Goal: Communication & Community: Answer question/provide support

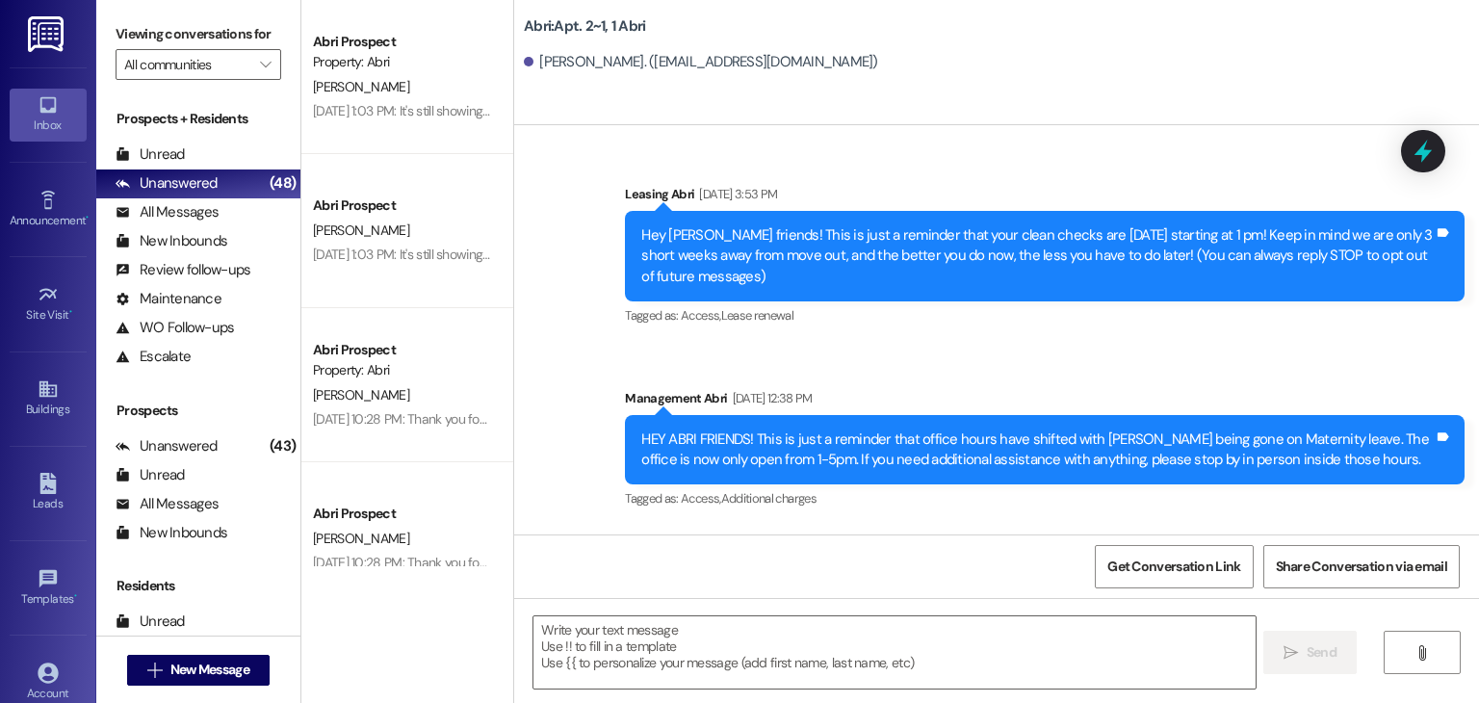
scroll to position [96096, 0]
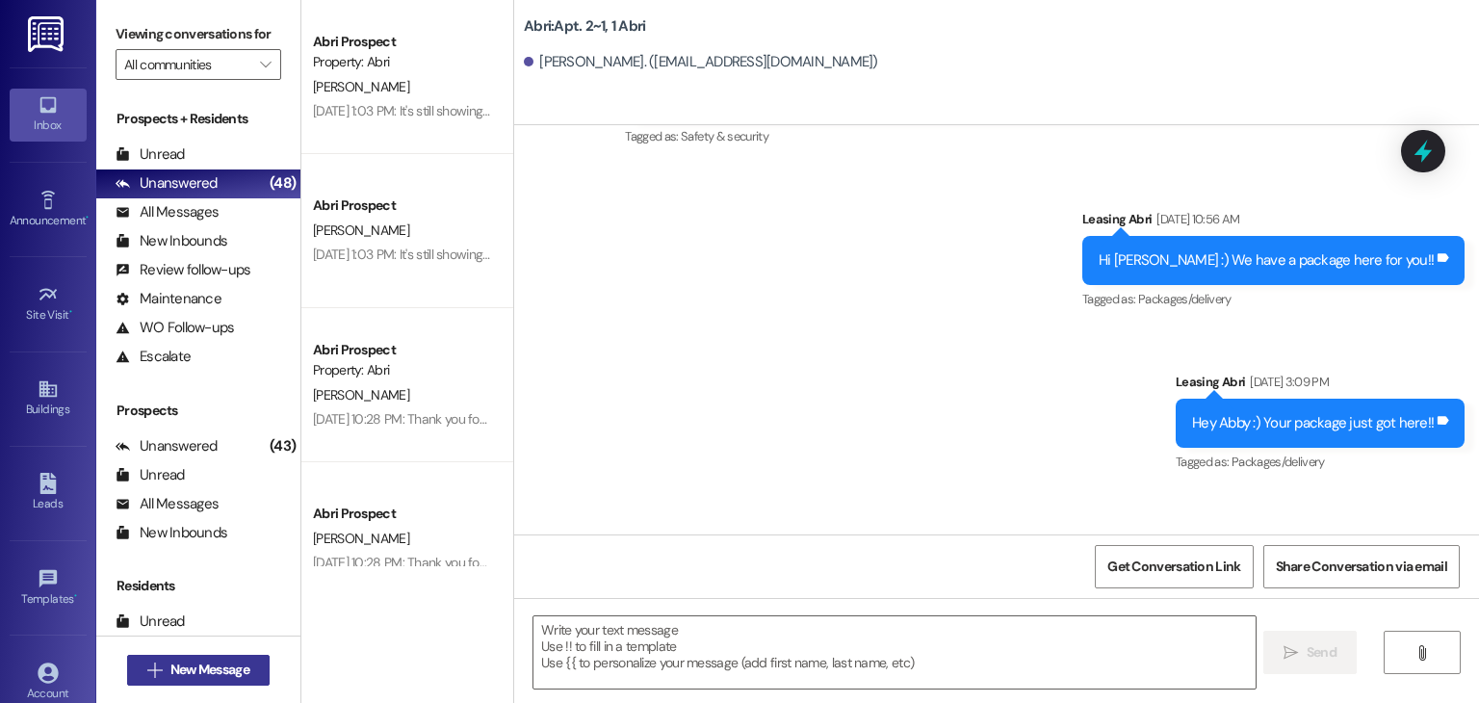
click at [246, 660] on span "New Message" at bounding box center [210, 670] width 87 height 20
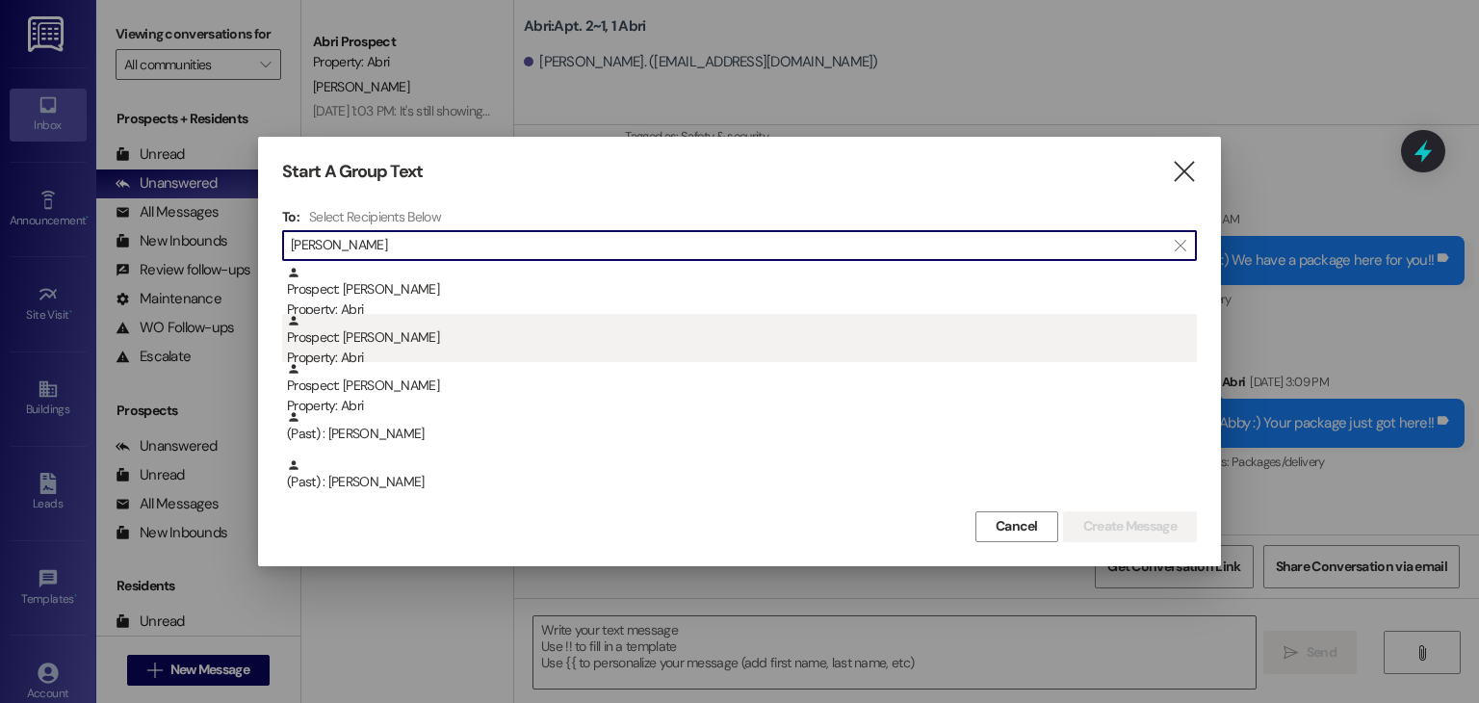
type input "[PERSON_NAME]"
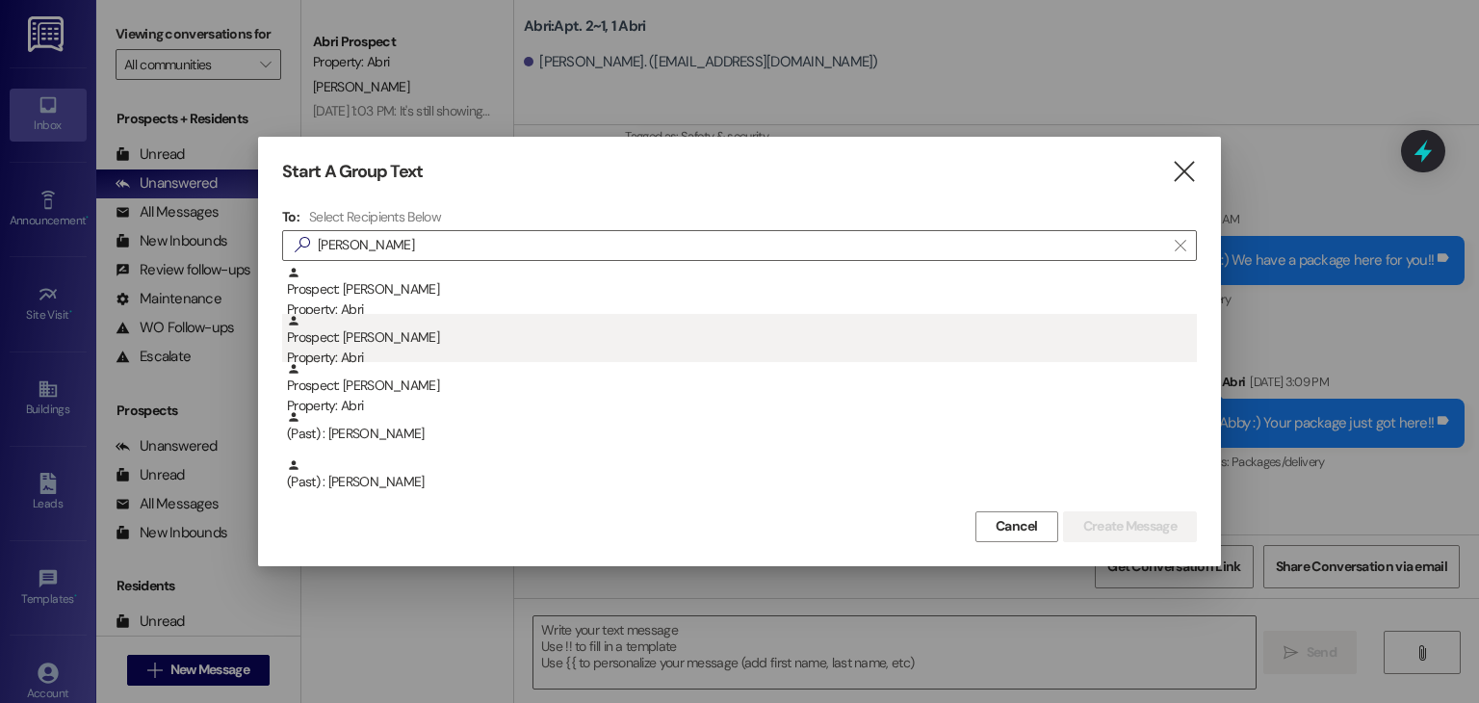
click at [614, 341] on div "Prospect: [PERSON_NAME] Property: Abri" at bounding box center [742, 341] width 910 height 55
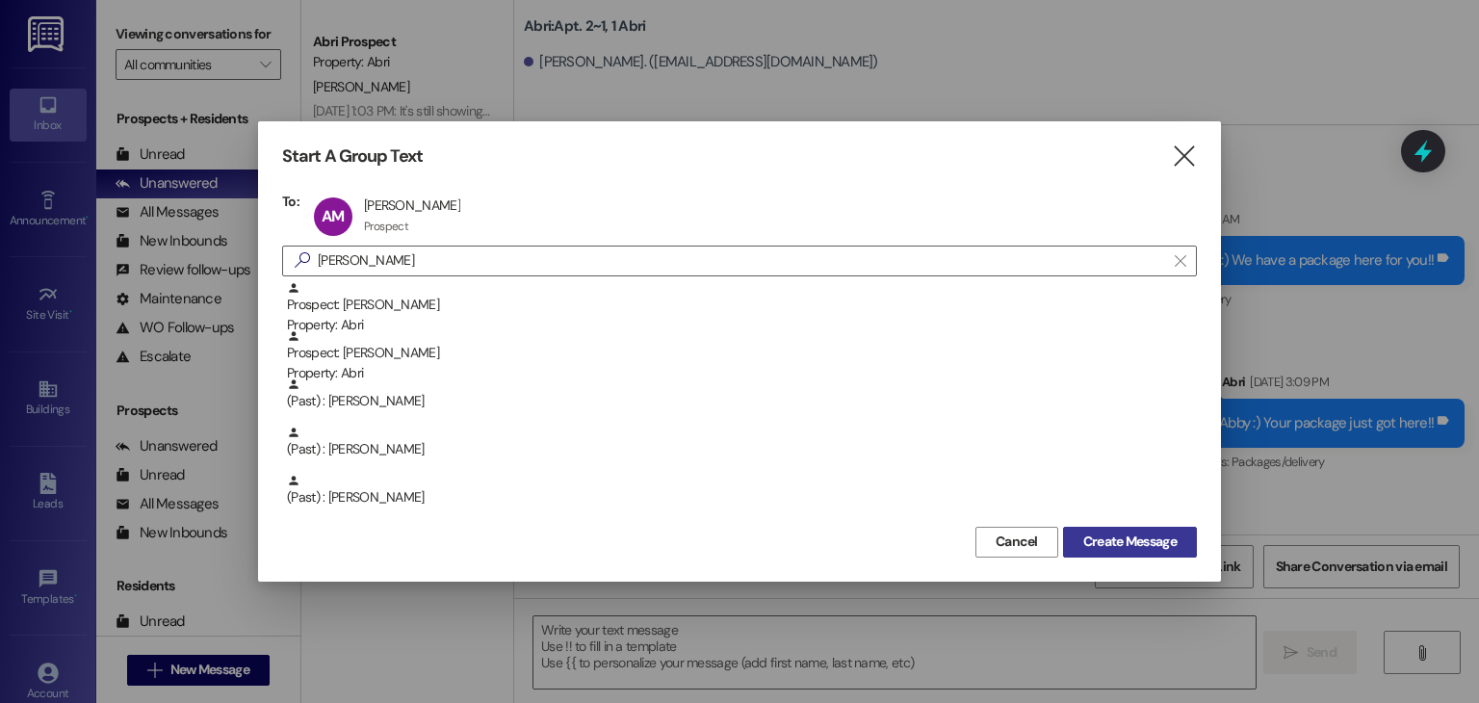
click at [1115, 533] on span "Create Message" at bounding box center [1129, 542] width 93 height 20
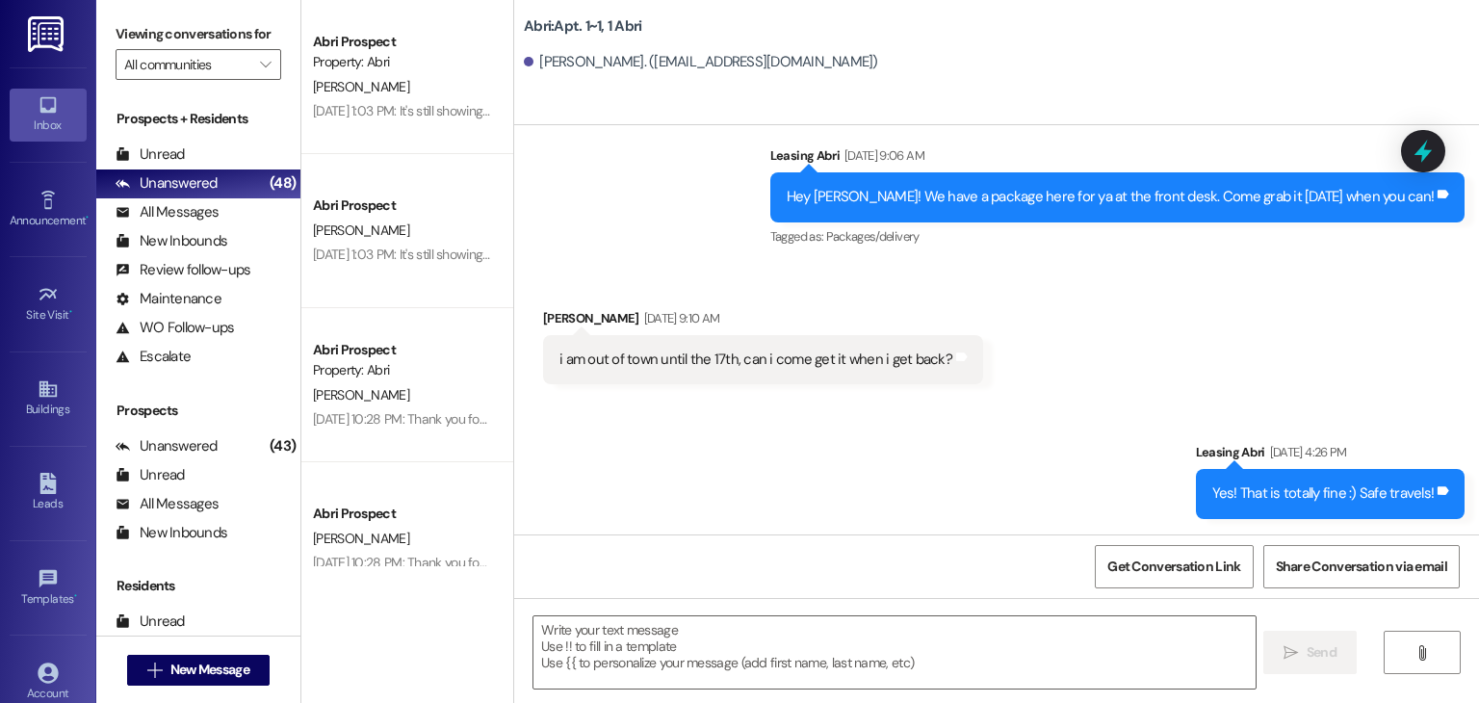
scroll to position [3391, 0]
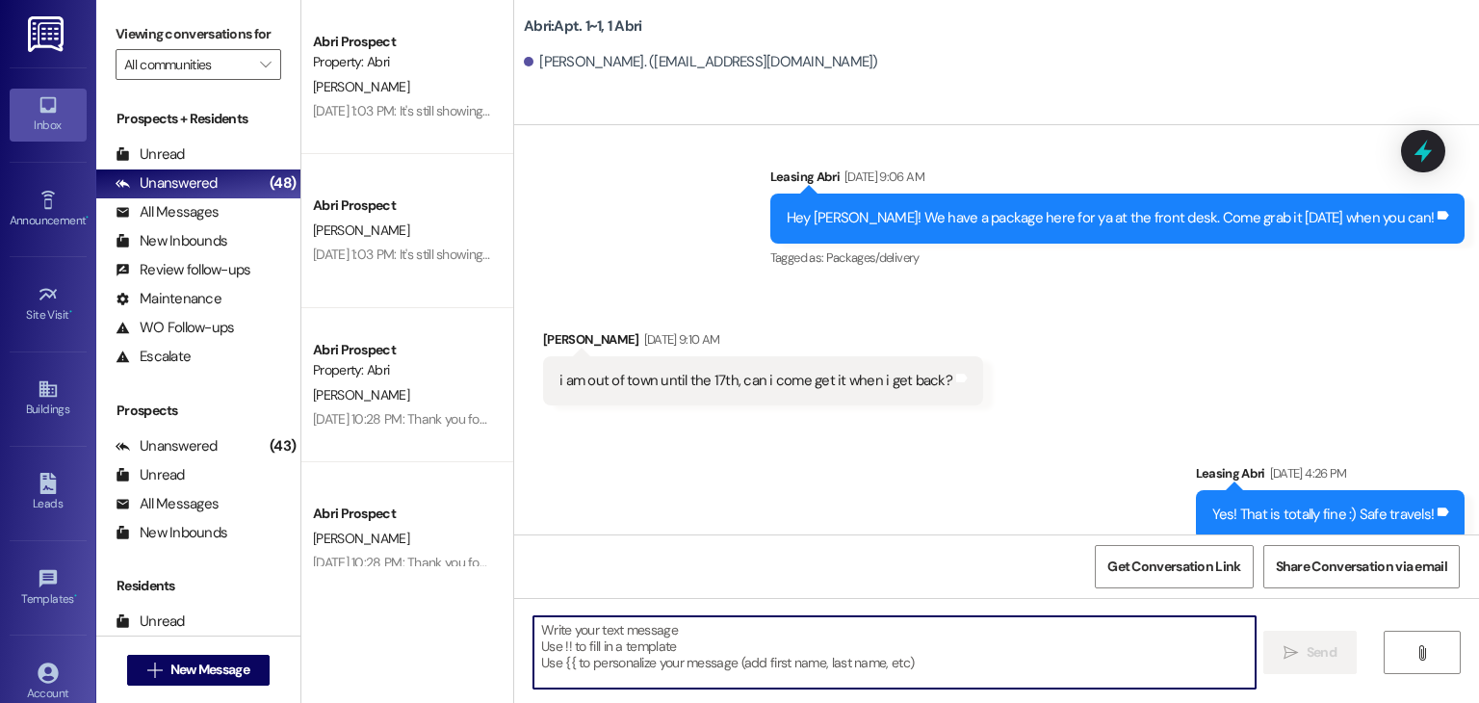
click at [741, 636] on textarea at bounding box center [893, 652] width 721 height 72
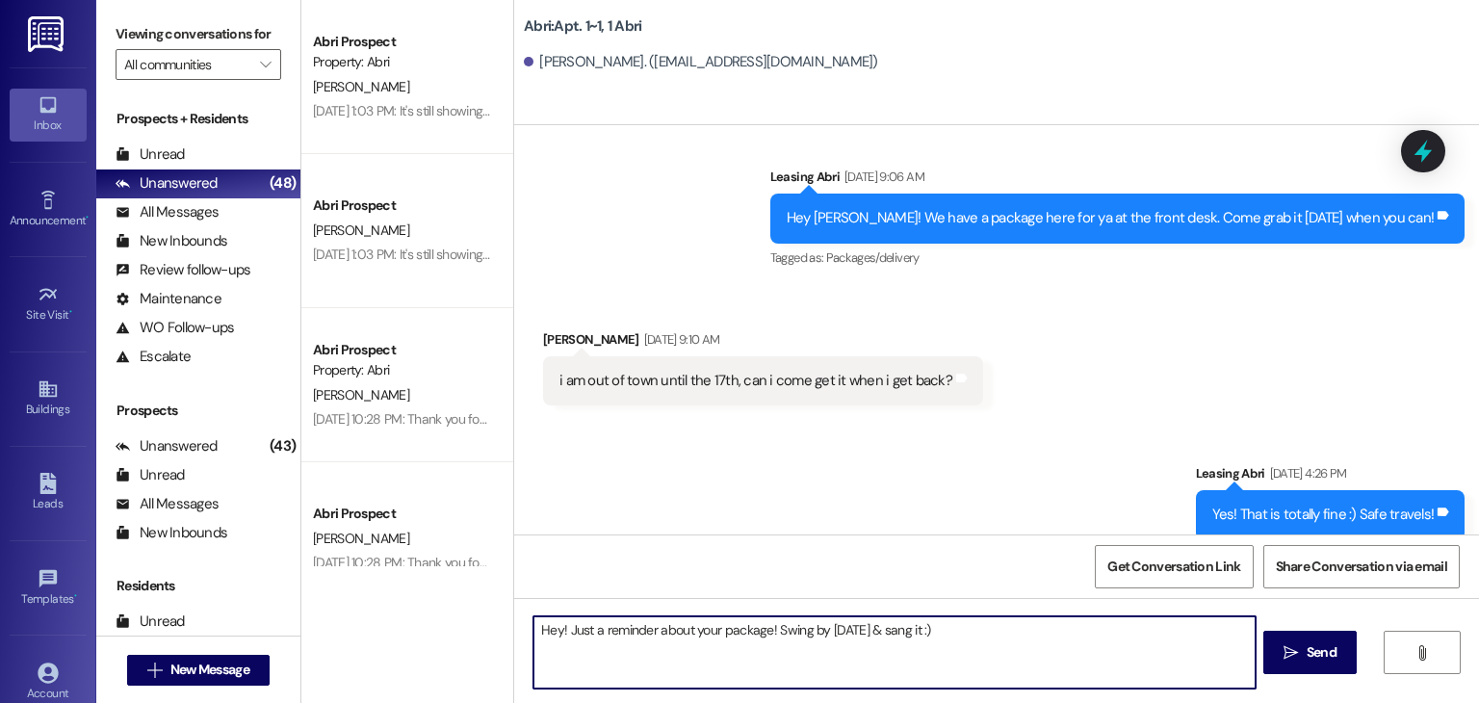
type textarea "Hey! Just a reminder about your package! Swing by [DATE] & sang it :)"
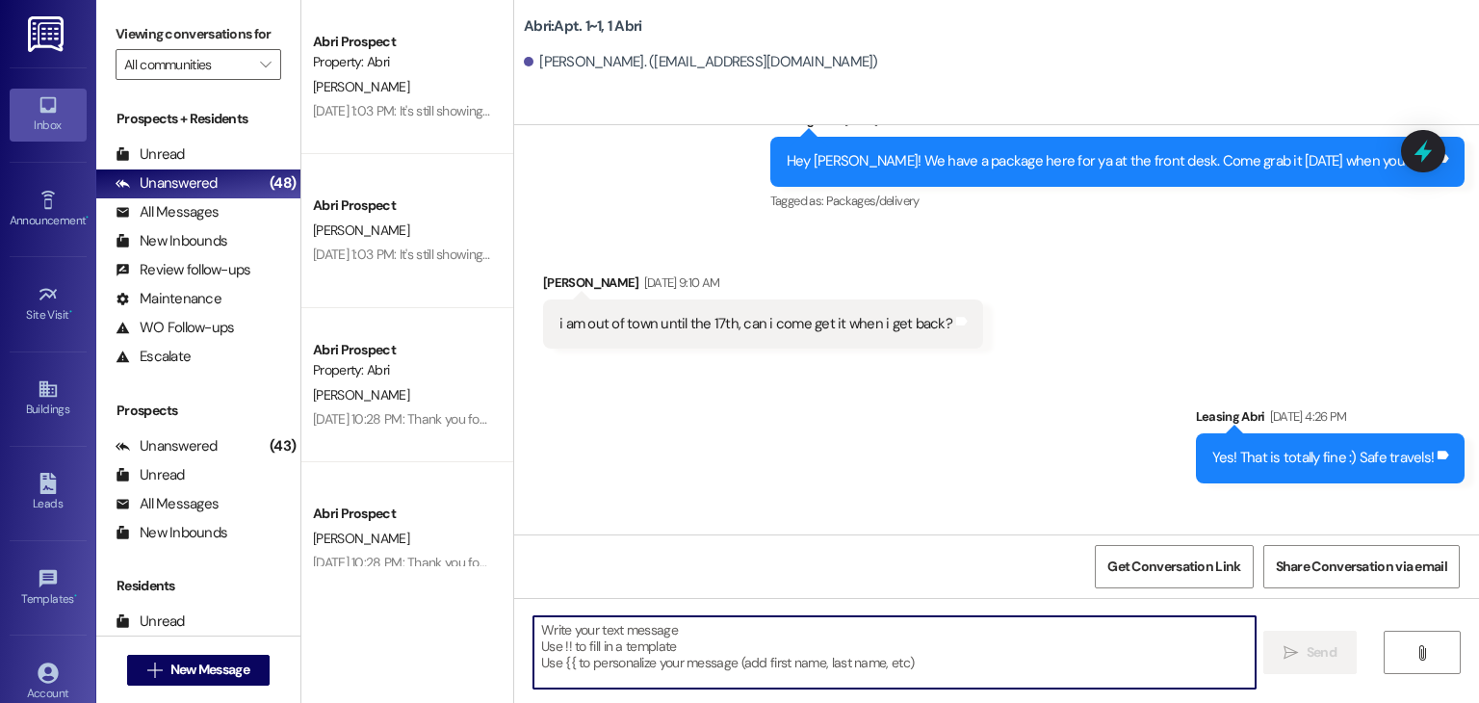
scroll to position [3526, 0]
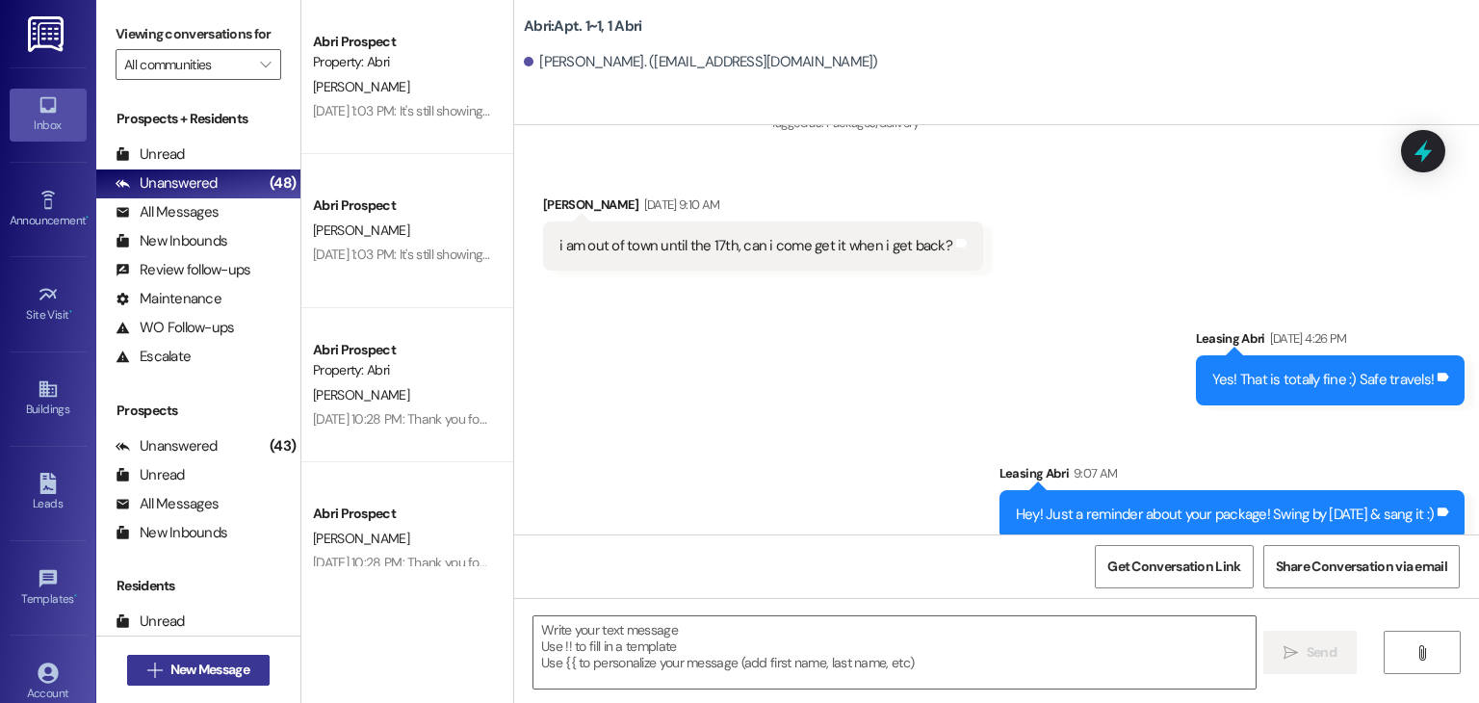
click at [203, 668] on span "New Message" at bounding box center [209, 670] width 79 height 20
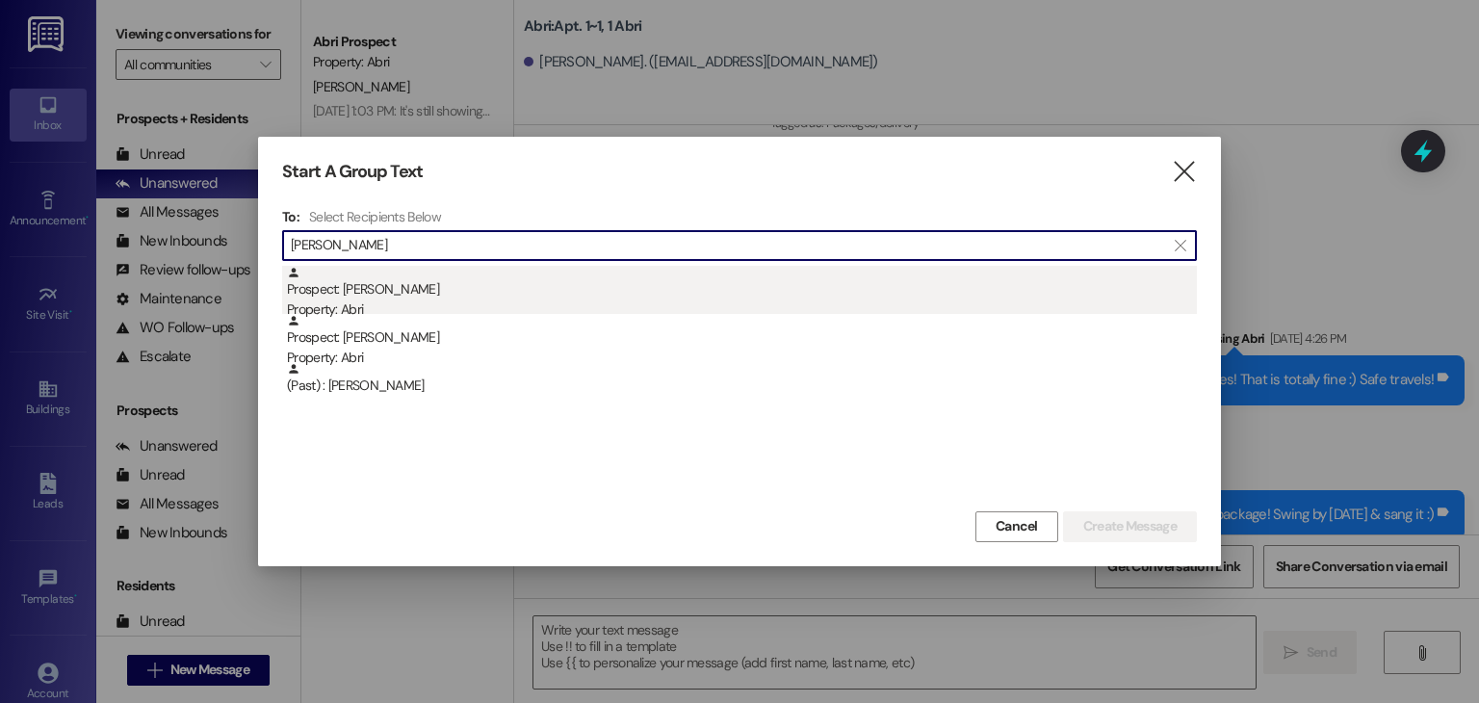
type input "[PERSON_NAME]"
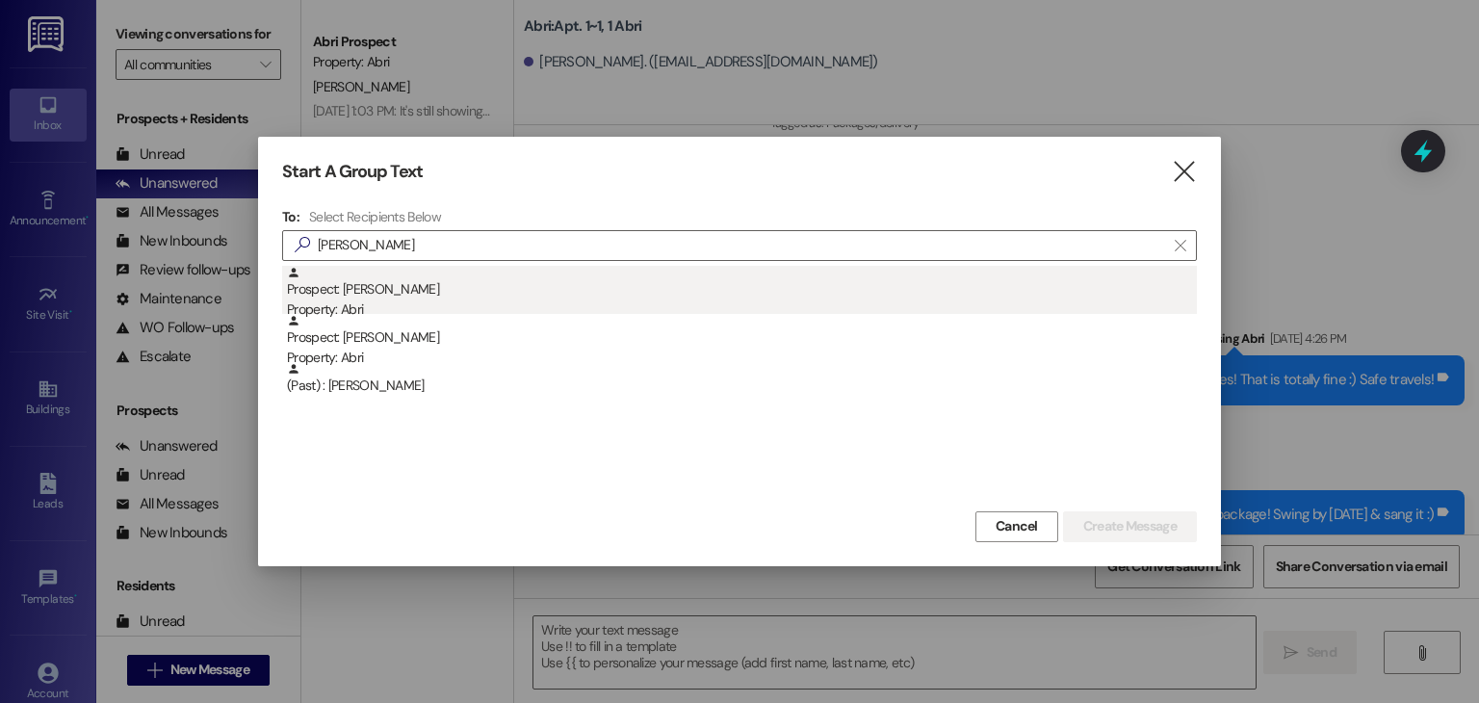
click at [387, 307] on div "Property: Abri" at bounding box center [742, 309] width 910 height 20
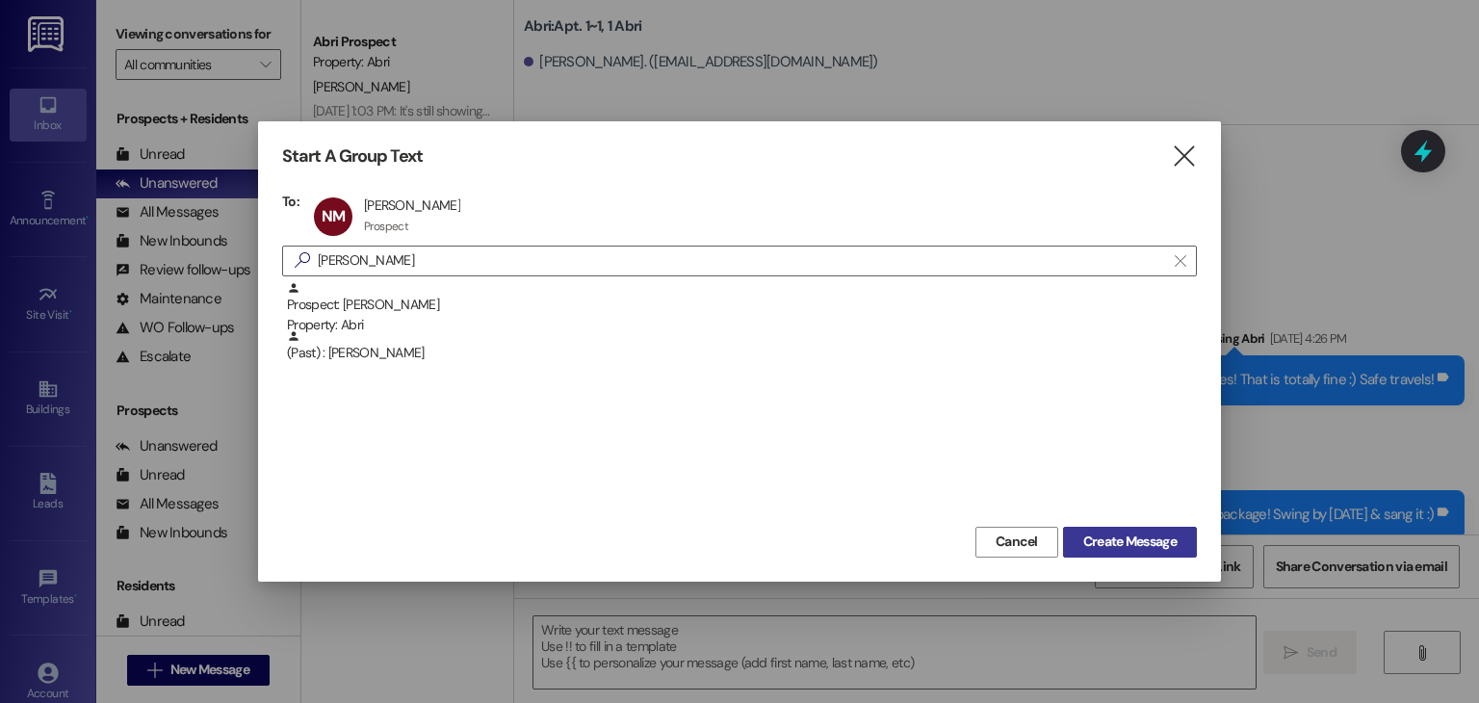
click at [1120, 536] on span "Create Message" at bounding box center [1129, 542] width 93 height 20
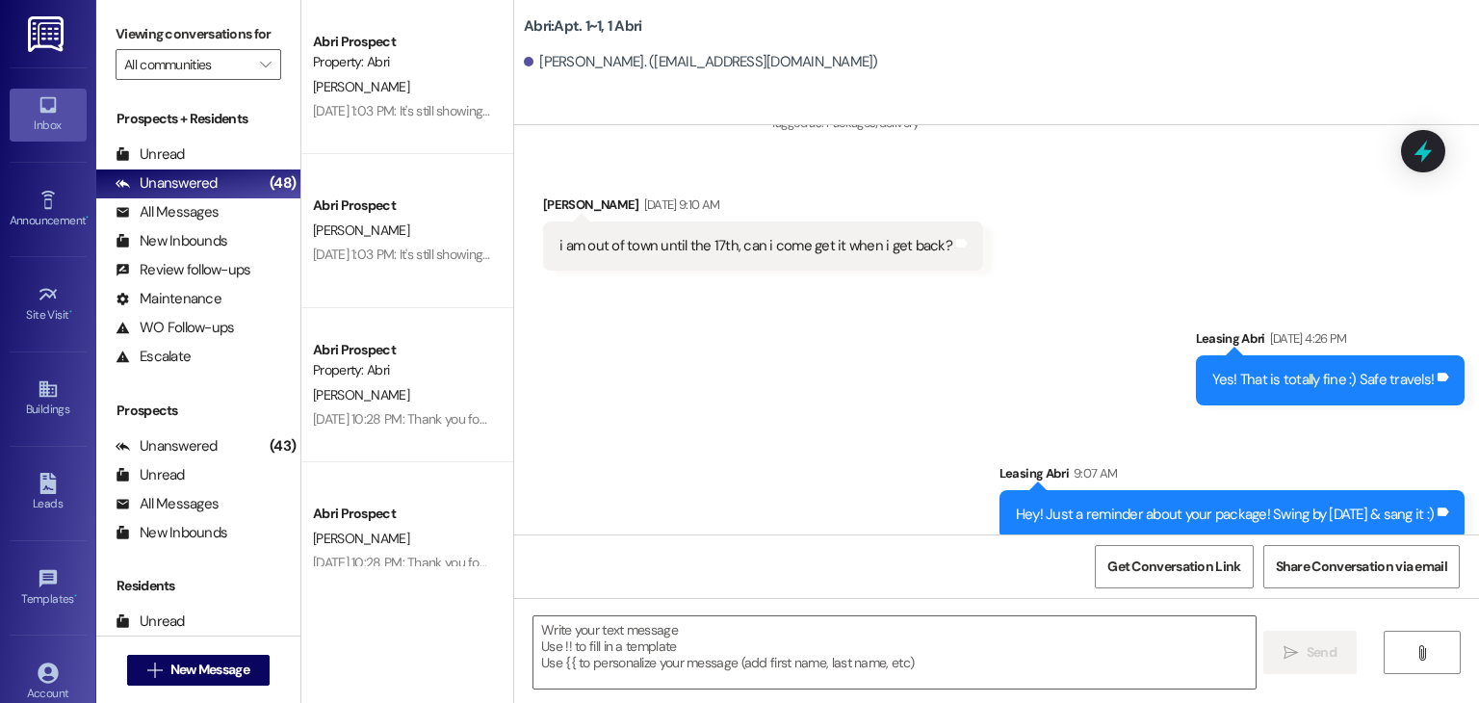
scroll to position [1339, 0]
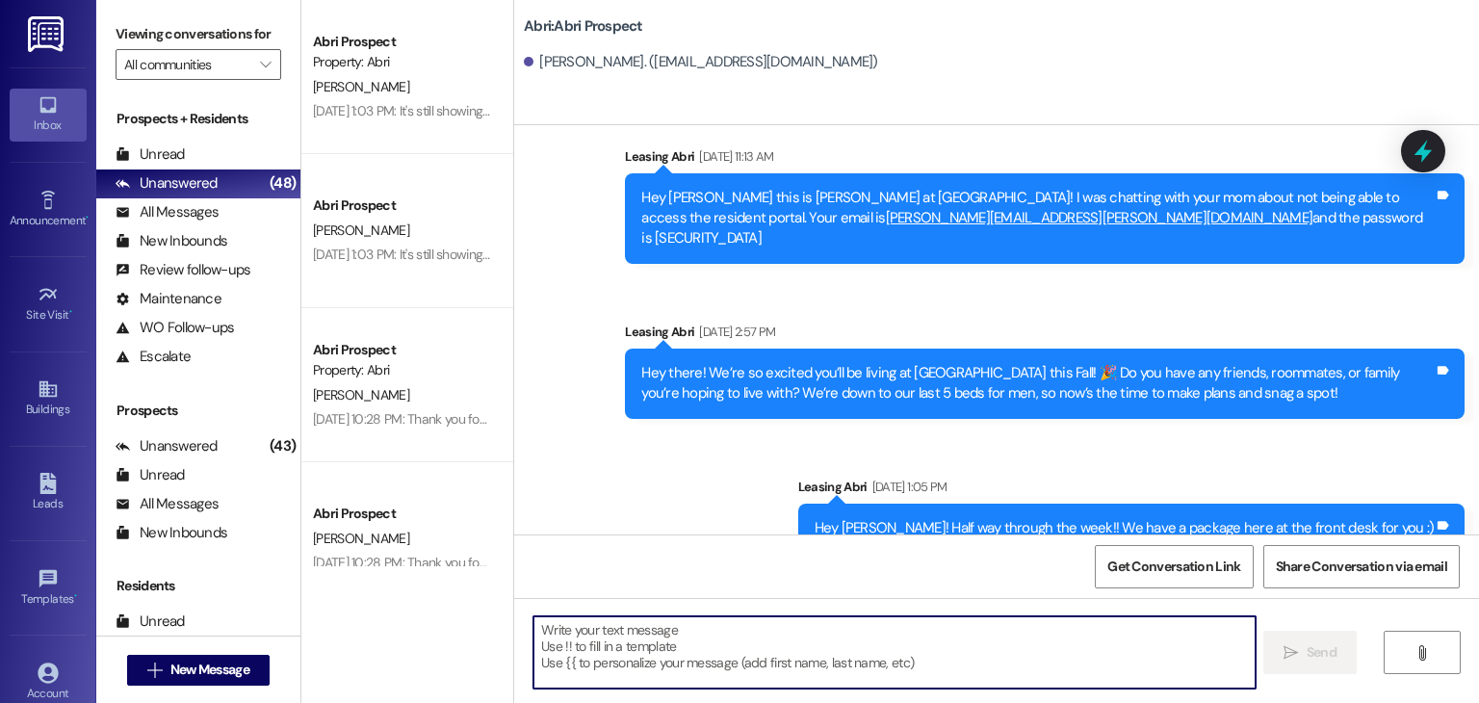
click at [771, 634] on textarea at bounding box center [893, 652] width 721 height 72
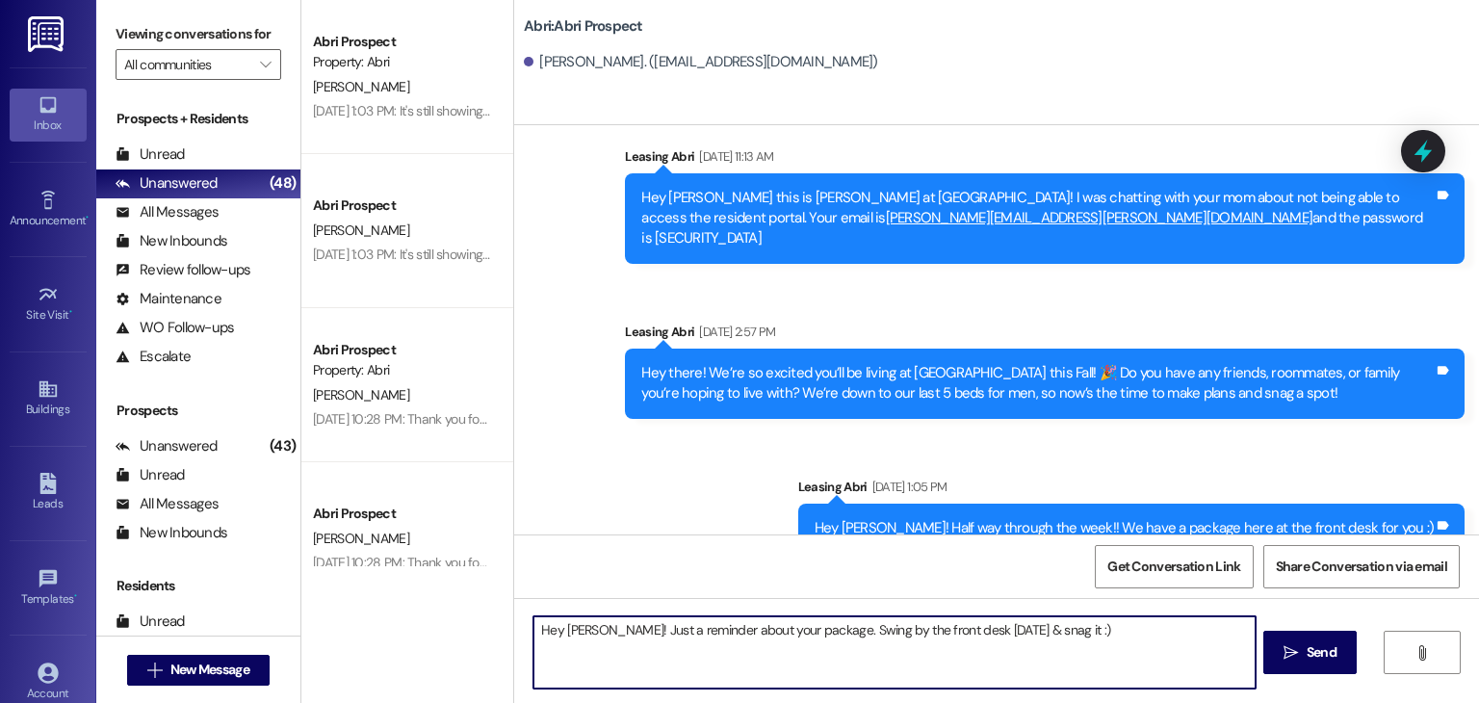
type textarea "Hey [PERSON_NAME]! Just a reminder about your package. Swing by the front desk …"
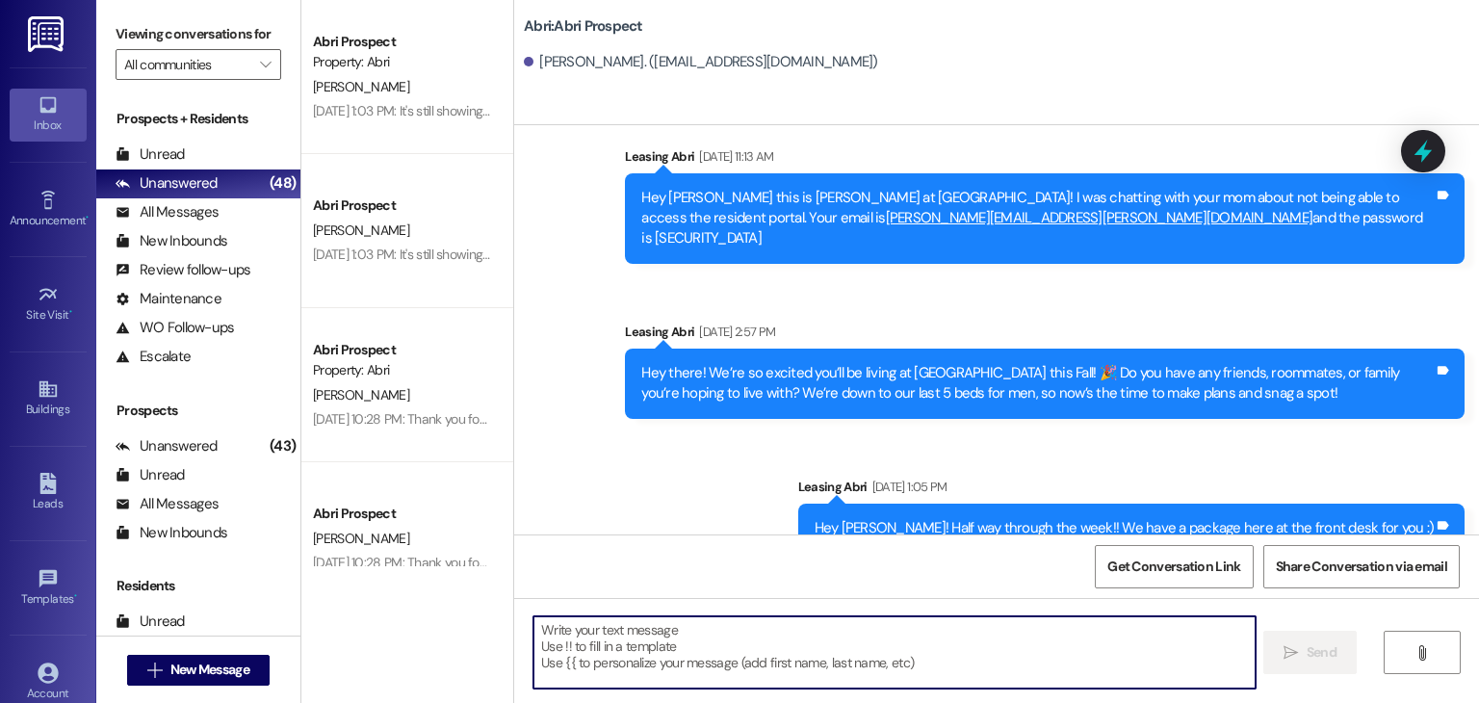
scroll to position [1473, 0]
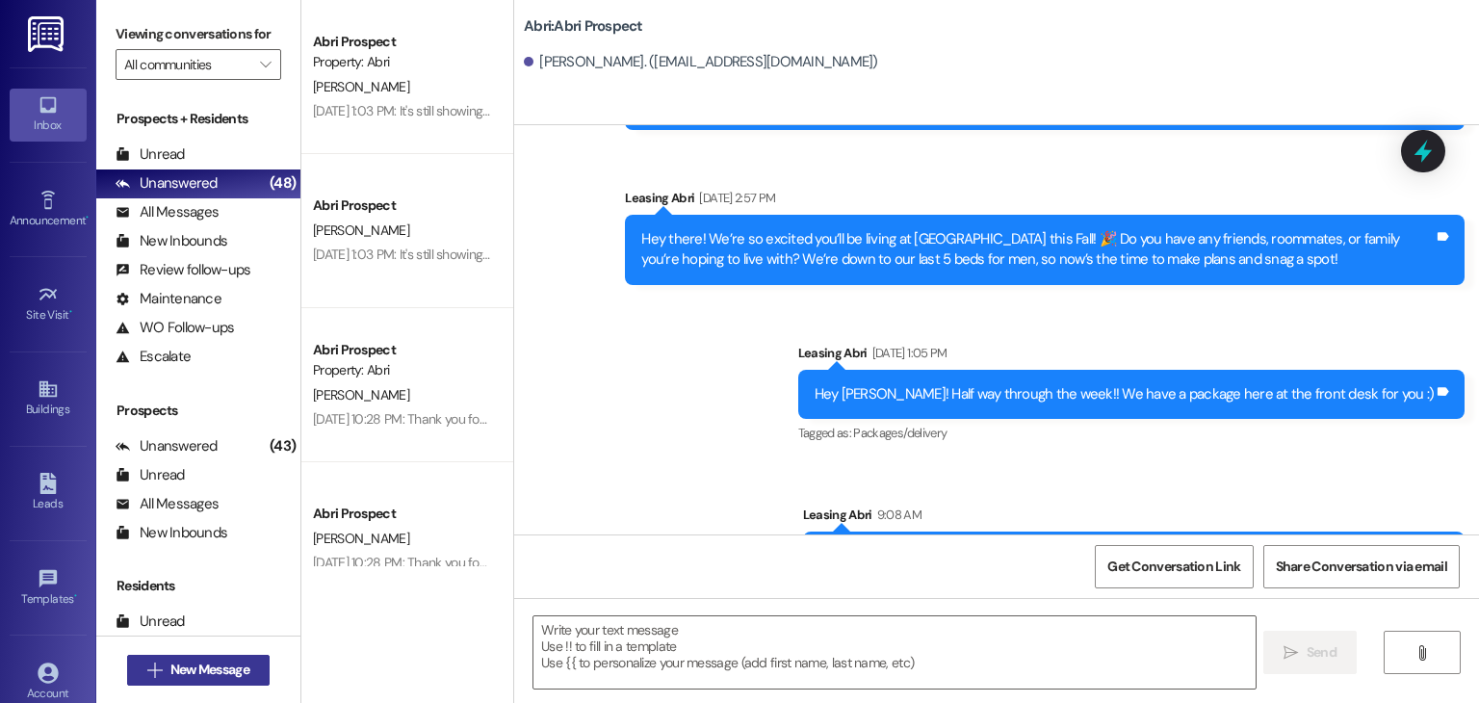
click at [251, 665] on button " New Message" at bounding box center [198, 670] width 143 height 31
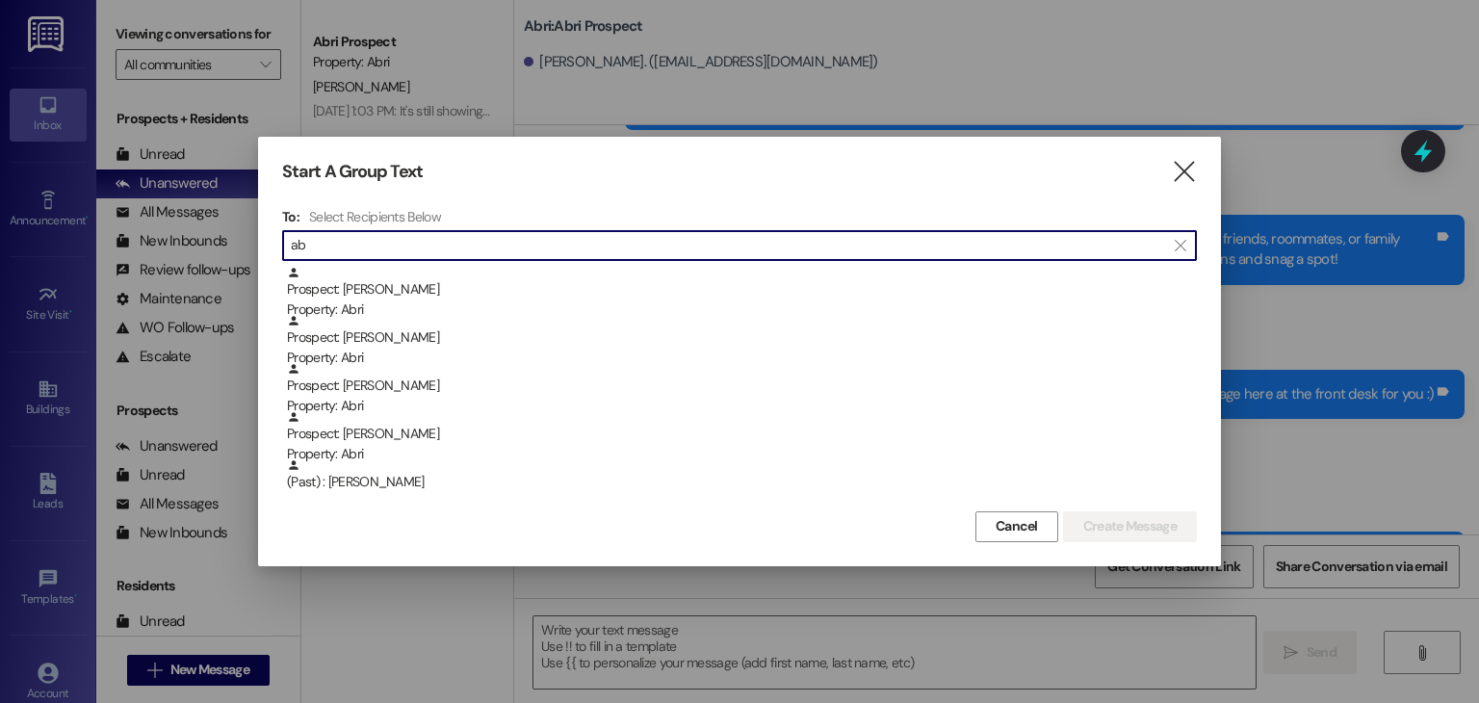
type input "a"
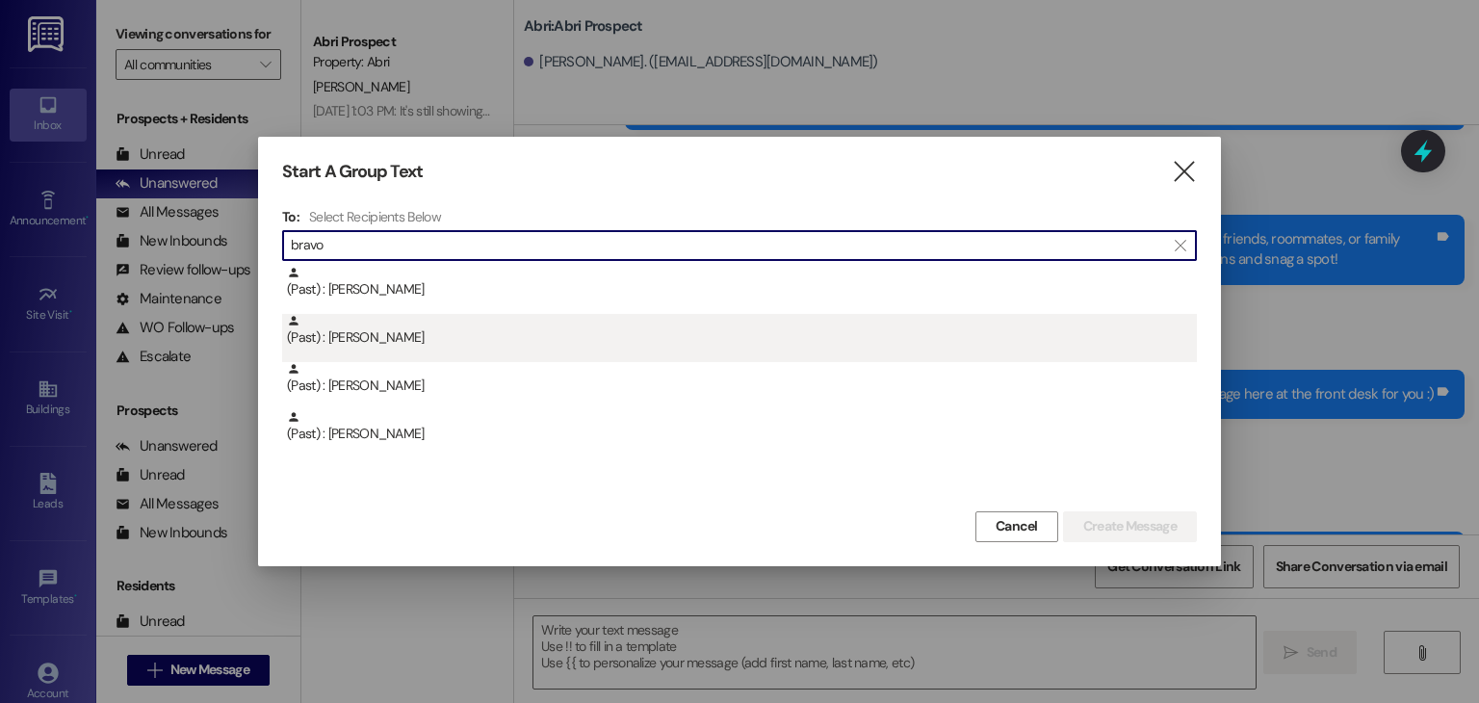
type input "bravo"
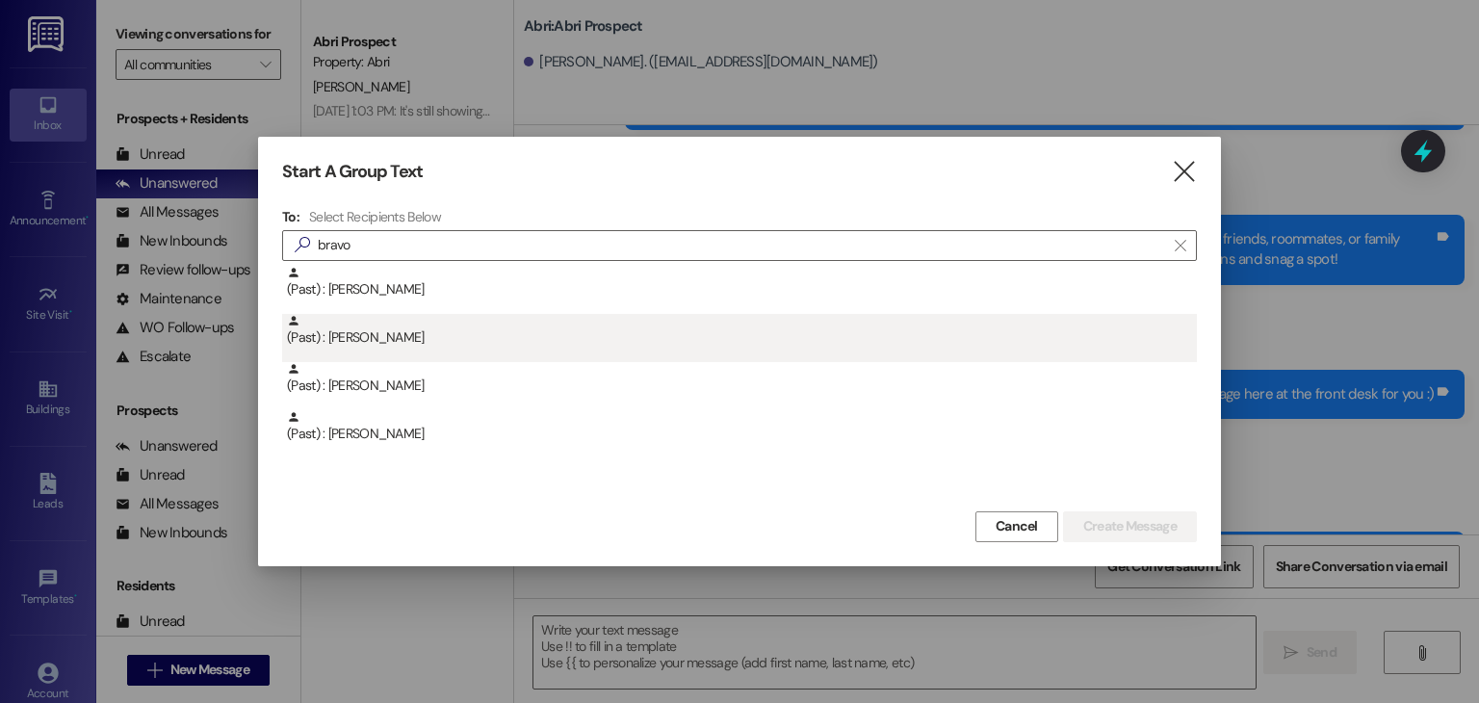
click at [487, 336] on div "(Past) : [PERSON_NAME]" at bounding box center [742, 331] width 910 height 34
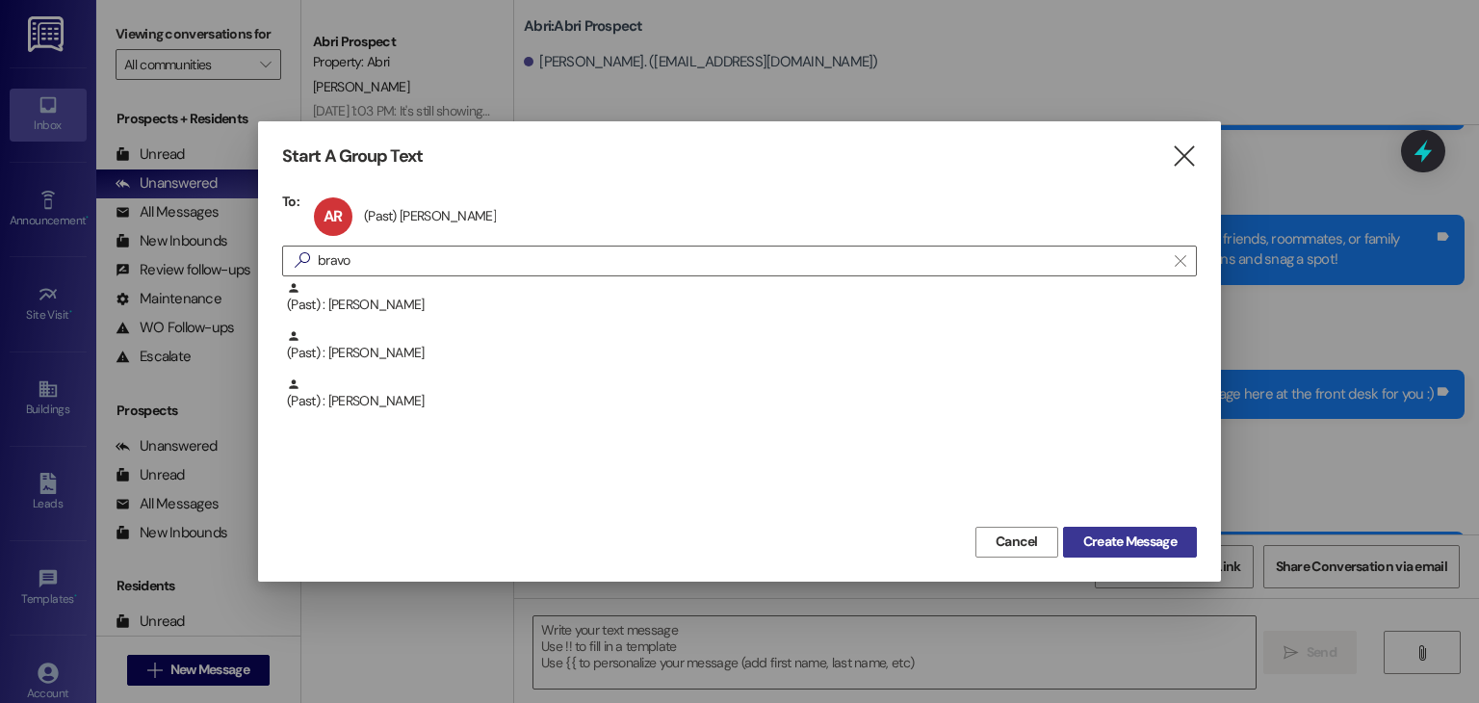
click at [1093, 540] on span "Create Message" at bounding box center [1129, 542] width 93 height 20
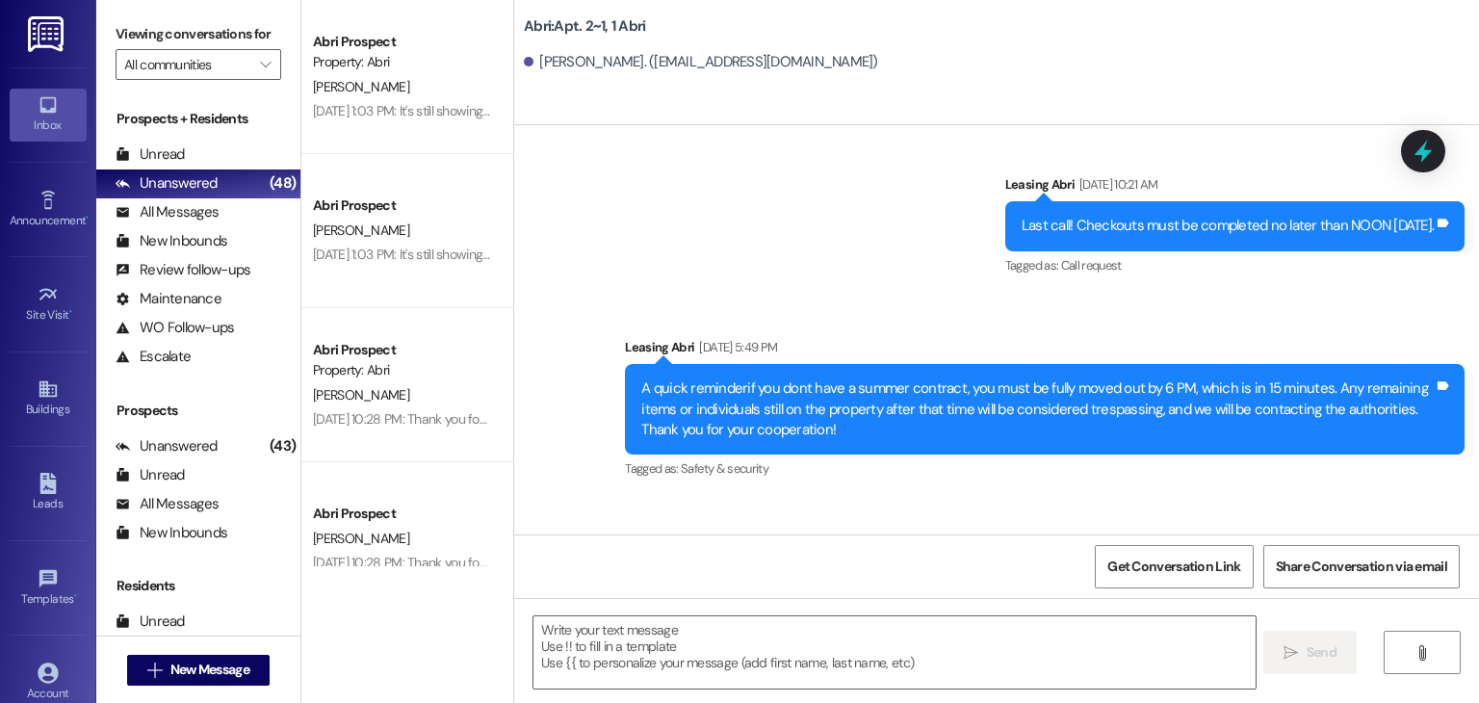
scroll to position [96096, 0]
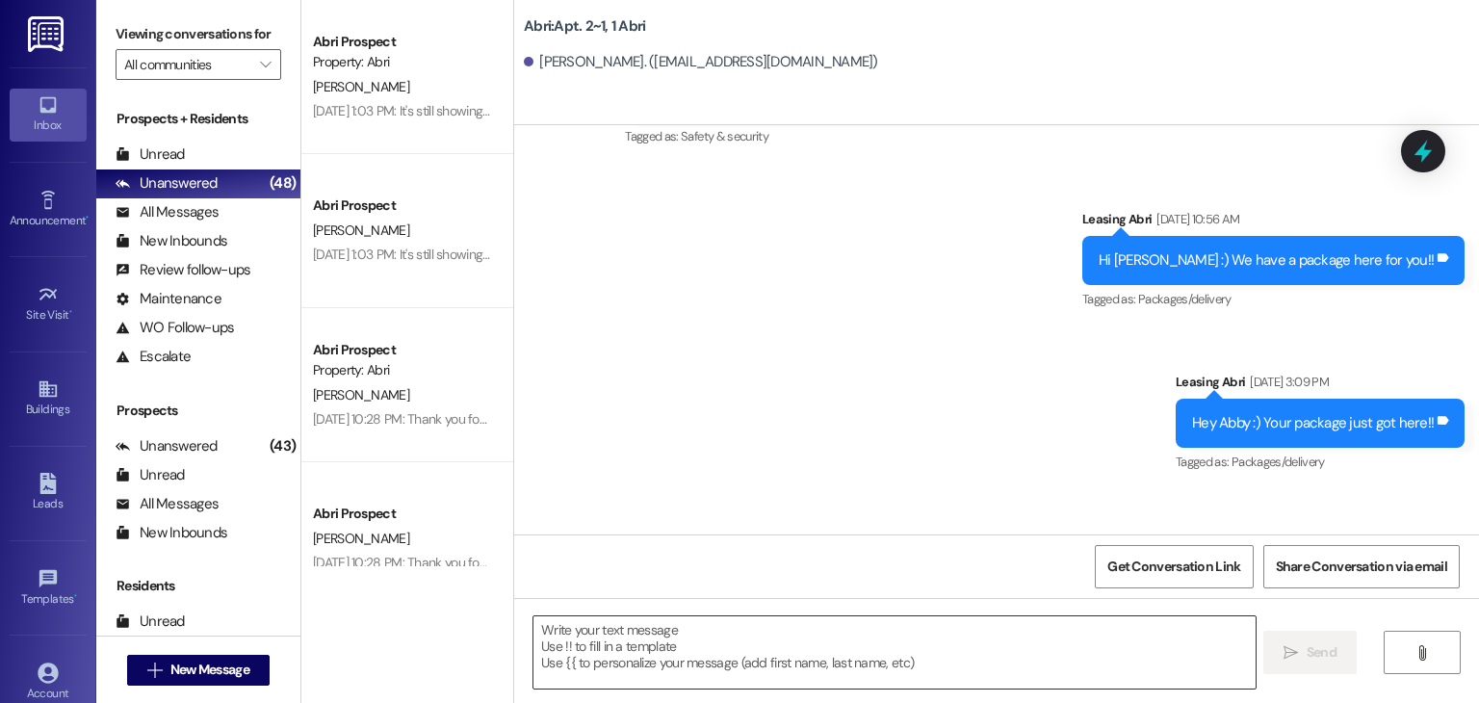
click at [784, 663] on textarea at bounding box center [893, 652] width 721 height 72
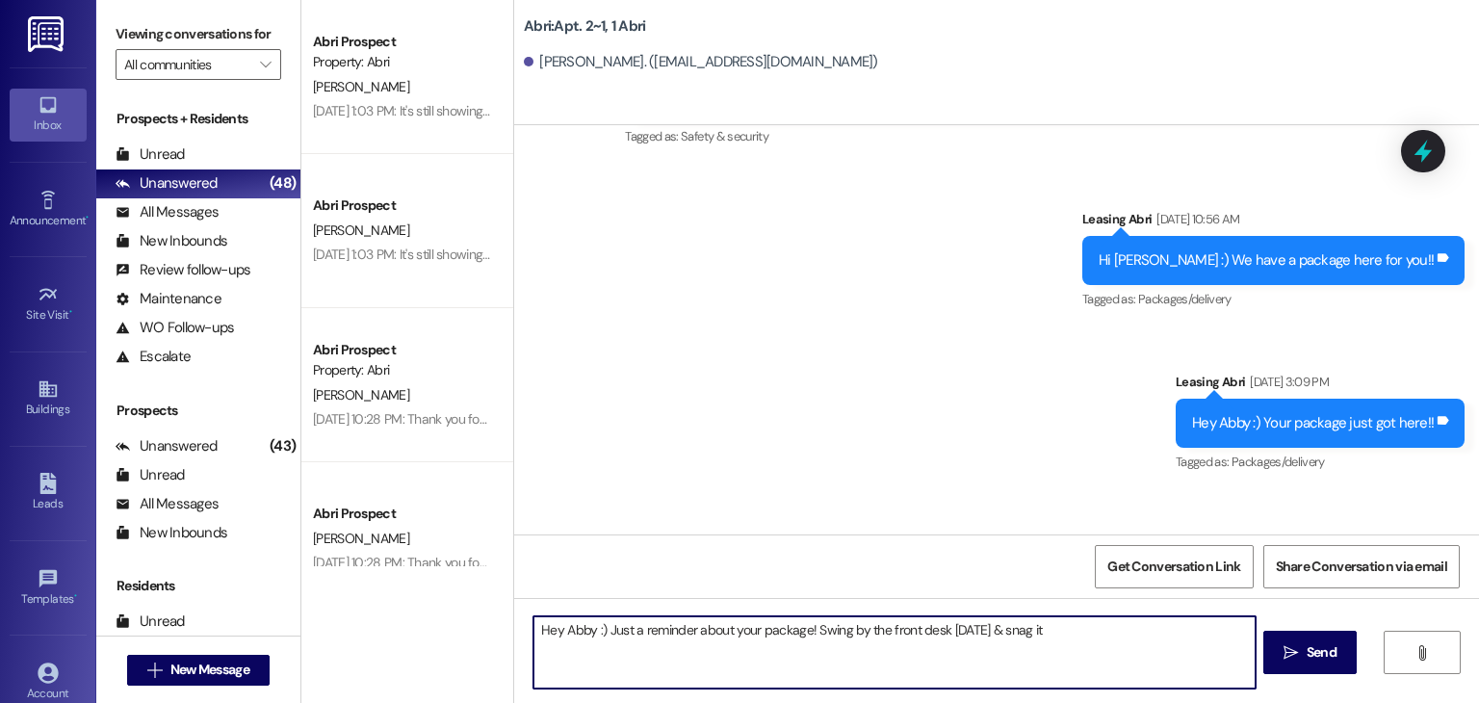
type textarea "Hey Abby :) Just a reminder about your package! Swing by the front desk [DATE] …"
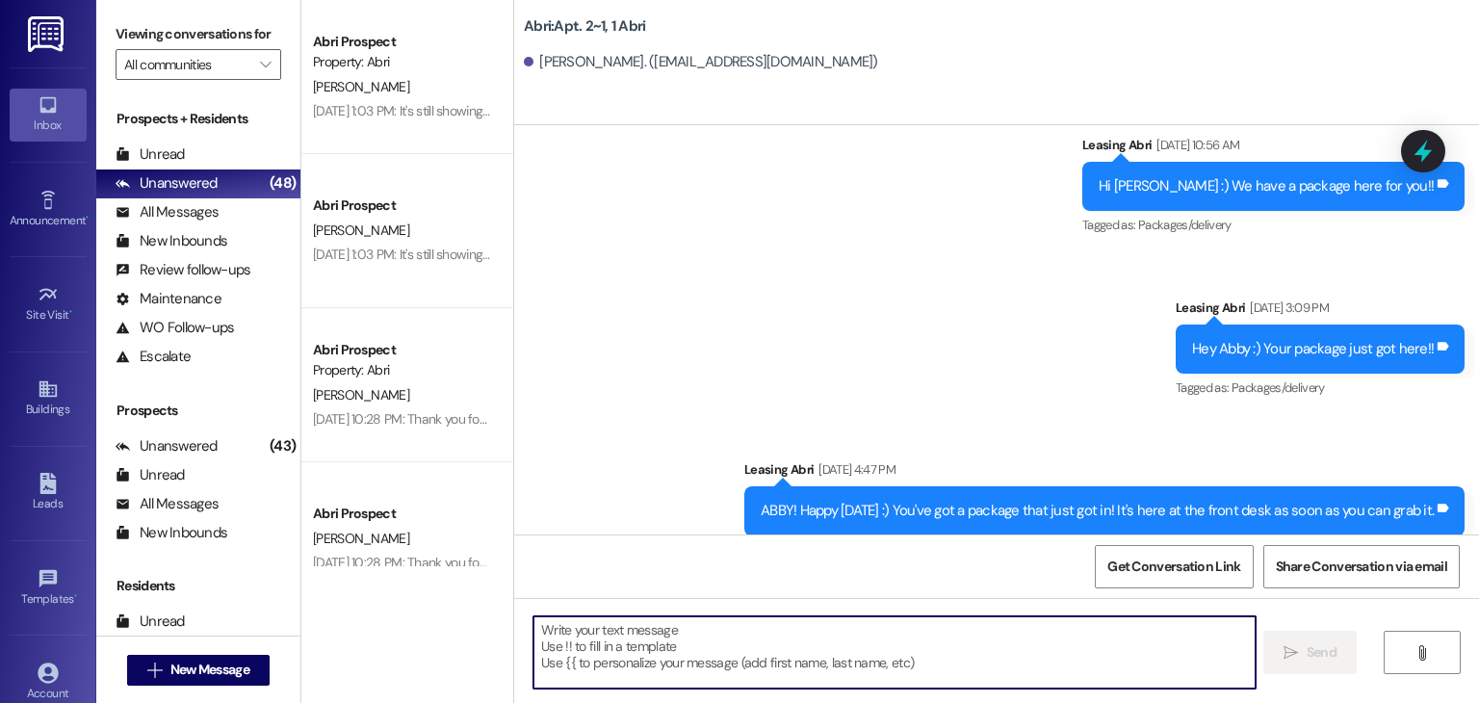
scroll to position [96230, 0]
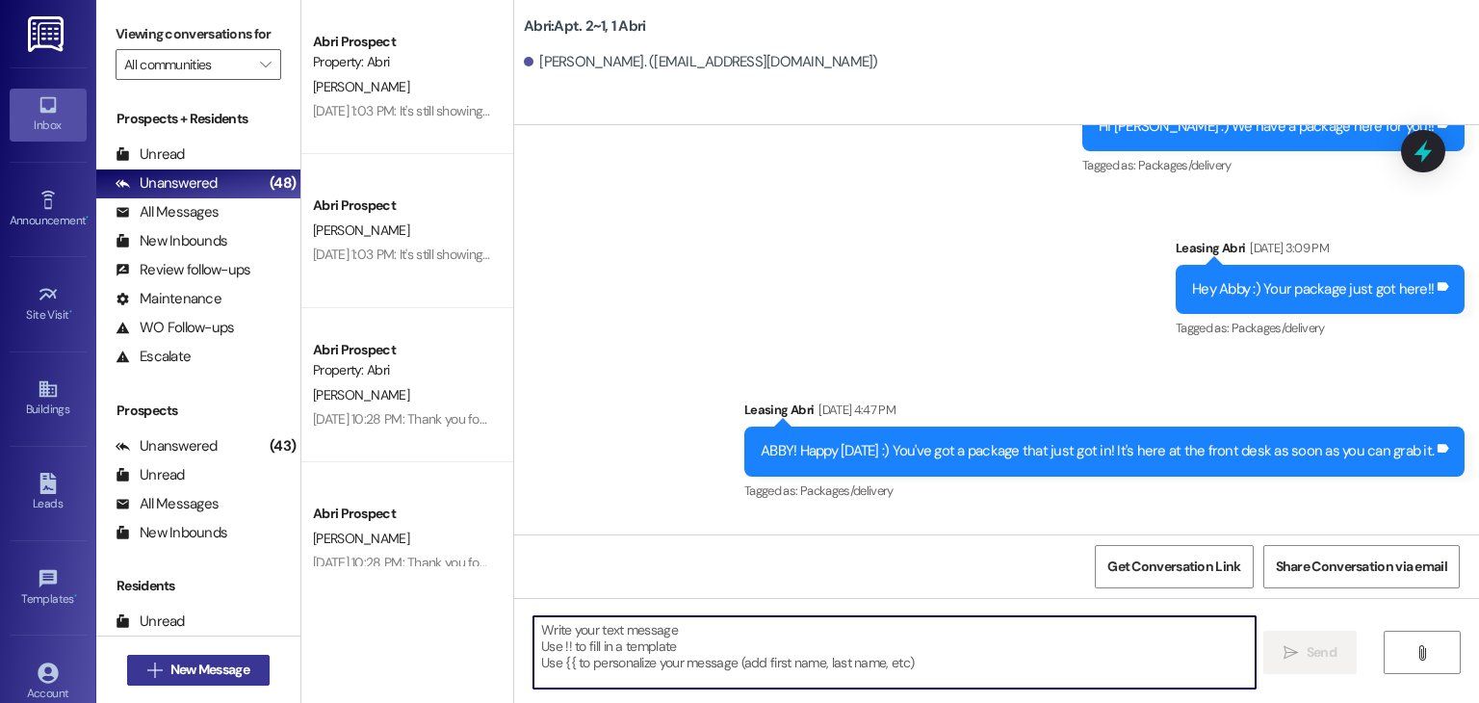
click at [237, 663] on span "New Message" at bounding box center [209, 670] width 79 height 20
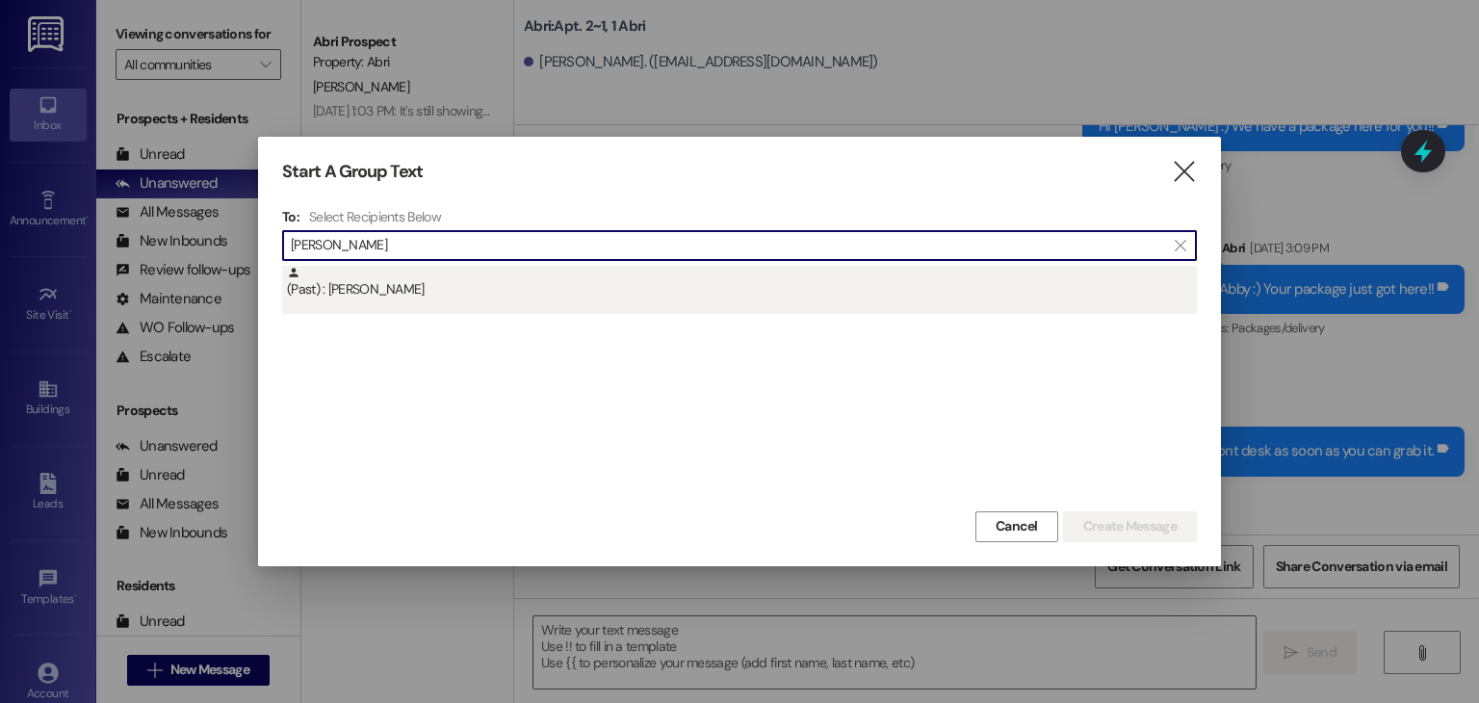
type input "[PERSON_NAME]"
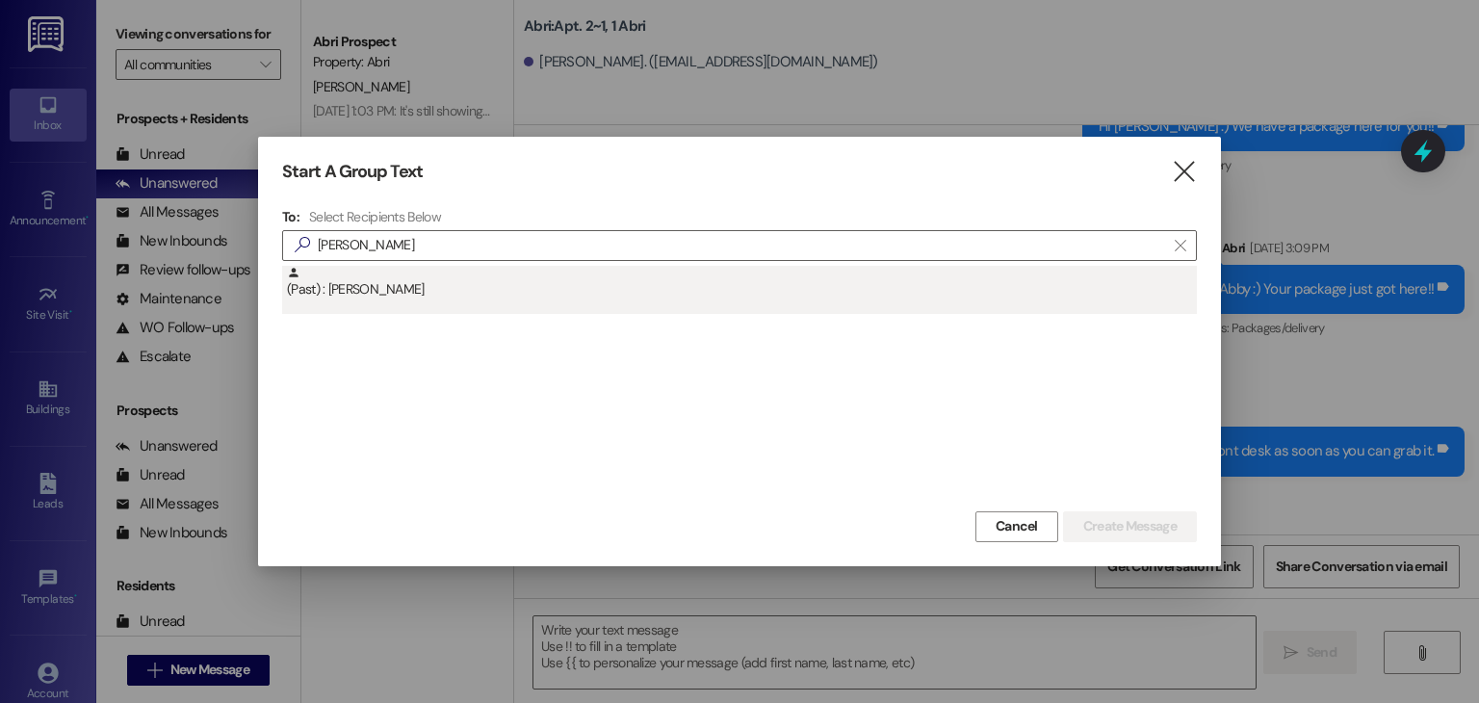
click at [455, 295] on div "(Past) : [PERSON_NAME]" at bounding box center [742, 283] width 910 height 34
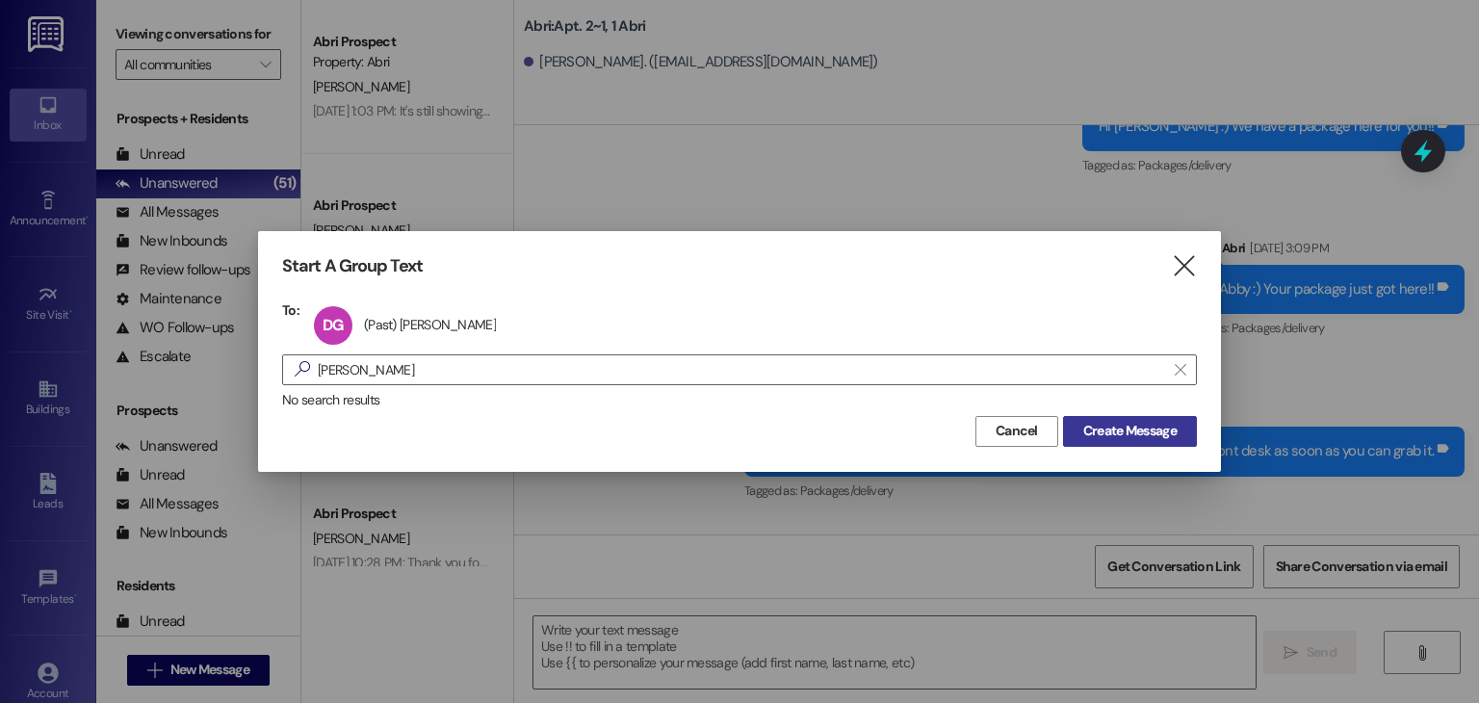
click at [1125, 439] on span "Create Message" at bounding box center [1129, 431] width 93 height 20
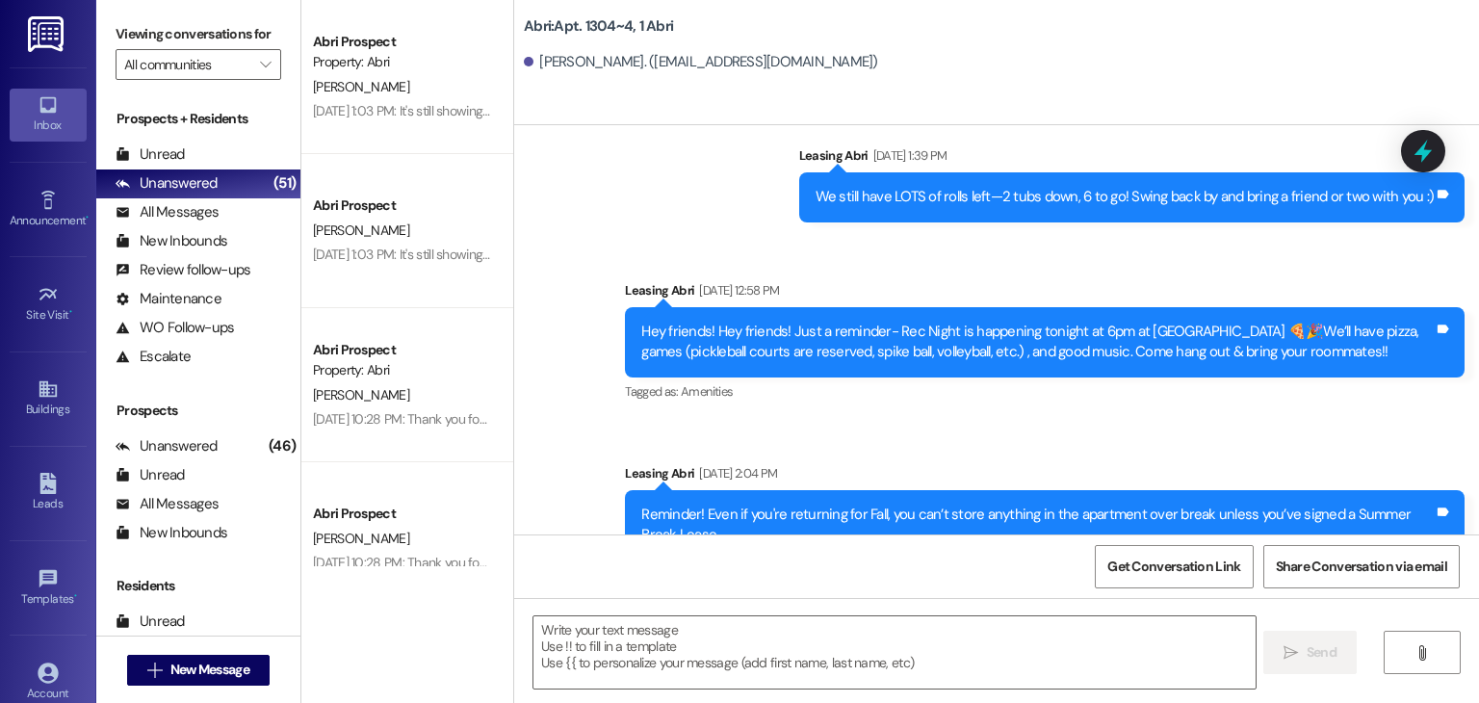
scroll to position [13751, 0]
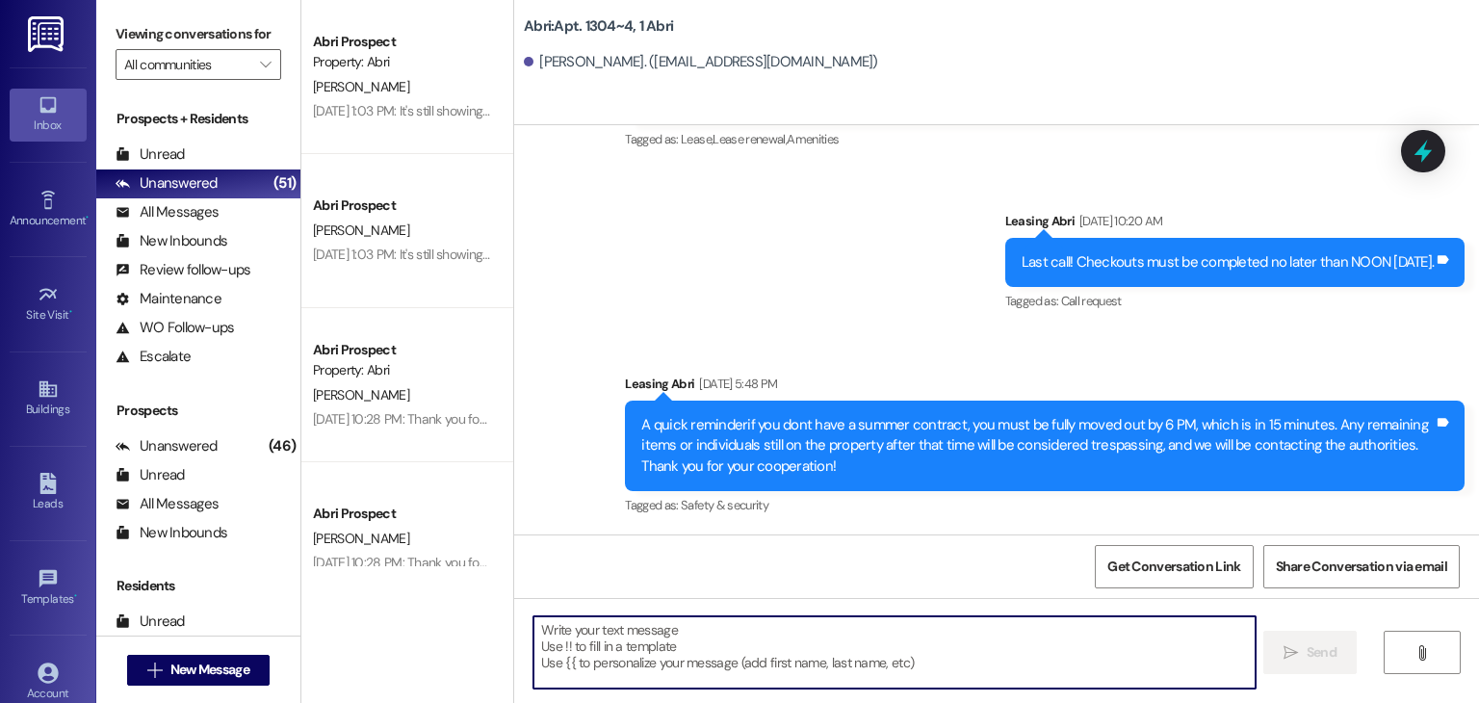
click at [787, 652] on textarea at bounding box center [893, 652] width 721 height 72
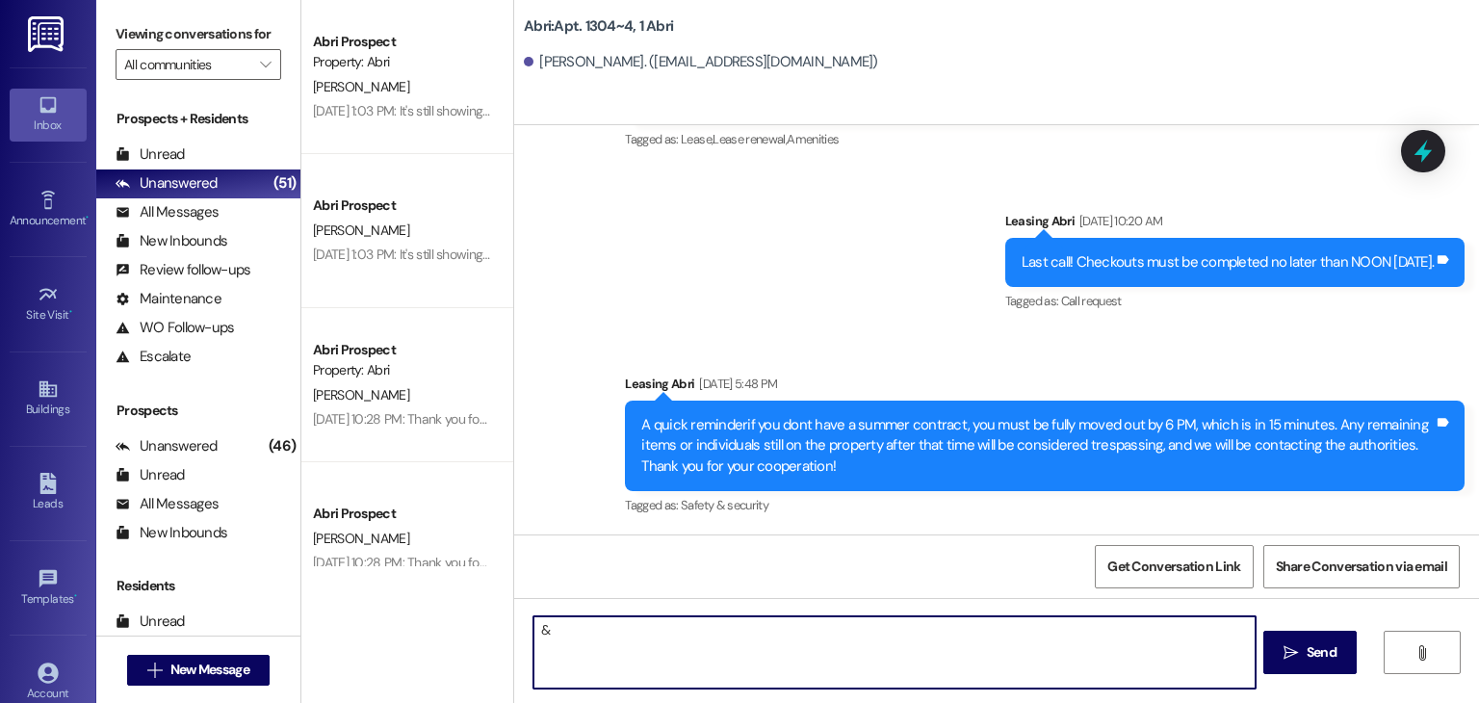
click at [754, 525] on div "Announcement, sent via SMS Leasing Abri [DATE] 5:48 PM A quick reminderif you d…" at bounding box center [1044, 446] width 869 height 175
type textarea "&"
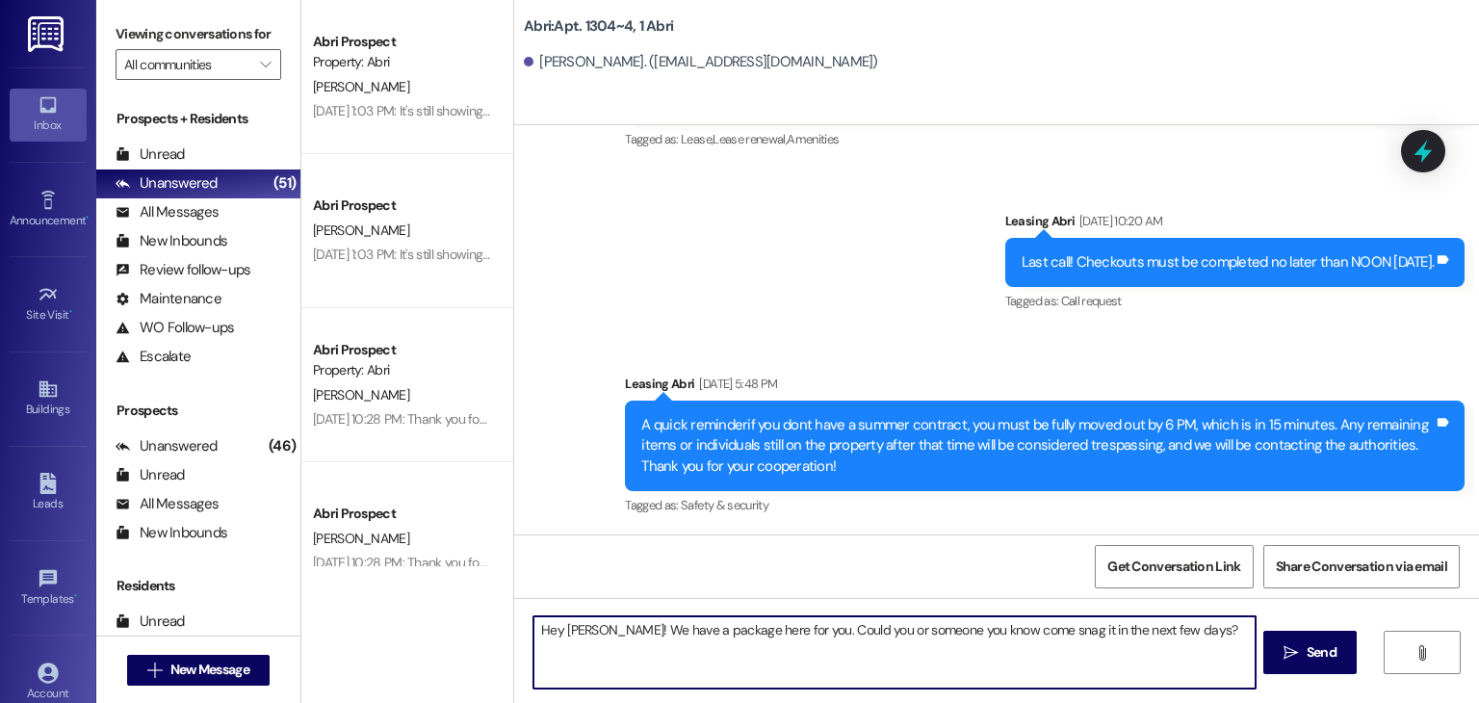
type textarea "Hey [PERSON_NAME]! We have a package here for you. Could you or someone you kno…"
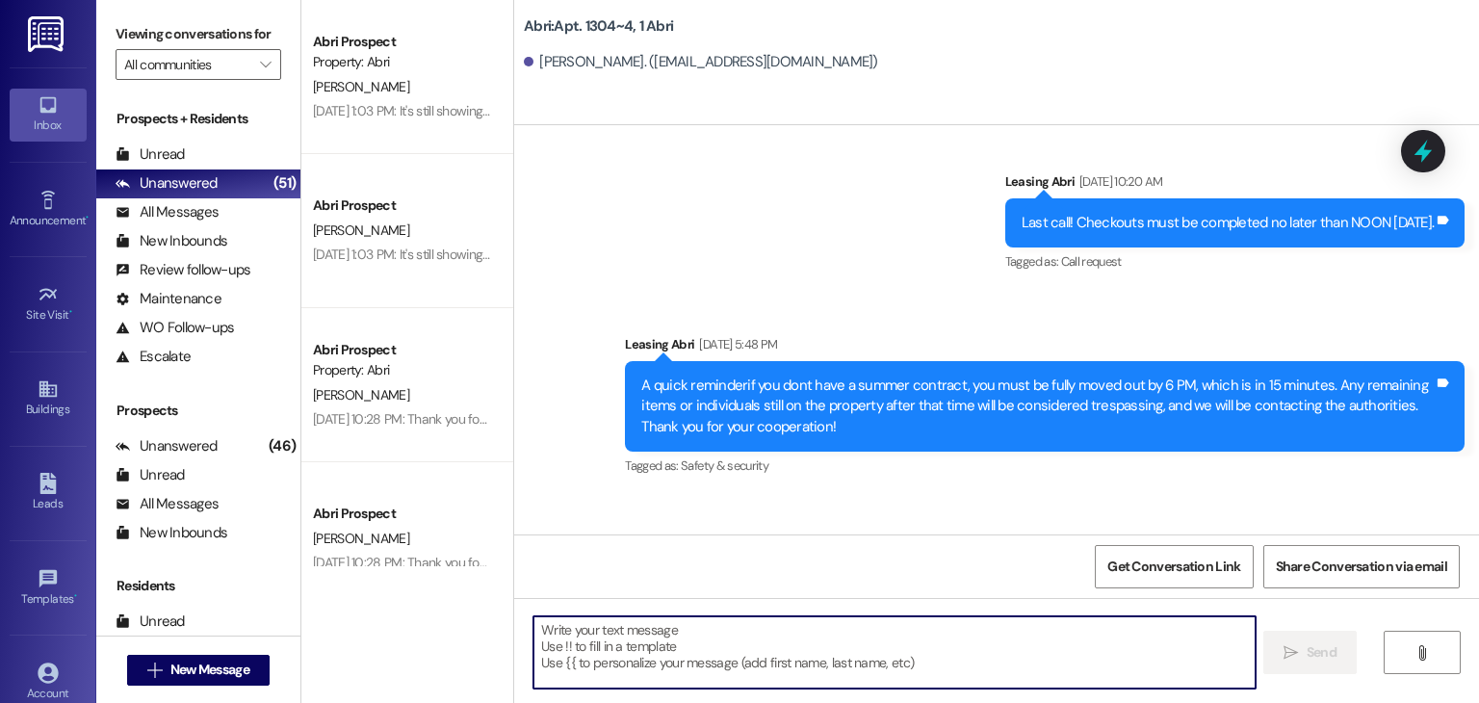
scroll to position [13767, 0]
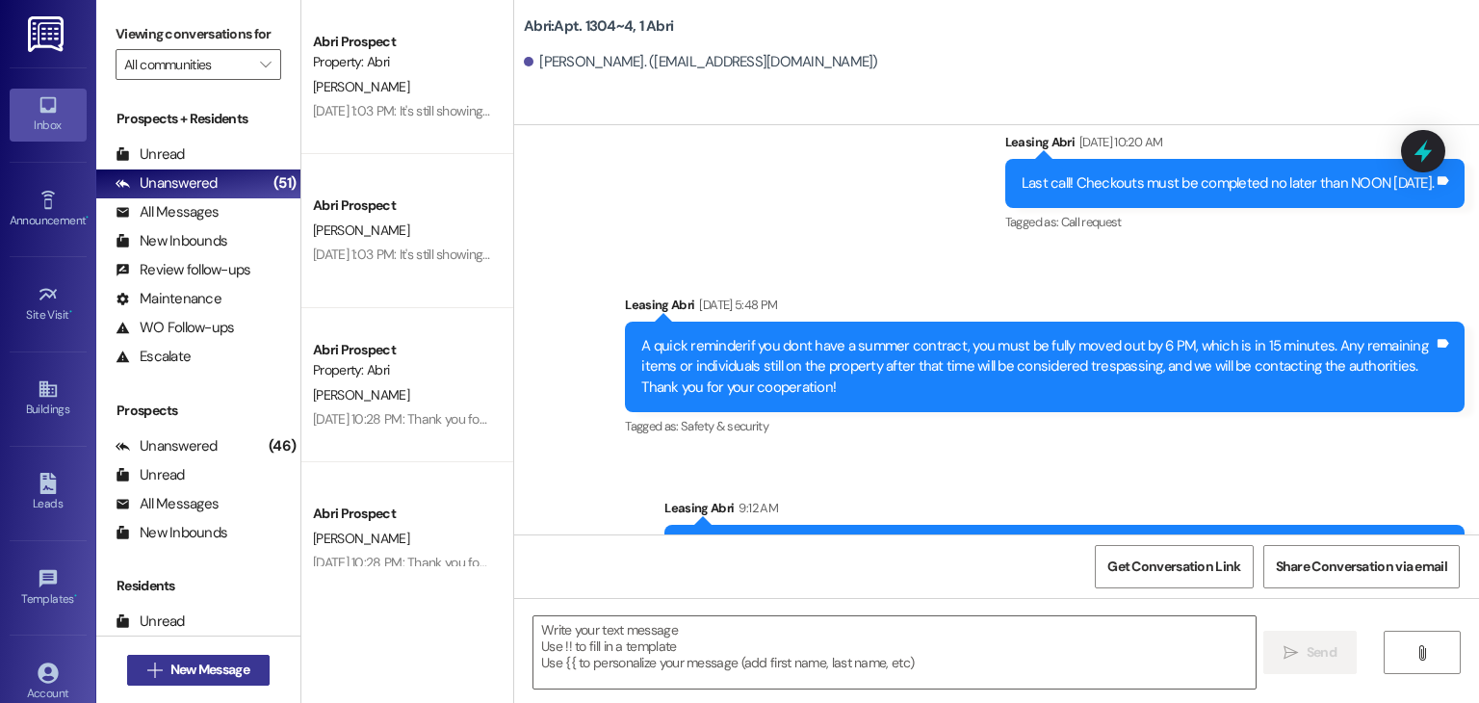
click at [216, 671] on span "New Message" at bounding box center [209, 670] width 79 height 20
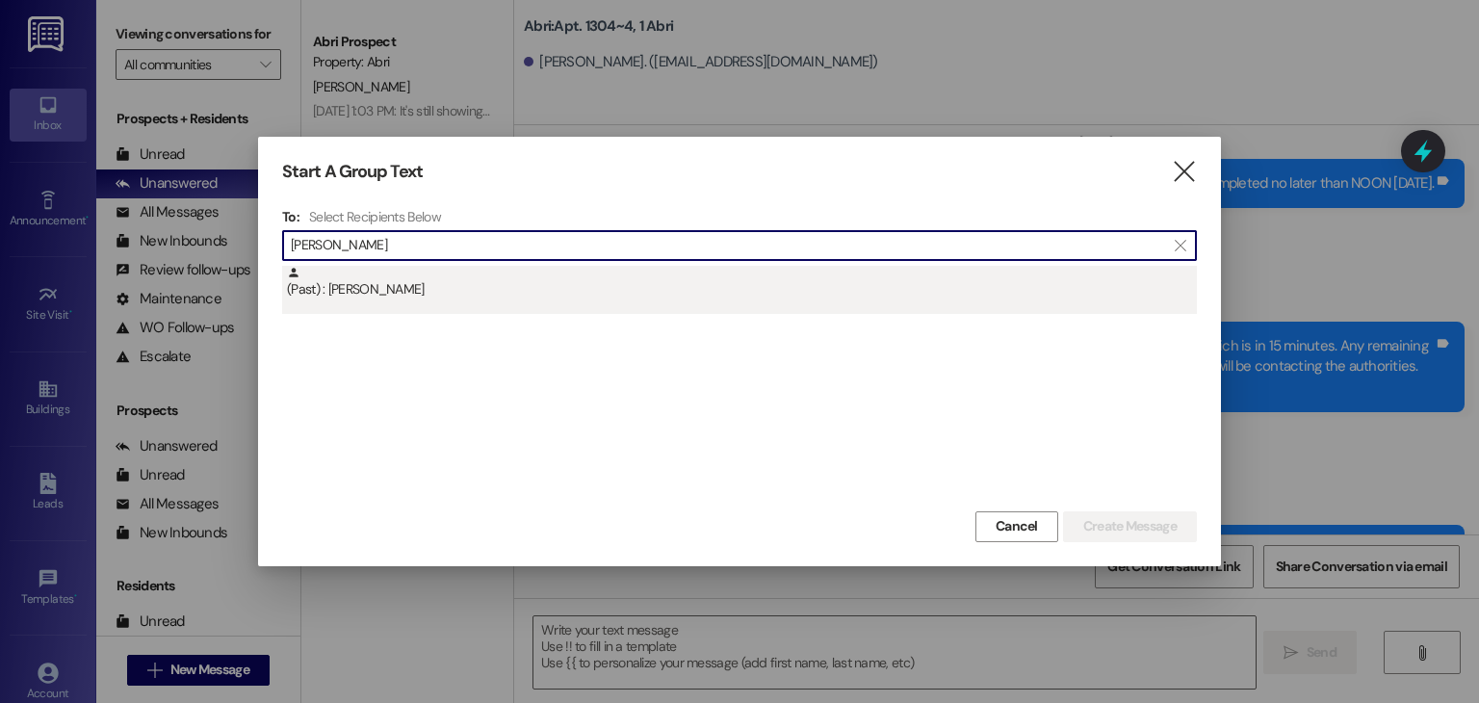
type input "[PERSON_NAME]"
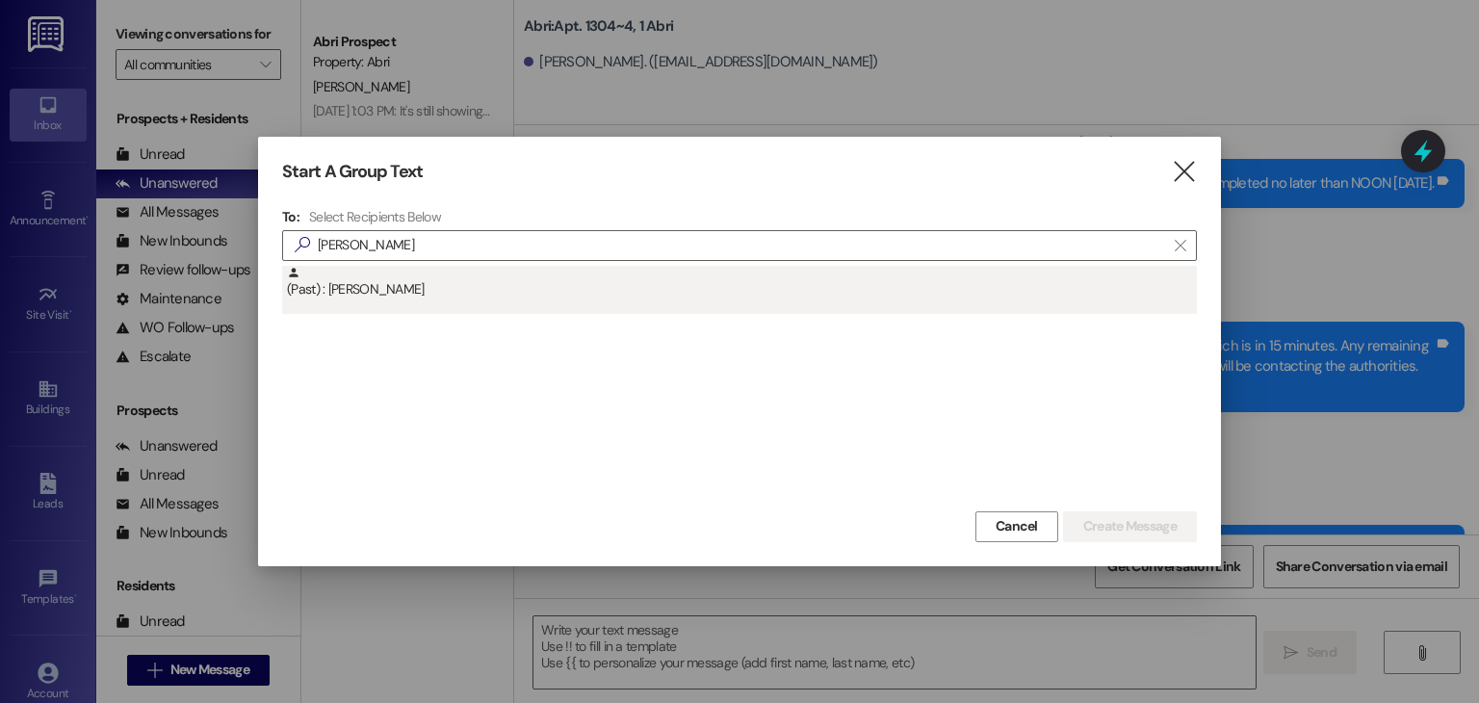
click at [373, 297] on div "(Past) : [PERSON_NAME]" at bounding box center [742, 283] width 910 height 34
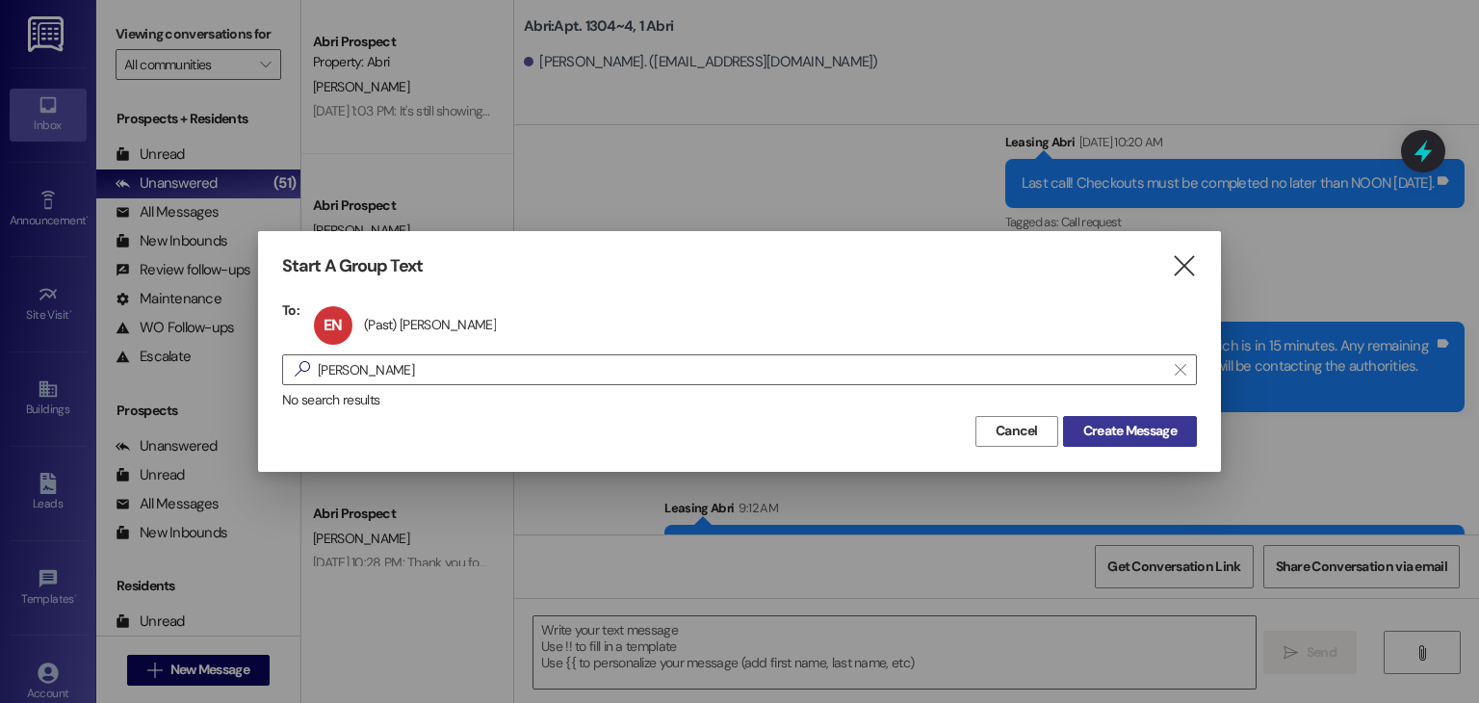
click at [1102, 434] on span "Create Message" at bounding box center [1129, 431] width 93 height 20
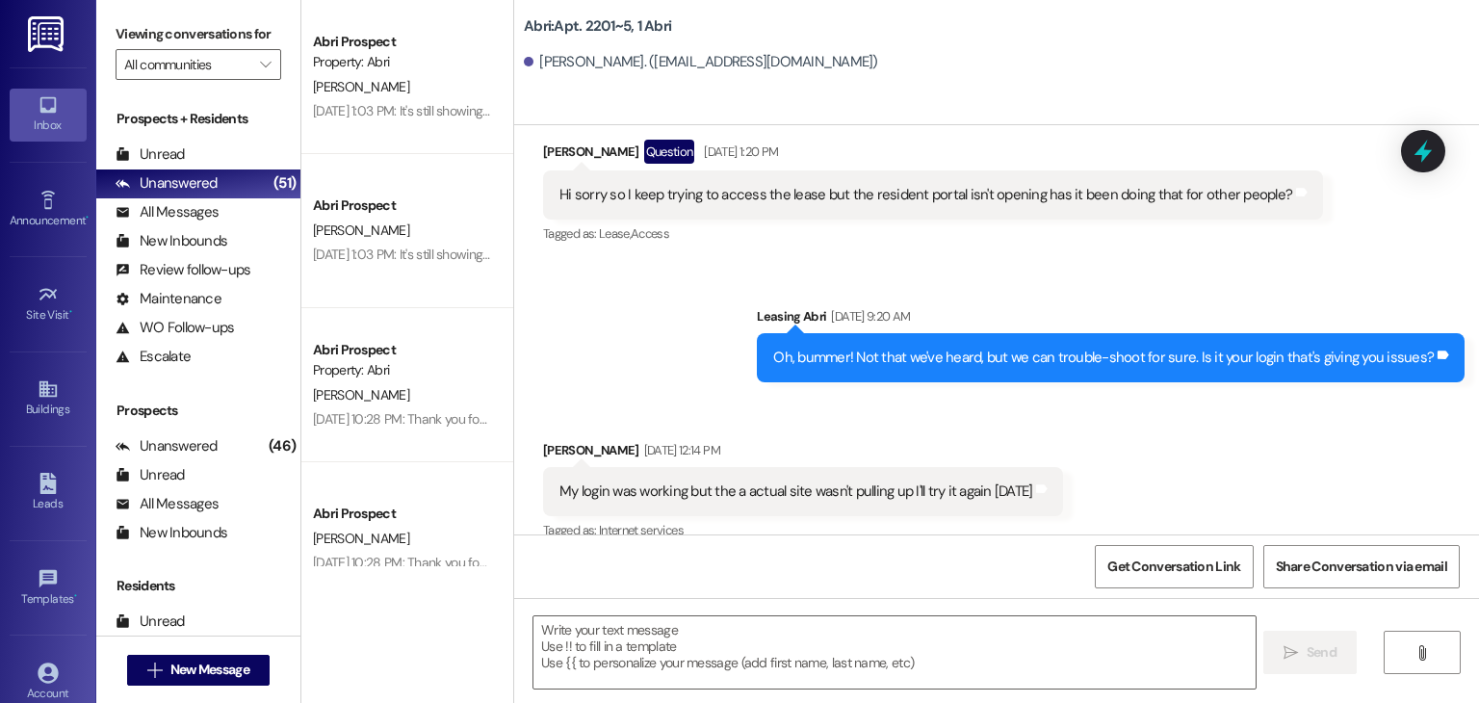
scroll to position [39457, 0]
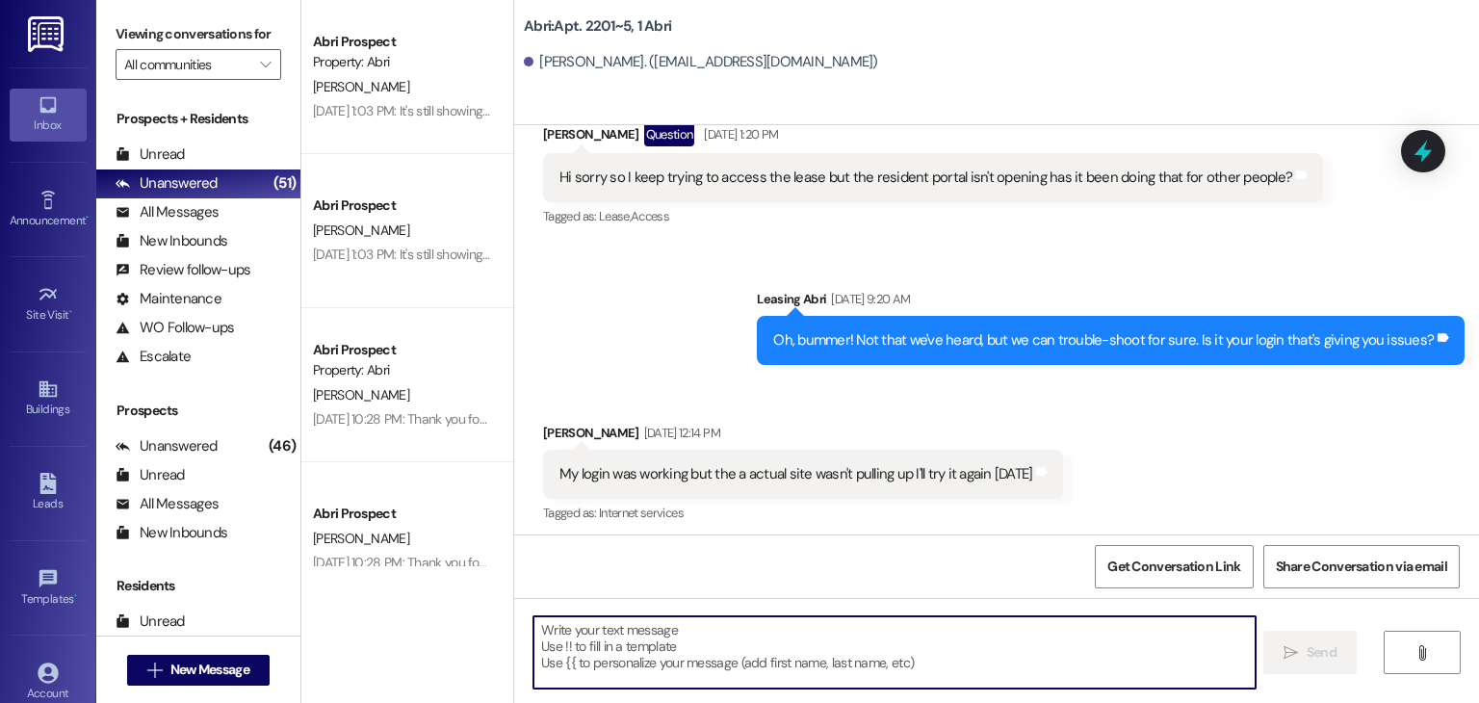
click at [882, 643] on textarea at bounding box center [893, 652] width 721 height 72
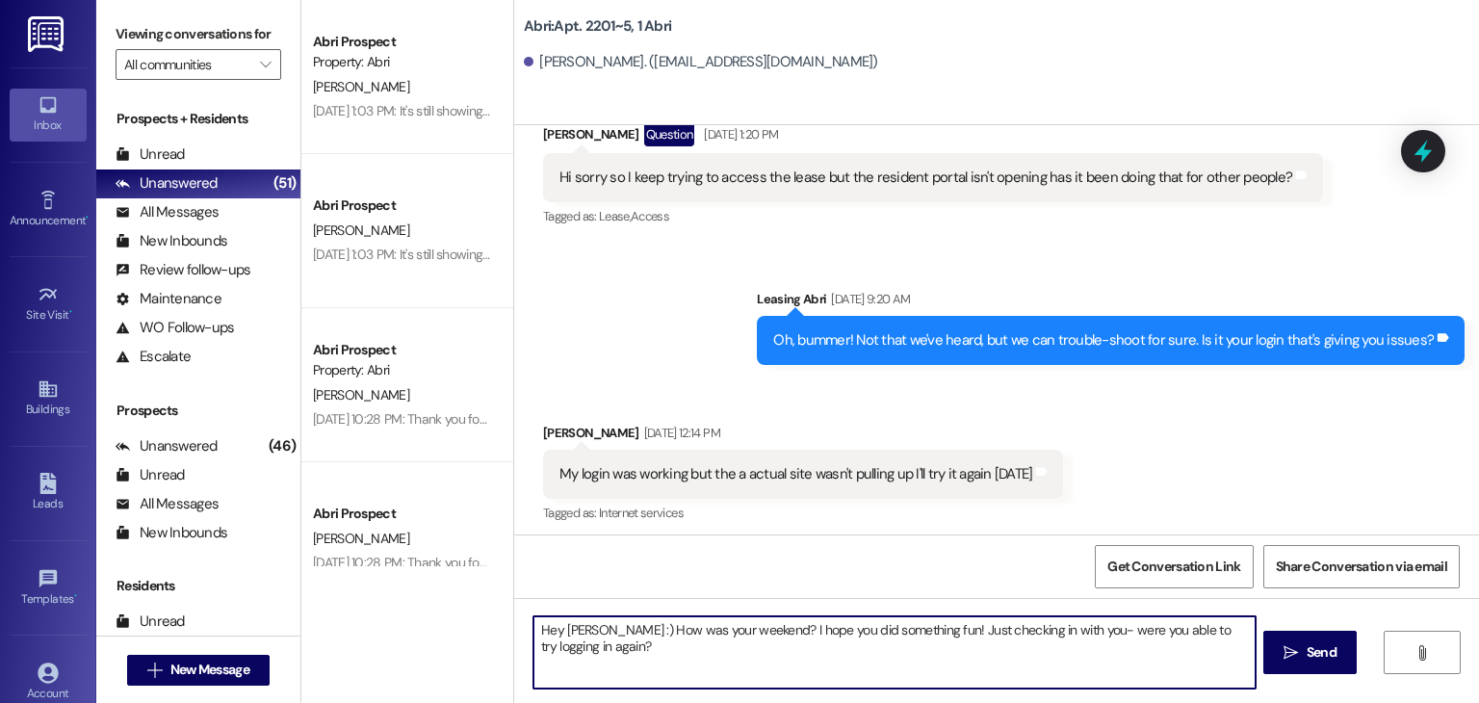
type textarea "Hey [PERSON_NAME] :) How was your weekend? I hope you did something fun! Just c…"
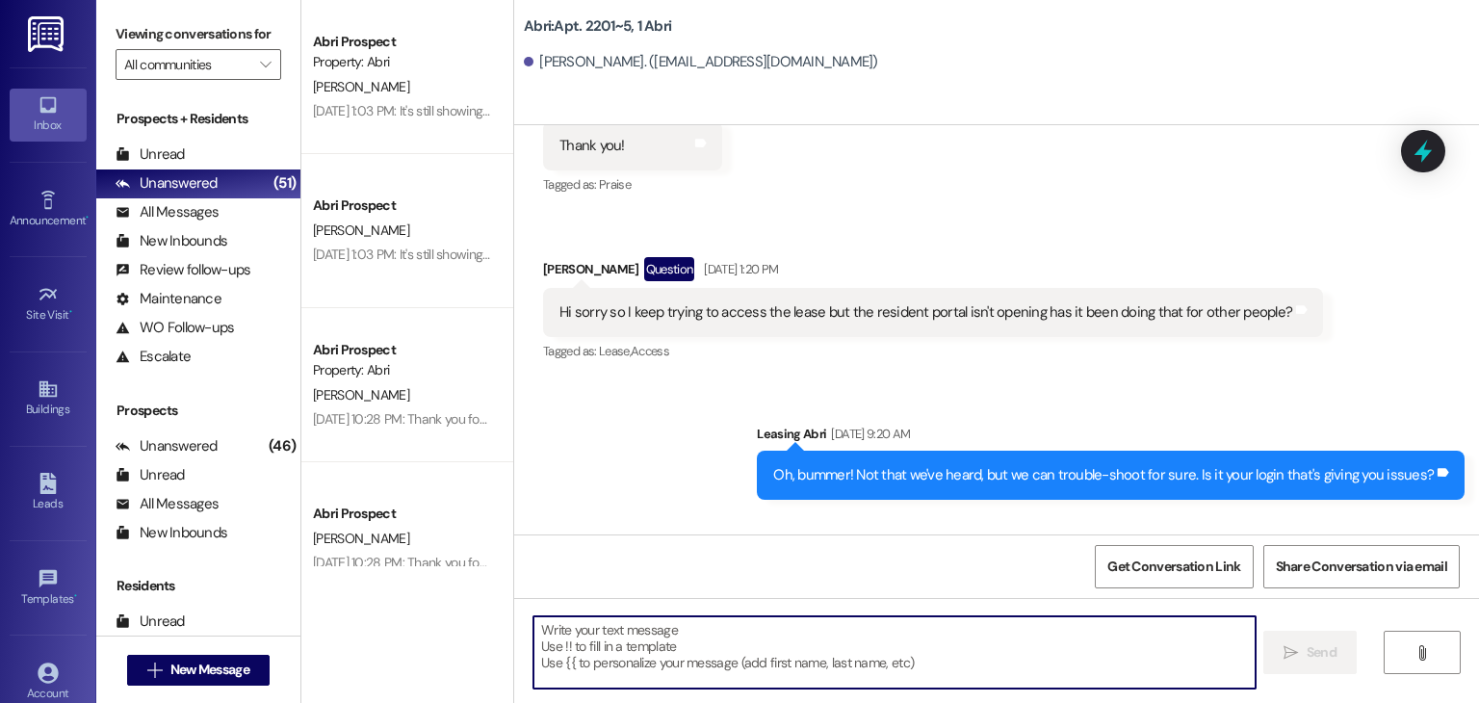
scroll to position [39591, 0]
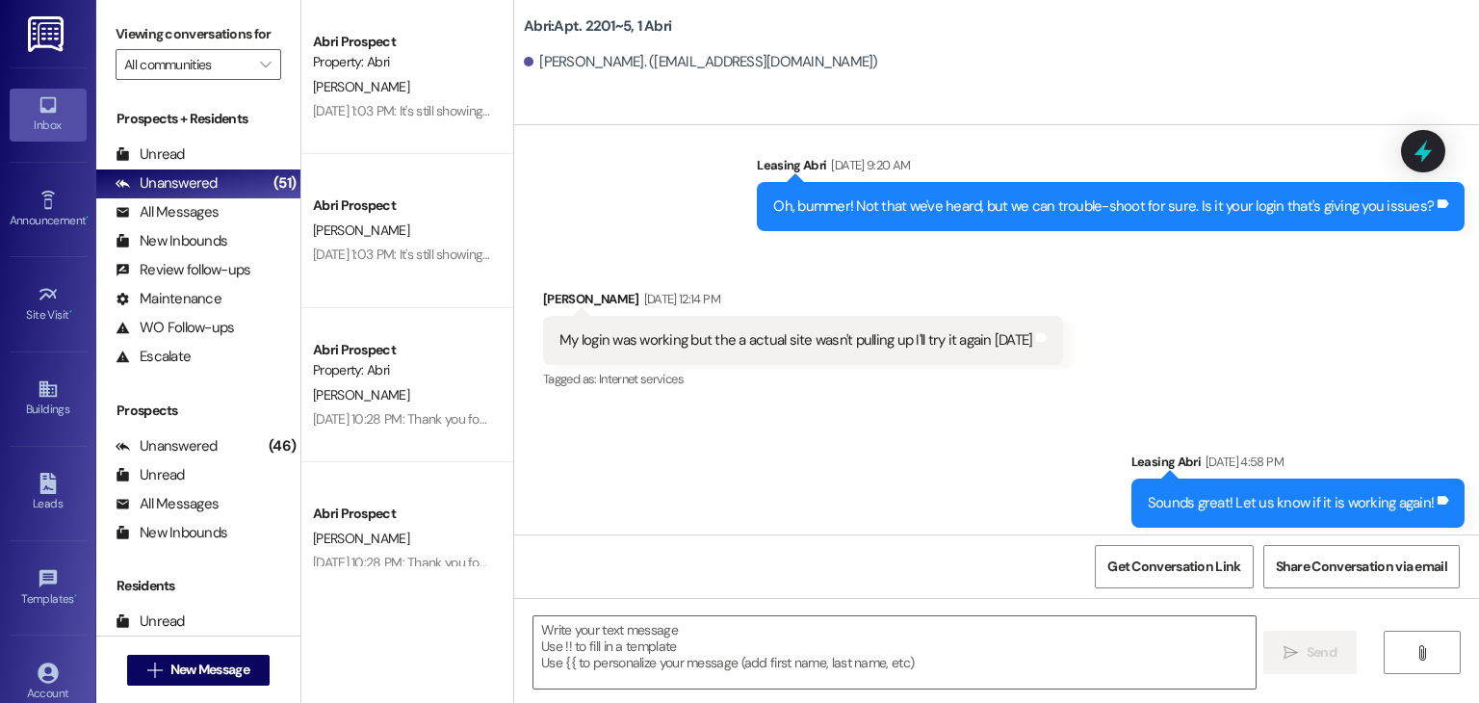
drag, startPoint x: 651, startPoint y: 493, endPoint x: 1441, endPoint y: 521, distance: 790.1
click at [1441, 571] on div "Sent via SMS Leasing Abri 9:18 AM Hey [PERSON_NAME] :) How was your weekend? I …" at bounding box center [1044, 634] width 869 height 126
copy div "Hey [PERSON_NAME] :) How was your weekend? I hope you did something fun! Just c…"
click at [215, 680] on button " New Message" at bounding box center [198, 670] width 143 height 31
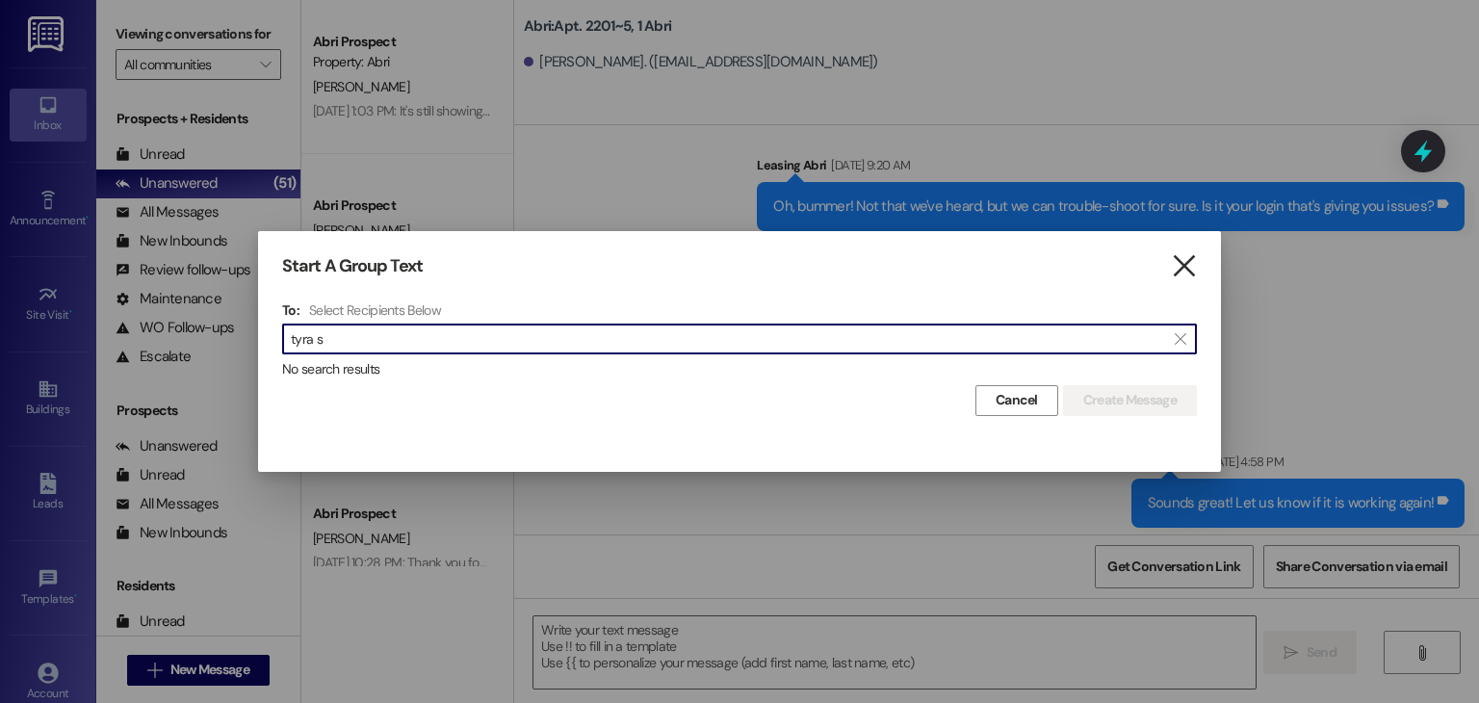
type input "tyra s"
click at [1177, 256] on icon "" at bounding box center [1184, 266] width 26 height 20
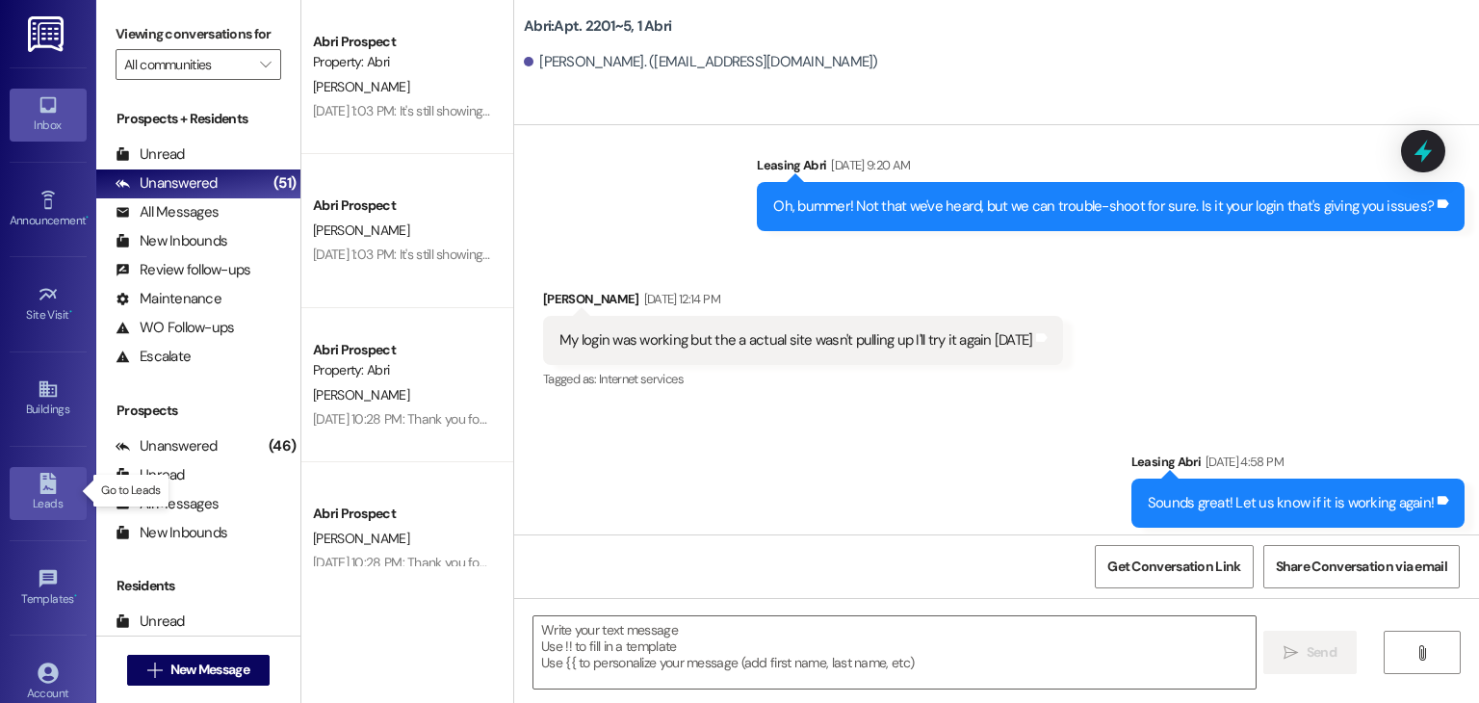
click at [27, 485] on link "Leads" at bounding box center [48, 493] width 77 height 52
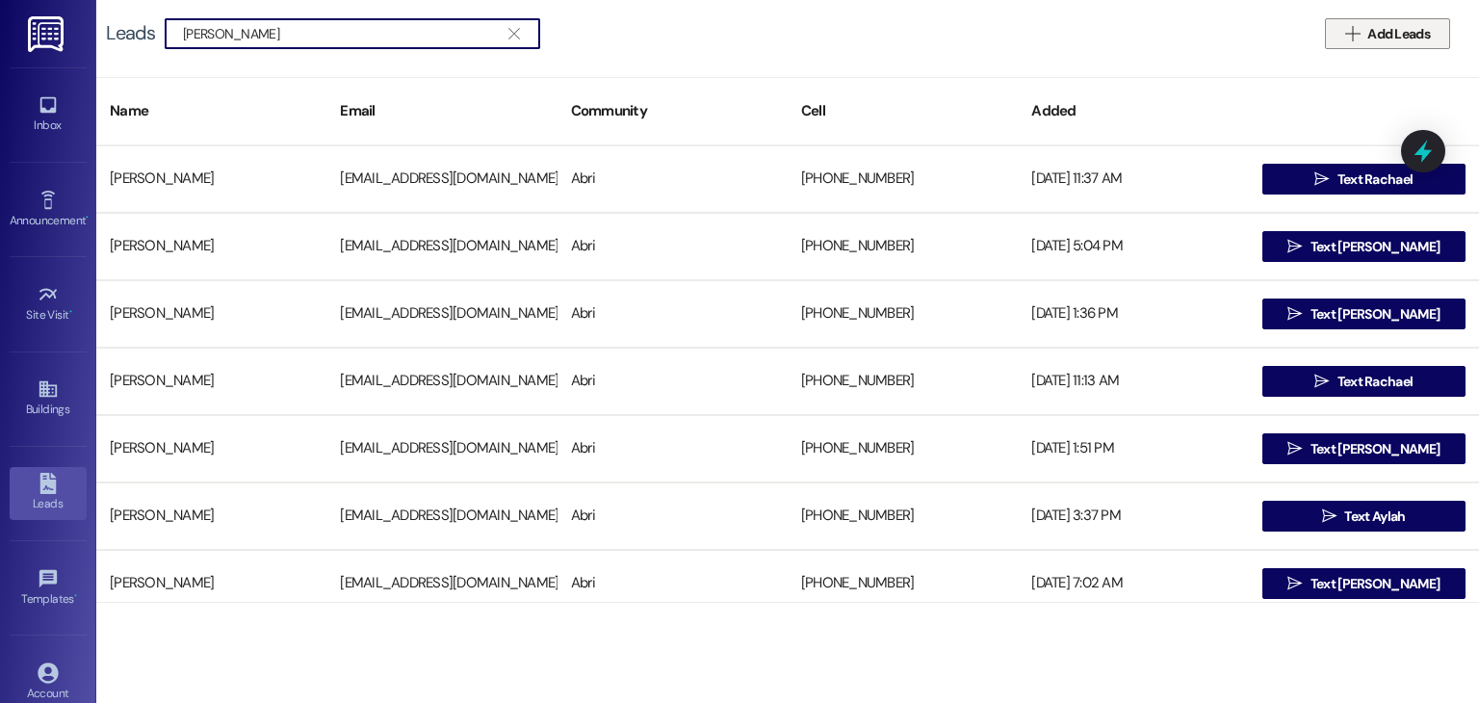
type input "[PERSON_NAME]"
click at [1393, 45] on button " Add Leads" at bounding box center [1387, 33] width 125 height 31
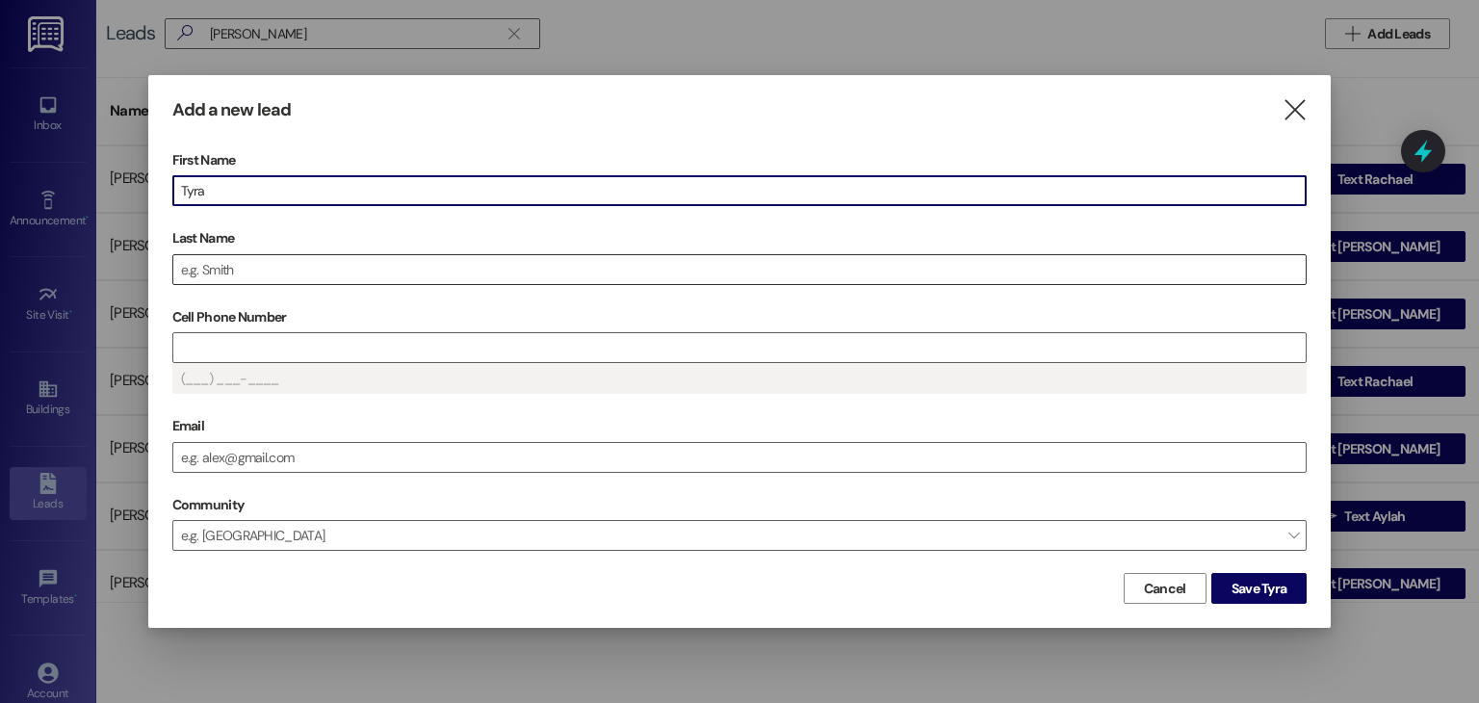
click at [631, 268] on input "Last Name" at bounding box center [739, 269] width 1133 height 29
click at [242, 333] on input "Cell Phone Number" at bounding box center [739, 347] width 1133 height 29
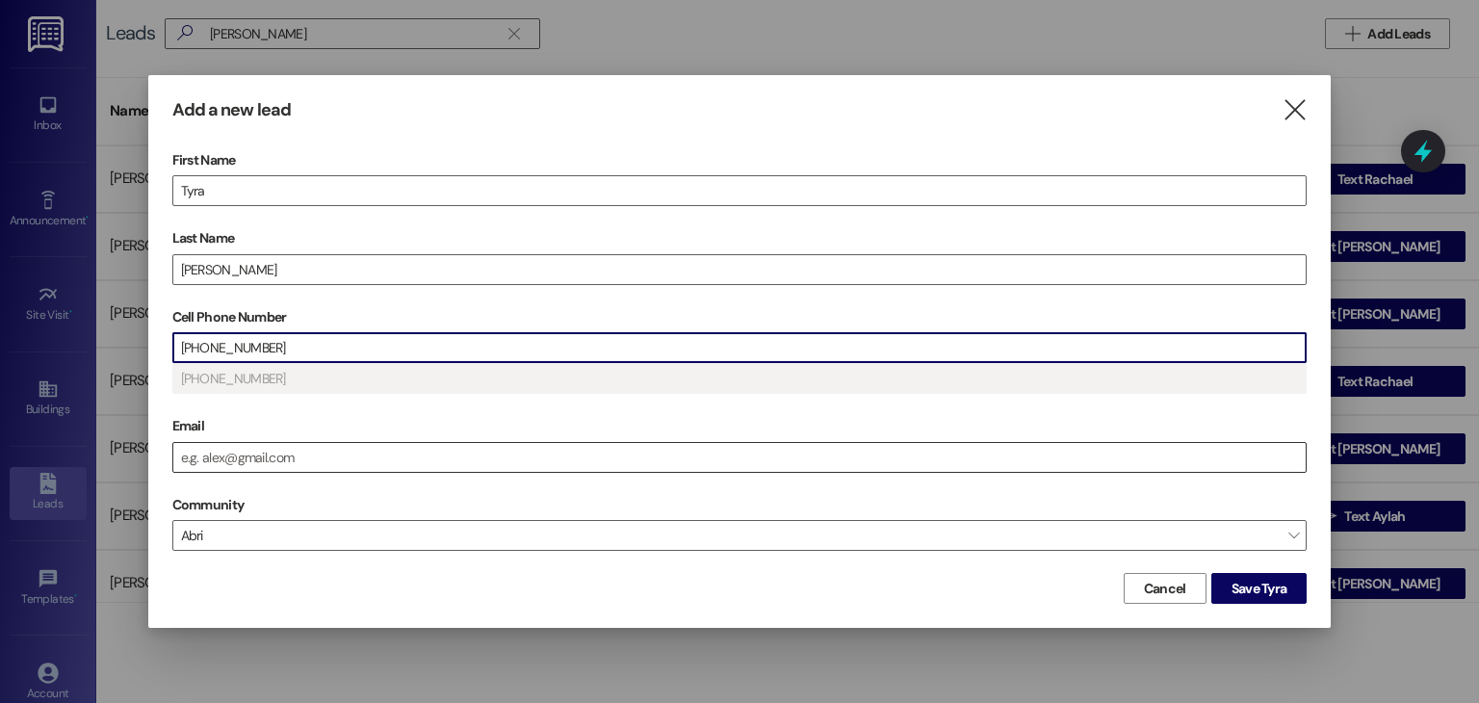
click at [258, 450] on input "Email" at bounding box center [739, 457] width 1133 height 29
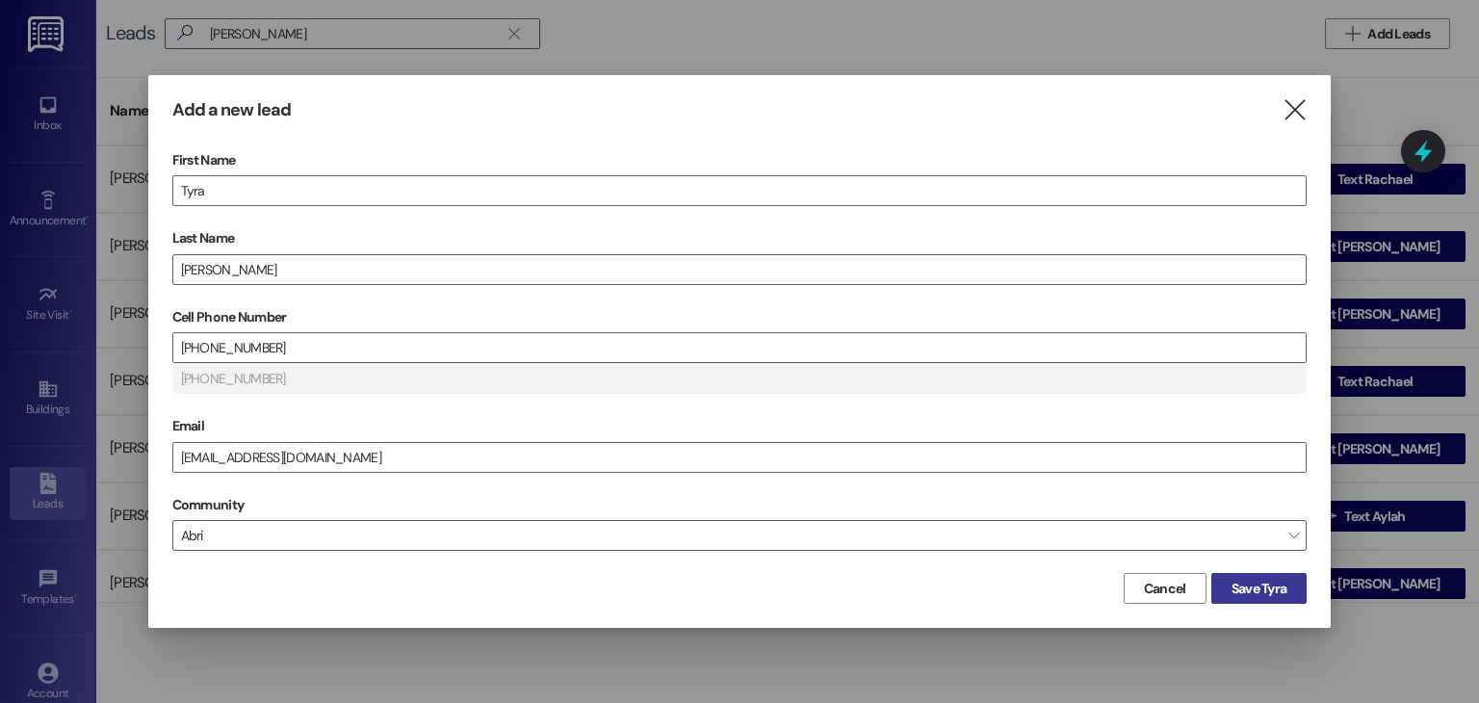
click at [1248, 589] on span "Save Tyra" at bounding box center [1260, 589] width 56 height 20
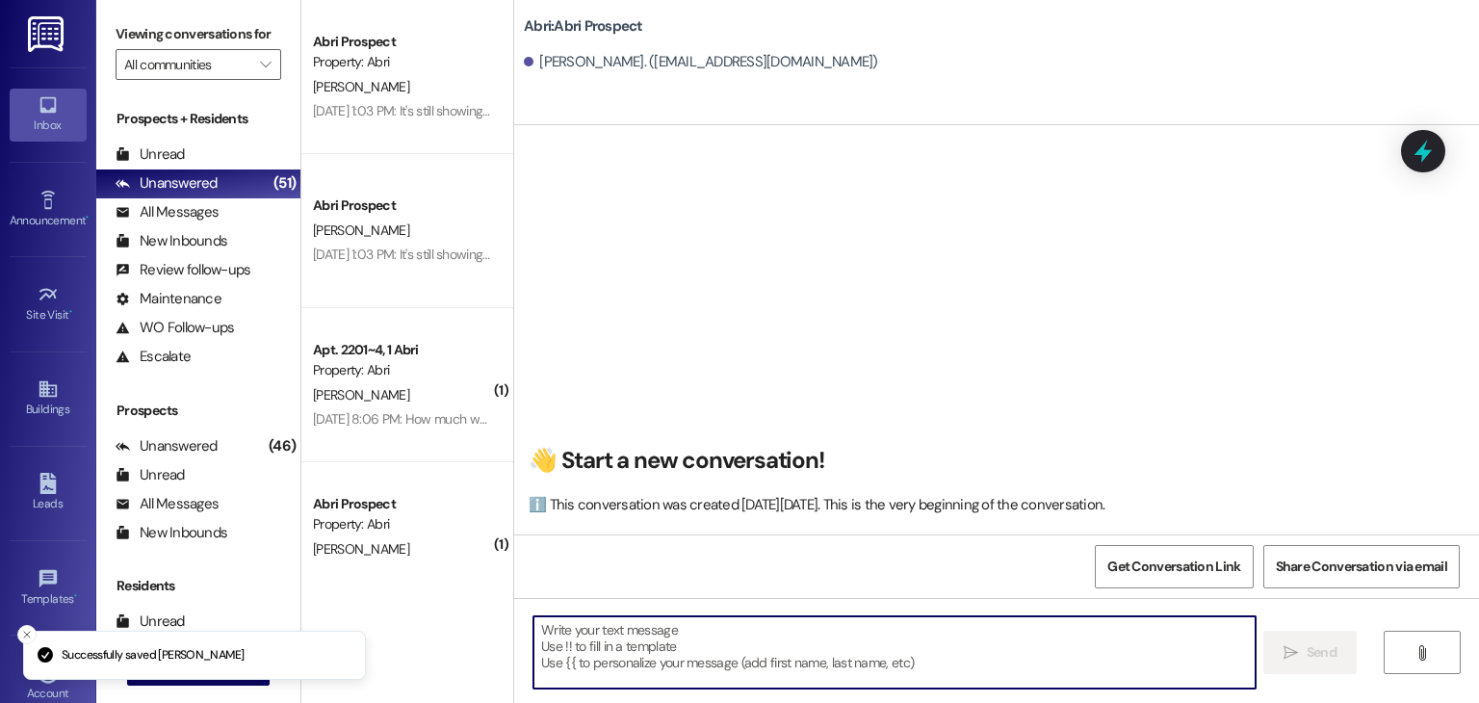
click at [747, 628] on textarea at bounding box center [893, 652] width 721 height 72
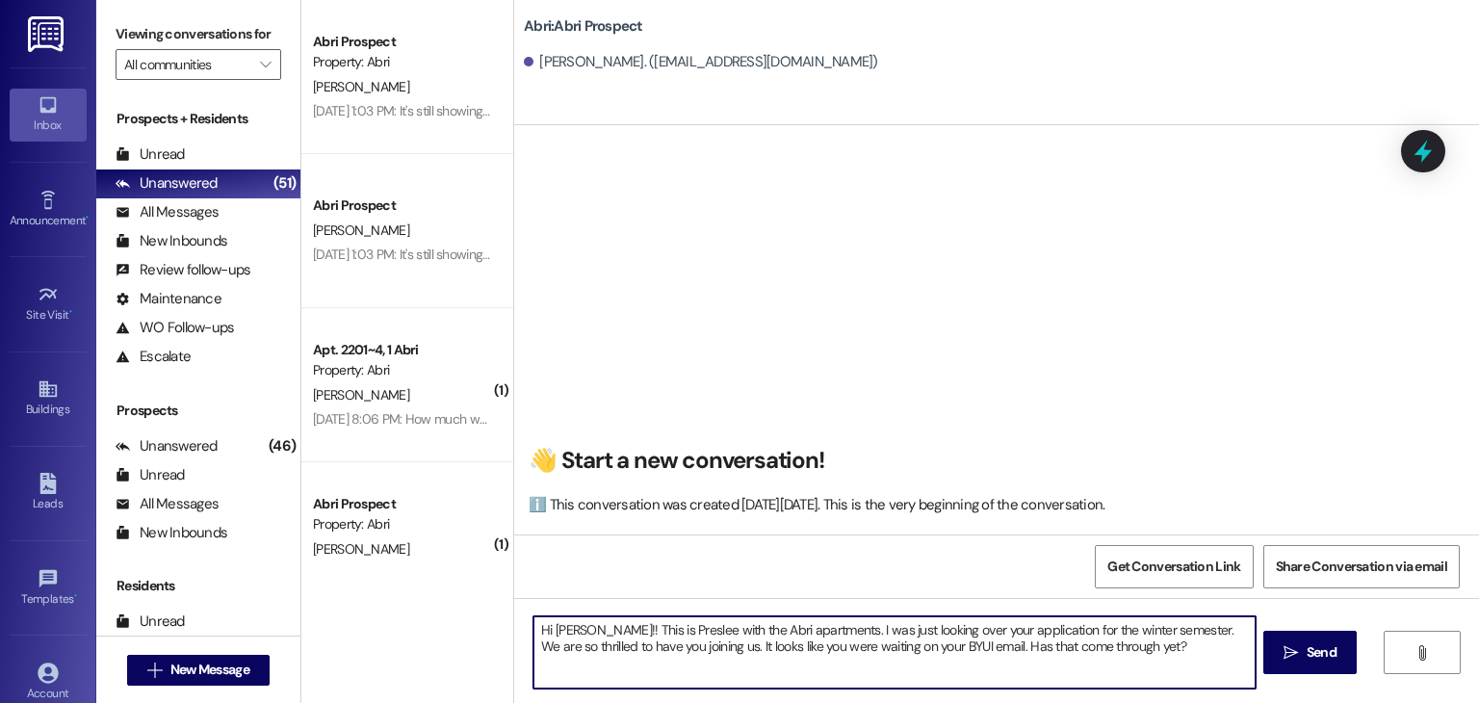
click at [693, 644] on textarea "Hi [PERSON_NAME]!! This is Preslee with the Abri apartments. I was just looking…" at bounding box center [893, 652] width 721 height 72
type textarea "Hi [PERSON_NAME]!! This is Preslee with the Abri apartments. I was just looking…"
click at [1159, 645] on textarea "Hi [PERSON_NAME]!! This is Preslee with the Abri apartments. I was just looking…" at bounding box center [893, 652] width 721 height 72
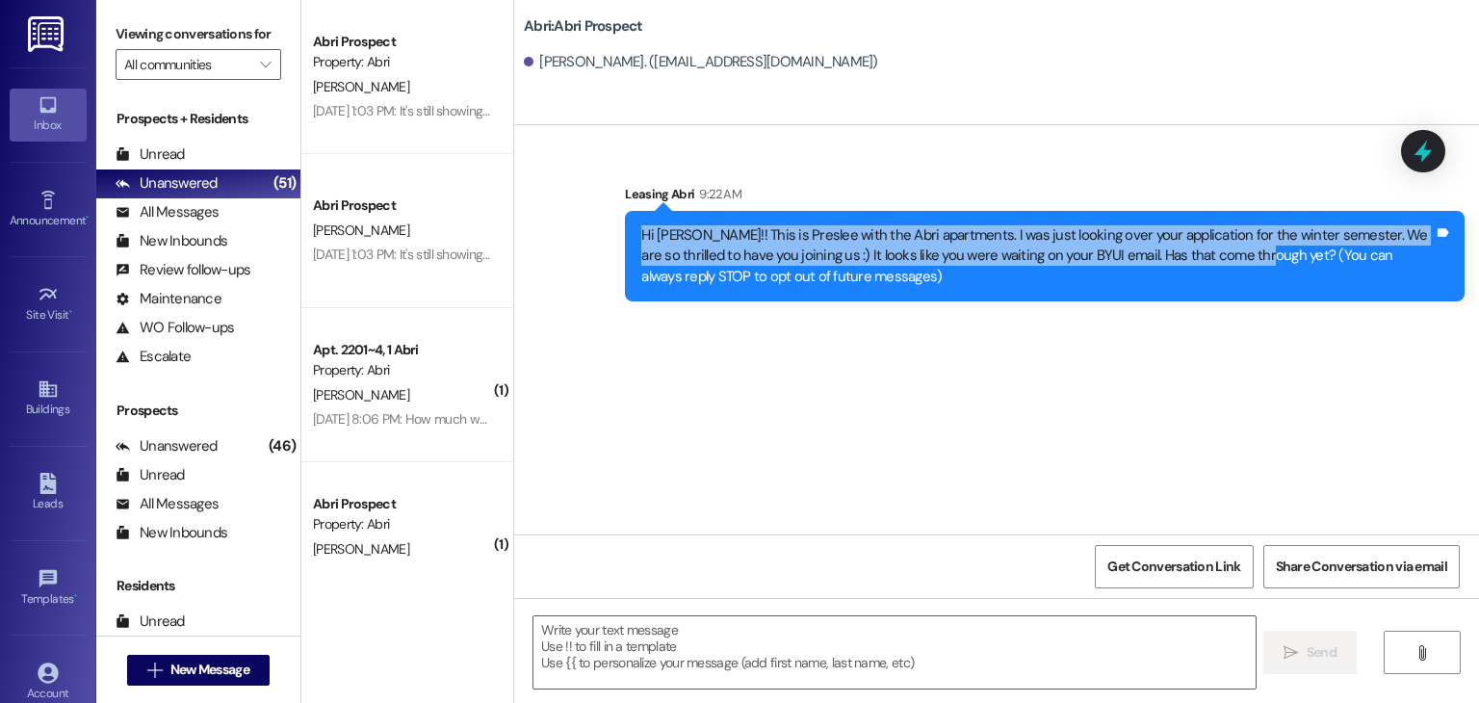
drag, startPoint x: 630, startPoint y: 230, endPoint x: 1206, endPoint y: 252, distance: 576.3
click at [1206, 252] on div "Hi [PERSON_NAME]!! This is Preslee with the Abri apartments. I was just looking…" at bounding box center [1037, 256] width 796 height 62
copy div "Hi [PERSON_NAME]!! This is Preslee with the Abri apartments. I was just looking…"
click at [170, 667] on span "New Message" at bounding box center [209, 670] width 79 height 20
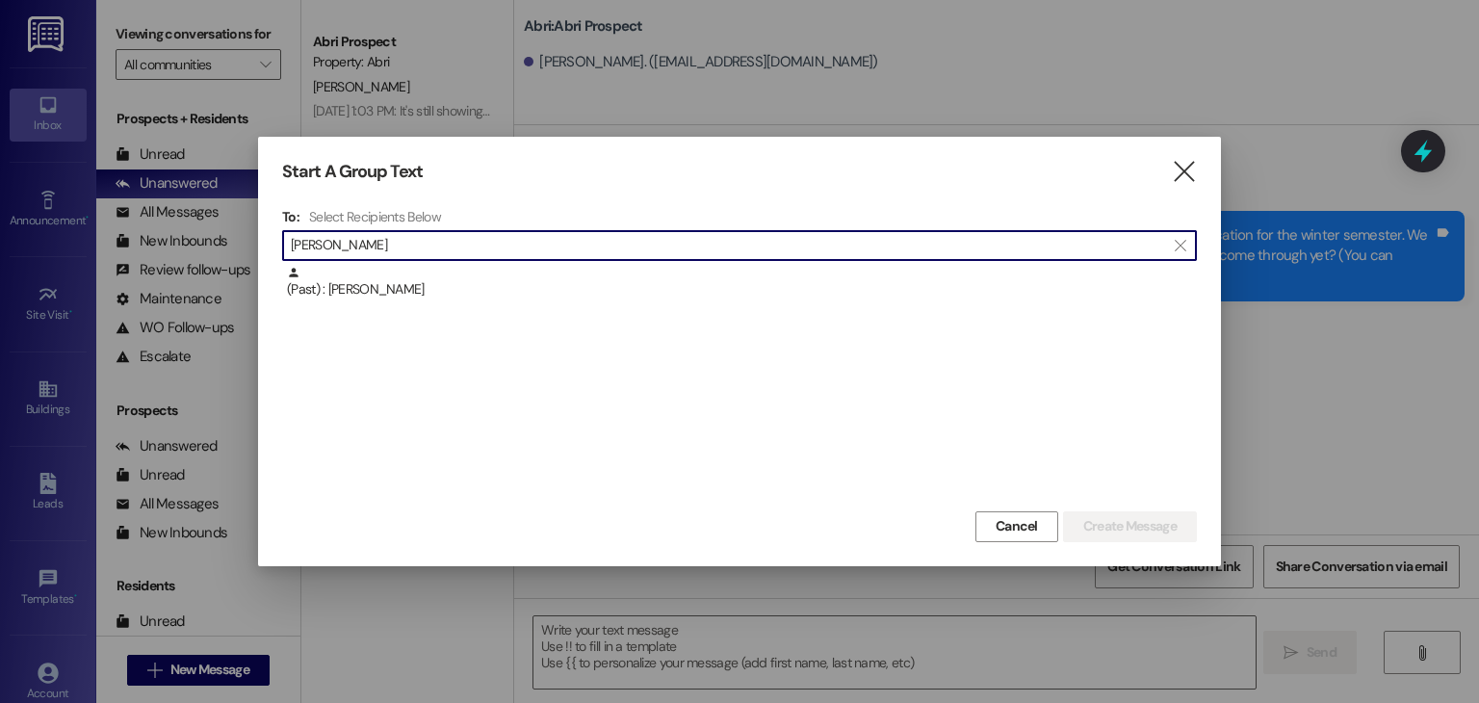
type input "[PERSON_NAME]"
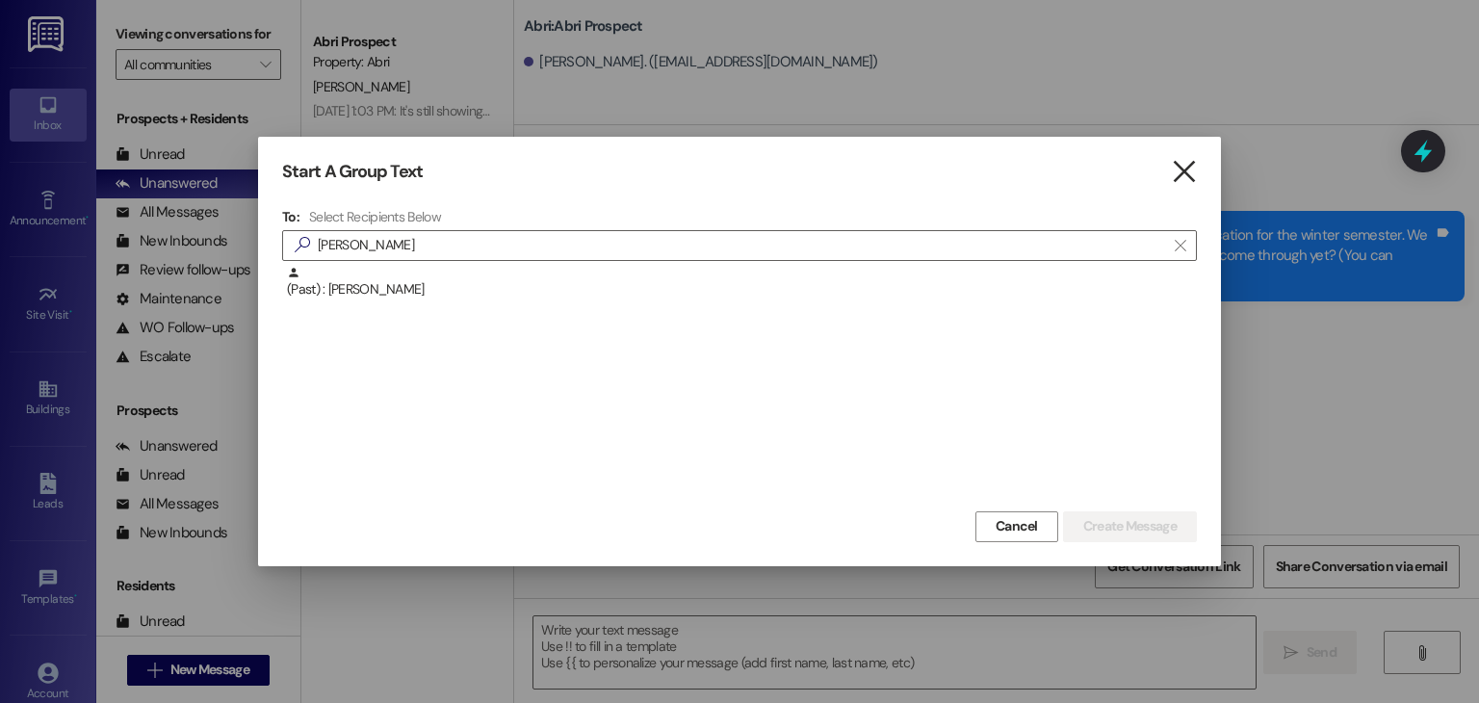
click at [1184, 174] on icon "" at bounding box center [1184, 172] width 26 height 20
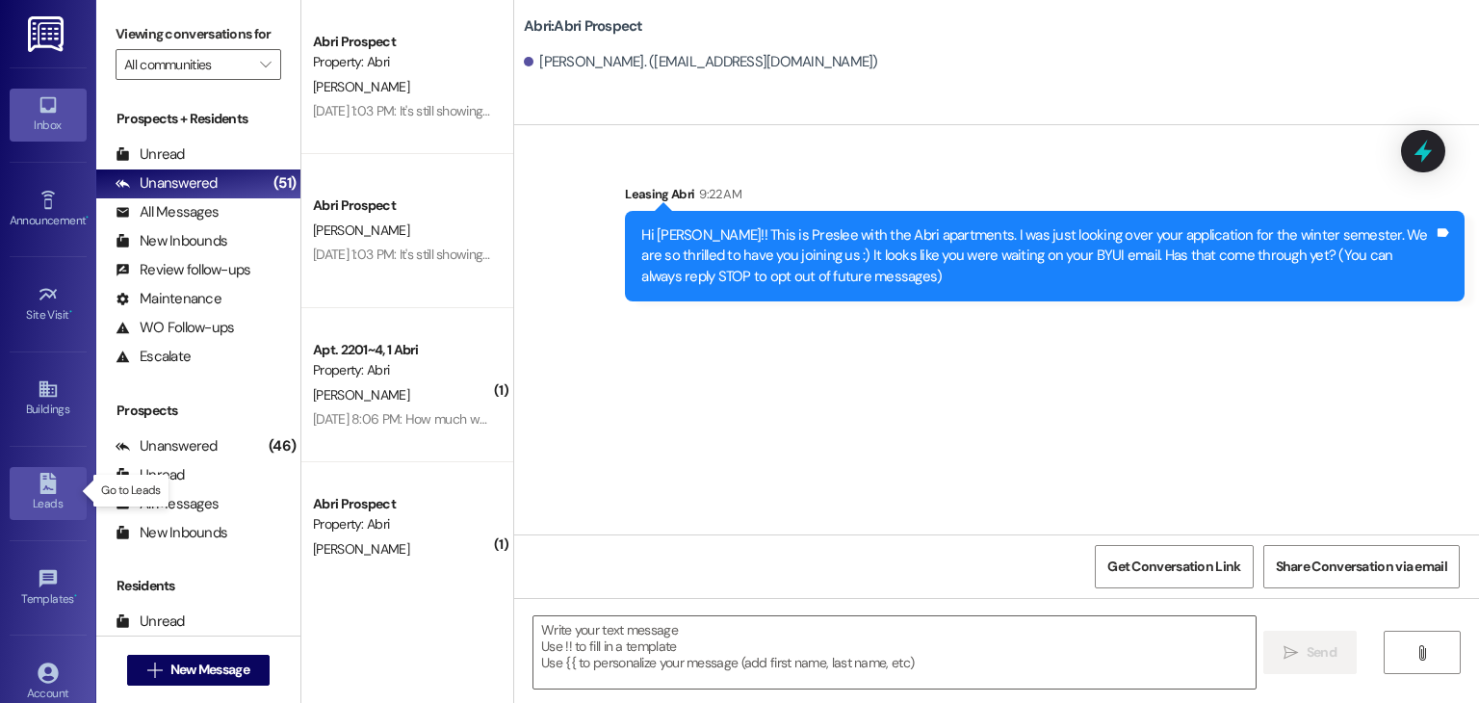
click at [50, 473] on icon at bounding box center [47, 483] width 16 height 21
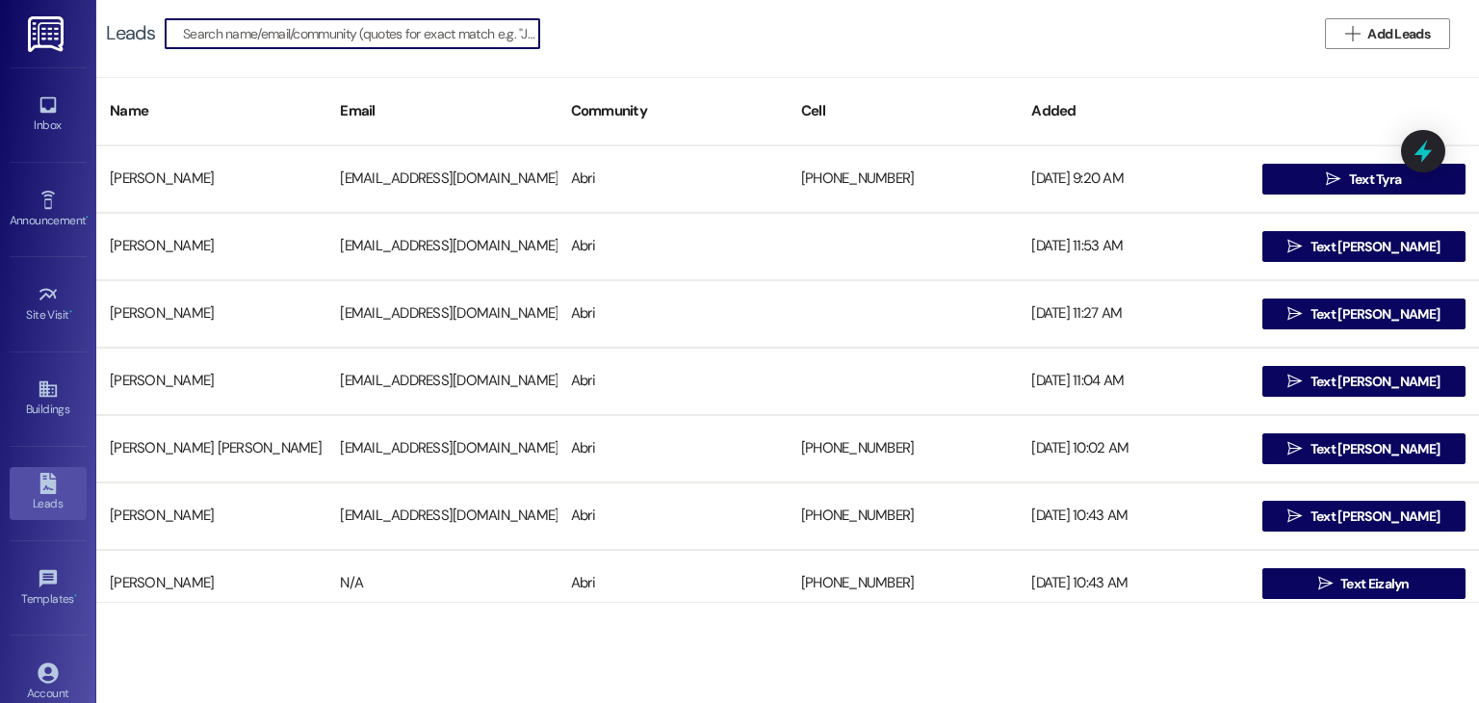
click at [387, 32] on input at bounding box center [361, 33] width 356 height 27
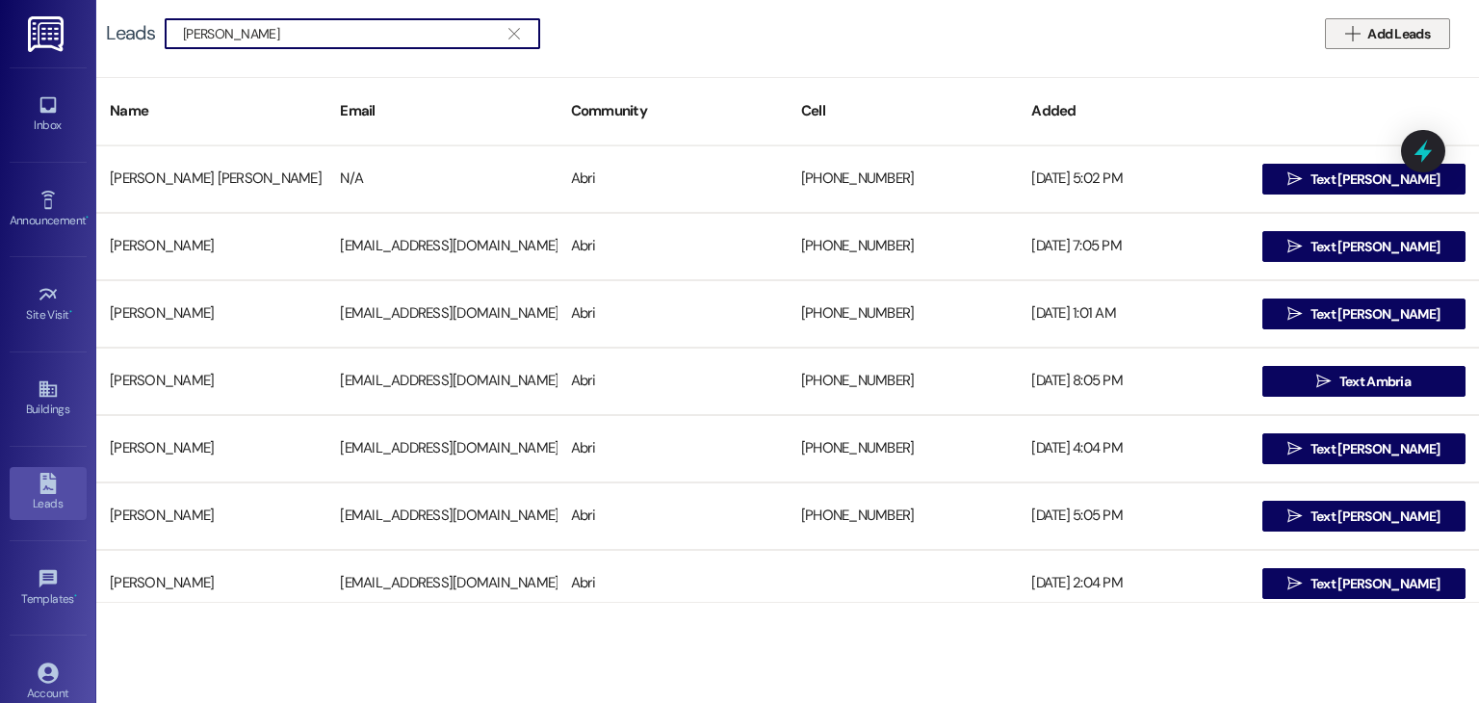
type input "[PERSON_NAME]"
click at [1358, 37] on icon "" at bounding box center [1352, 33] width 14 height 15
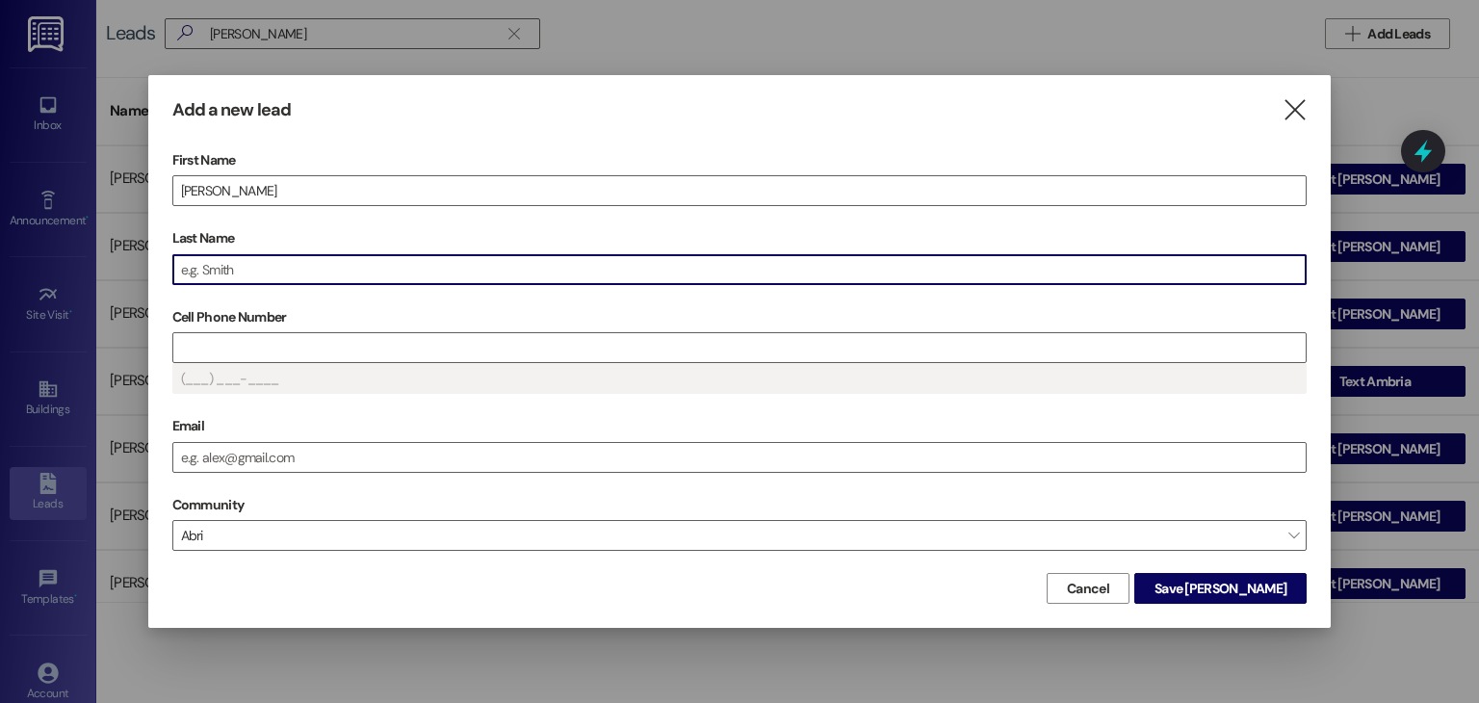
click at [497, 258] on input "Last Name" at bounding box center [739, 269] width 1133 height 29
click at [235, 328] on label "Cell Phone Number" at bounding box center [739, 317] width 1135 height 30
click at [235, 333] on input "Cell Phone Number" at bounding box center [739, 347] width 1133 height 29
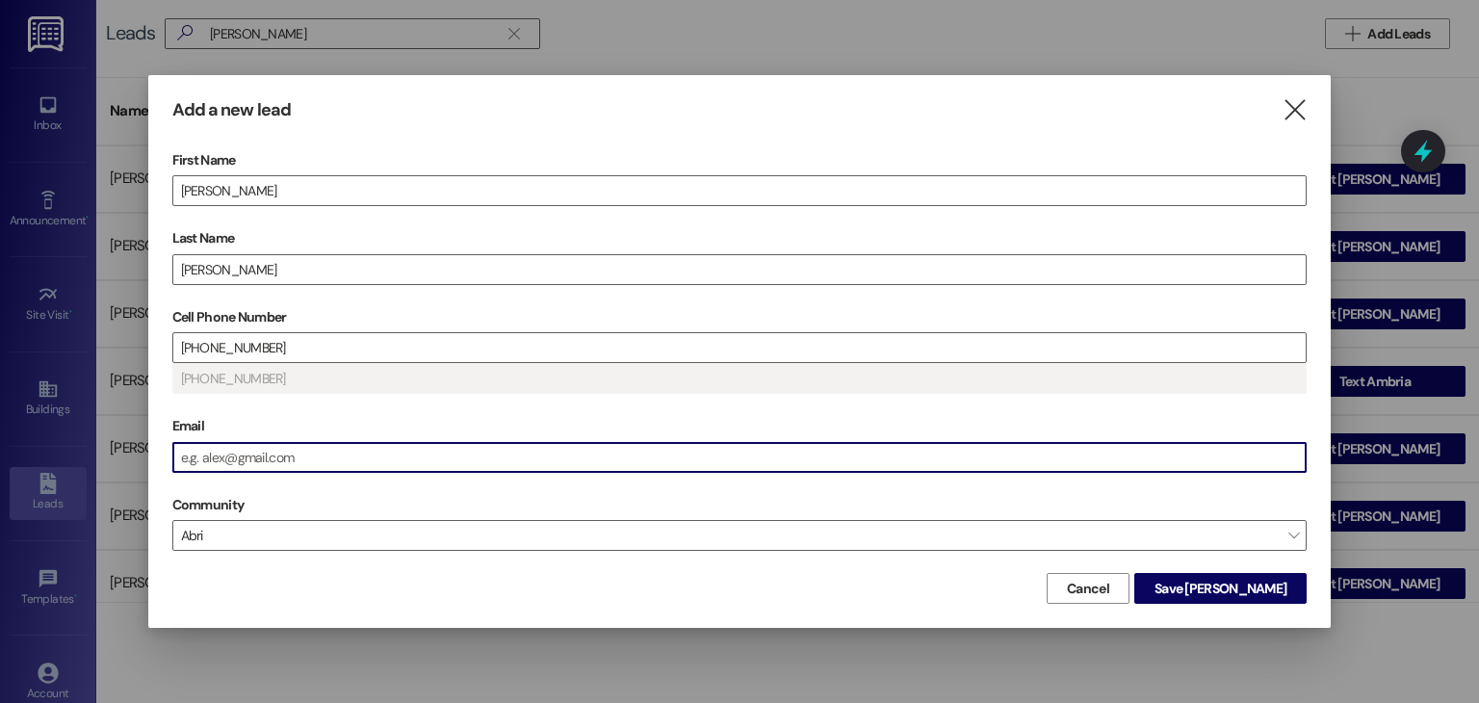
click at [257, 453] on input "Email" at bounding box center [739, 457] width 1133 height 29
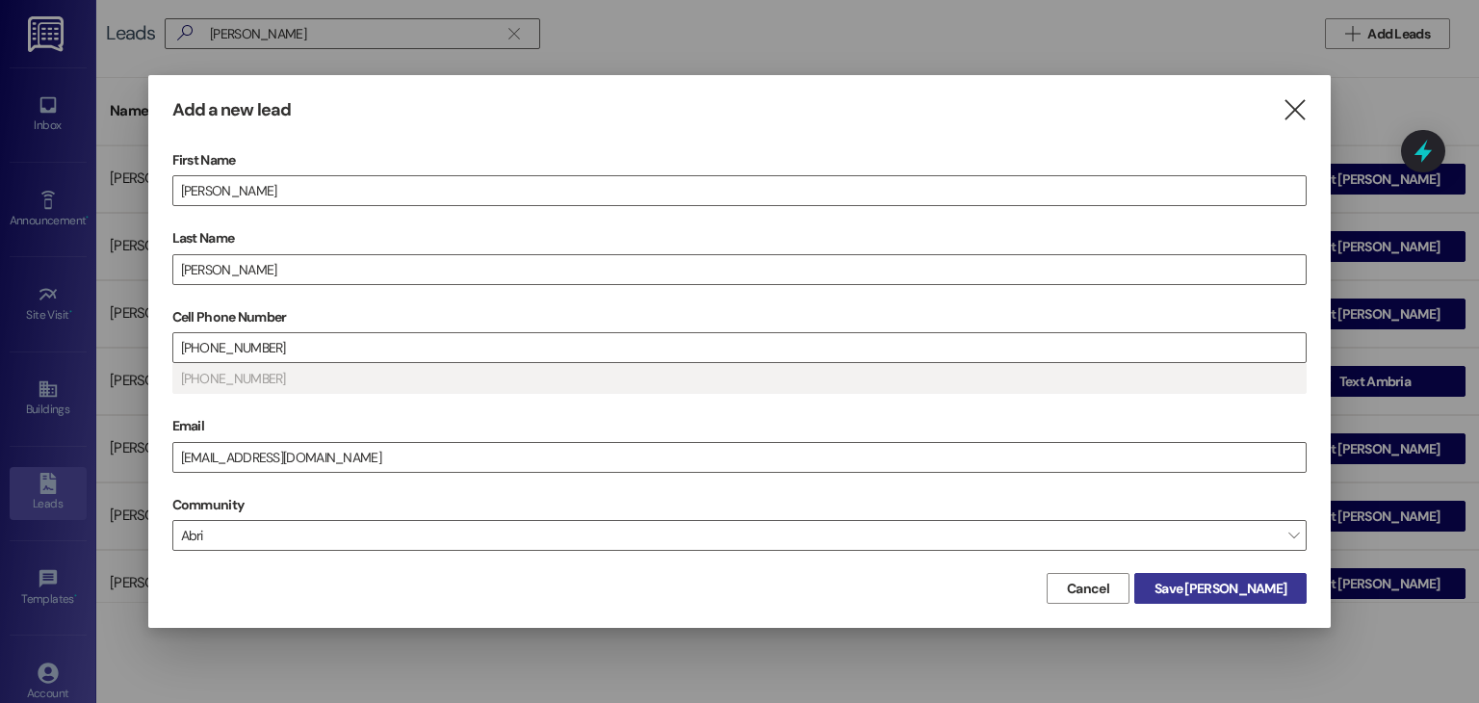
click at [1225, 586] on span "Save [PERSON_NAME]" at bounding box center [1221, 589] width 132 height 20
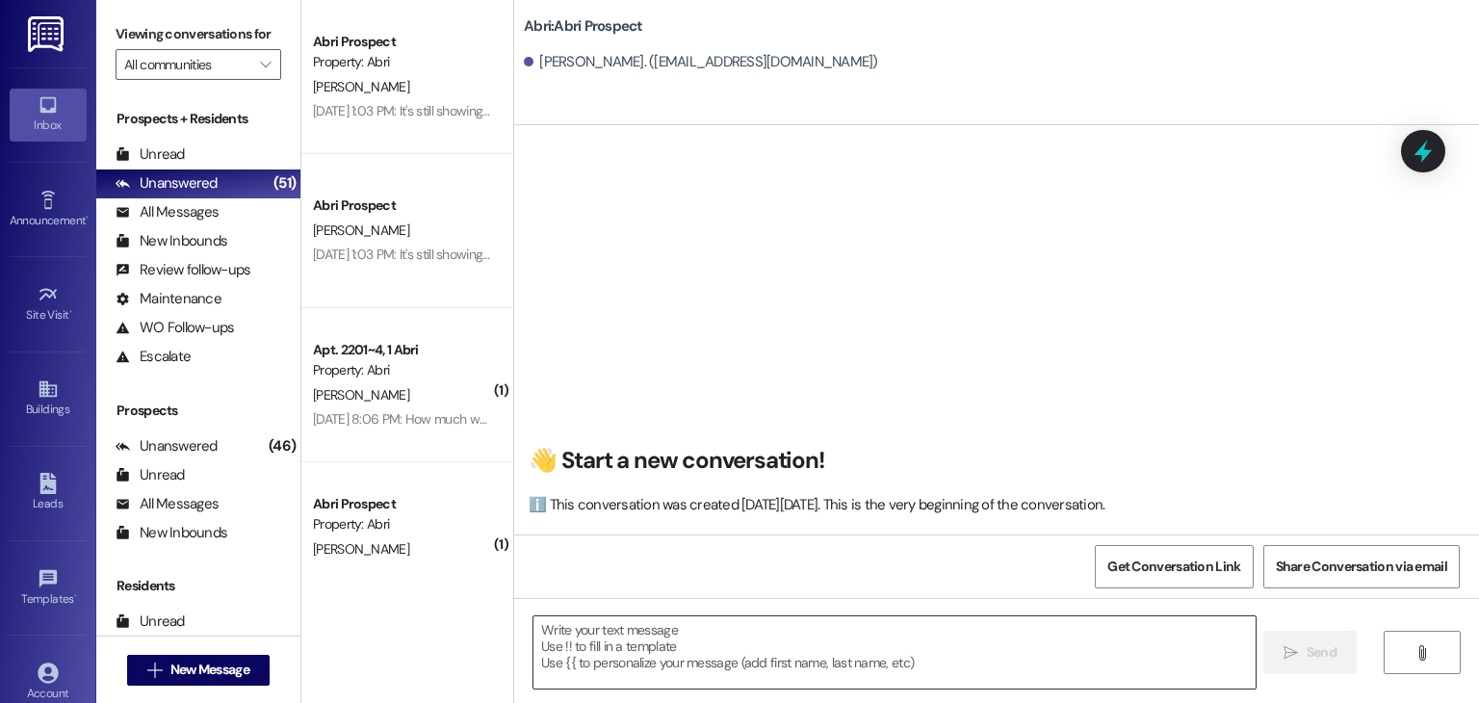
click at [1017, 648] on textarea at bounding box center [893, 652] width 721 height 72
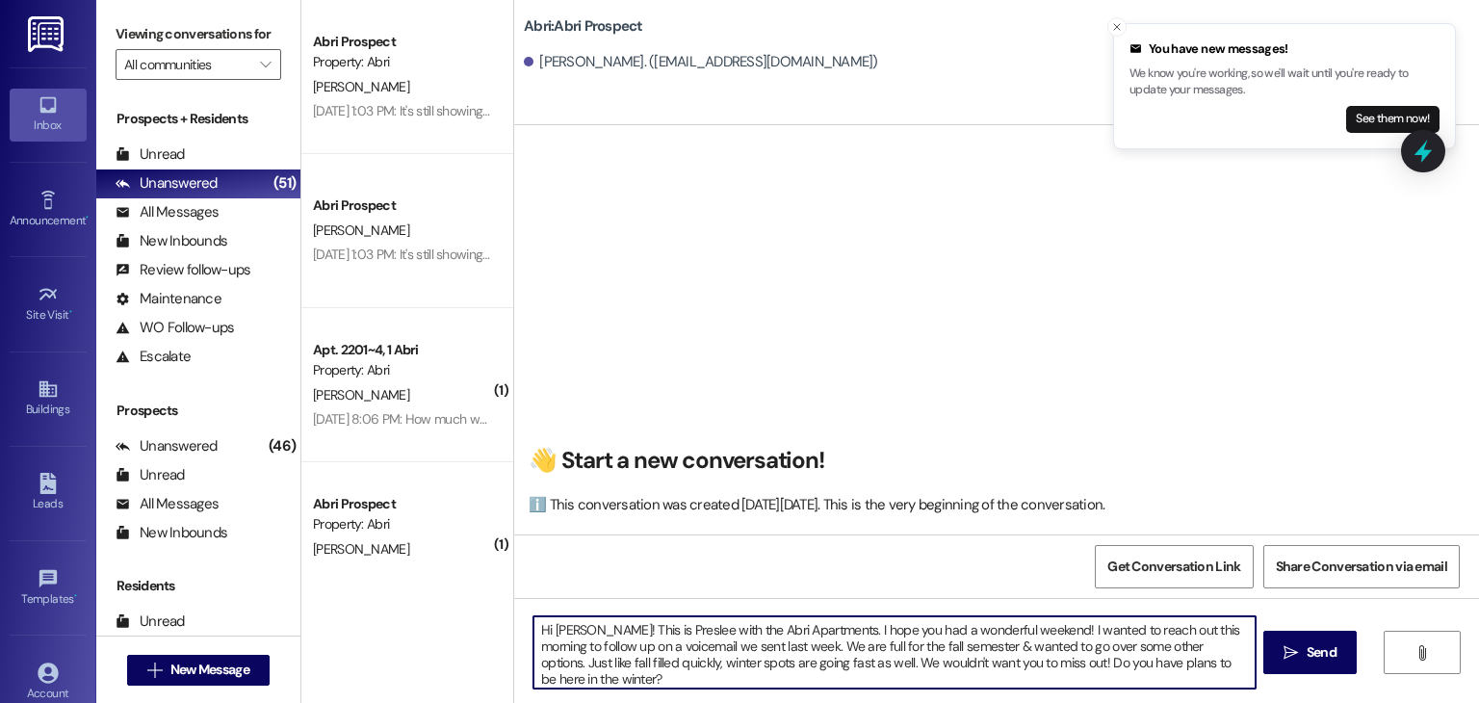
type textarea "Hi [PERSON_NAME]! This is Preslee with the Abri Apartments. I hope you had a wo…"
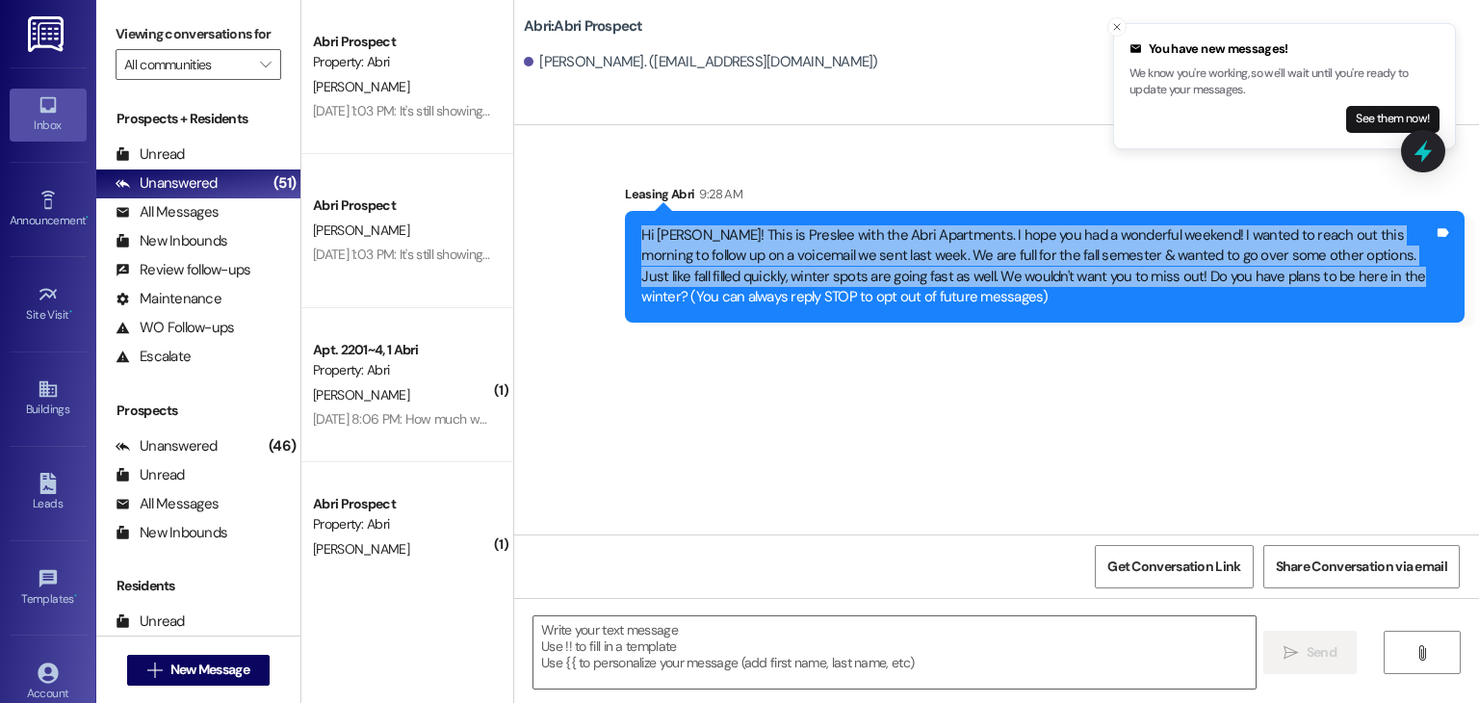
drag, startPoint x: 630, startPoint y: 232, endPoint x: 1297, endPoint y: 282, distance: 669.2
click at [1297, 282] on div "Hi [PERSON_NAME]! This is Preslee with the Abri Apartments. I hope you had a wo…" at bounding box center [1037, 266] width 796 height 83
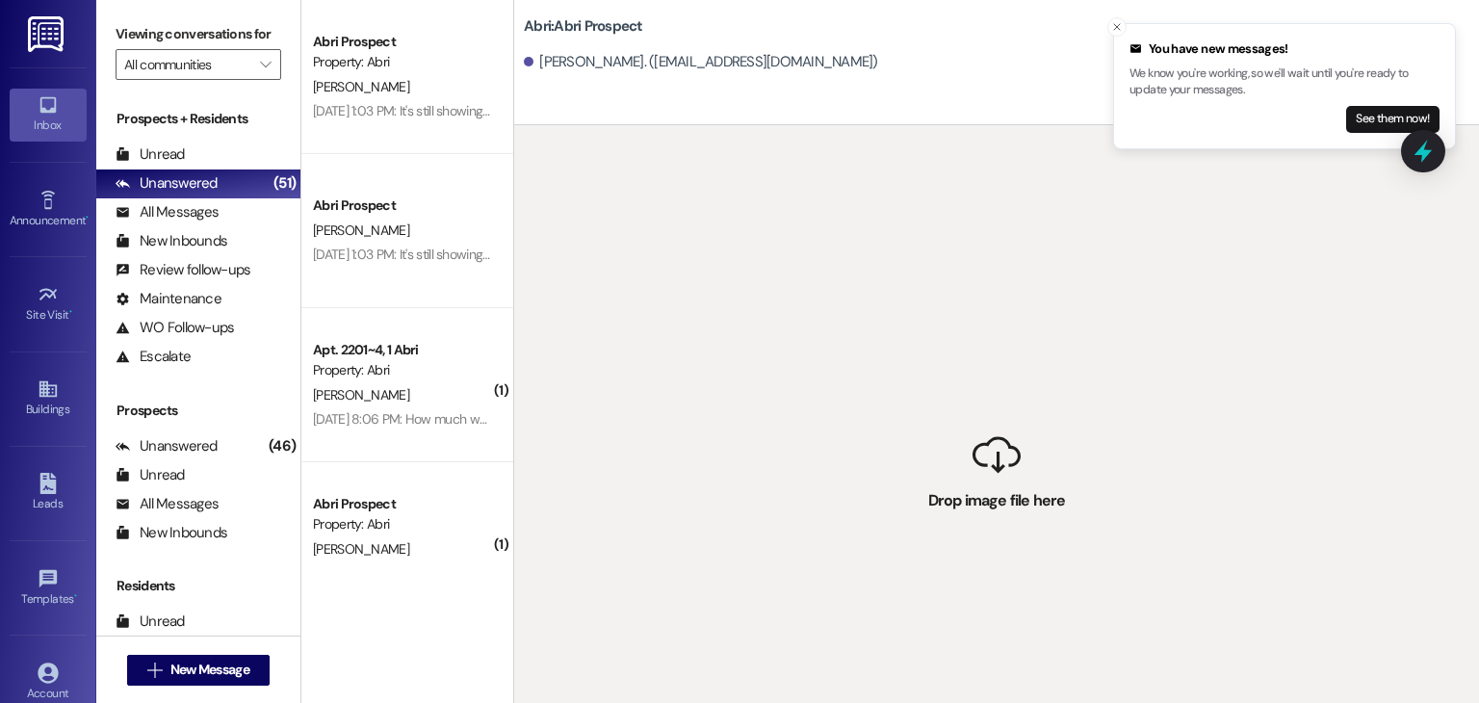
click at [786, 382] on div " Drop image file here" at bounding box center [996, 476] width 965 height 703
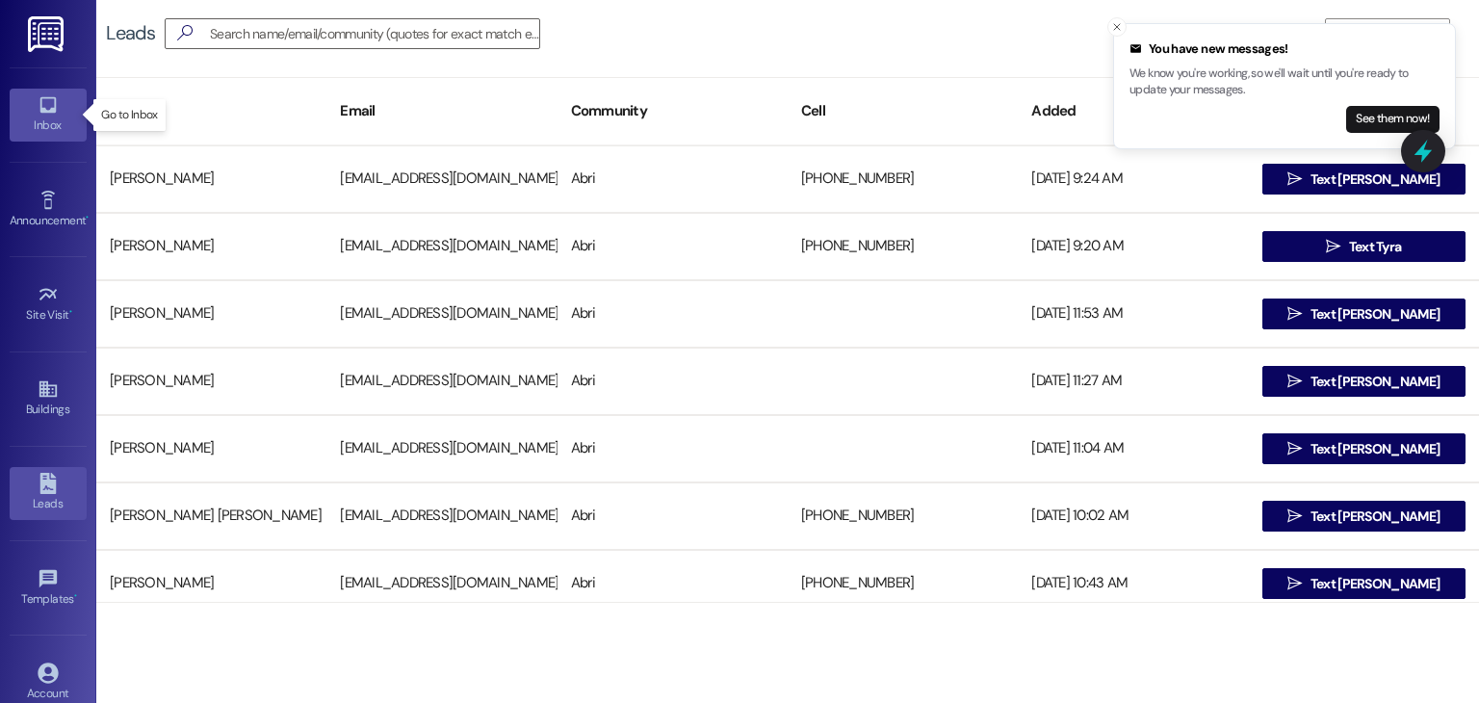
click at [24, 124] on div "Inbox" at bounding box center [48, 125] width 96 height 19
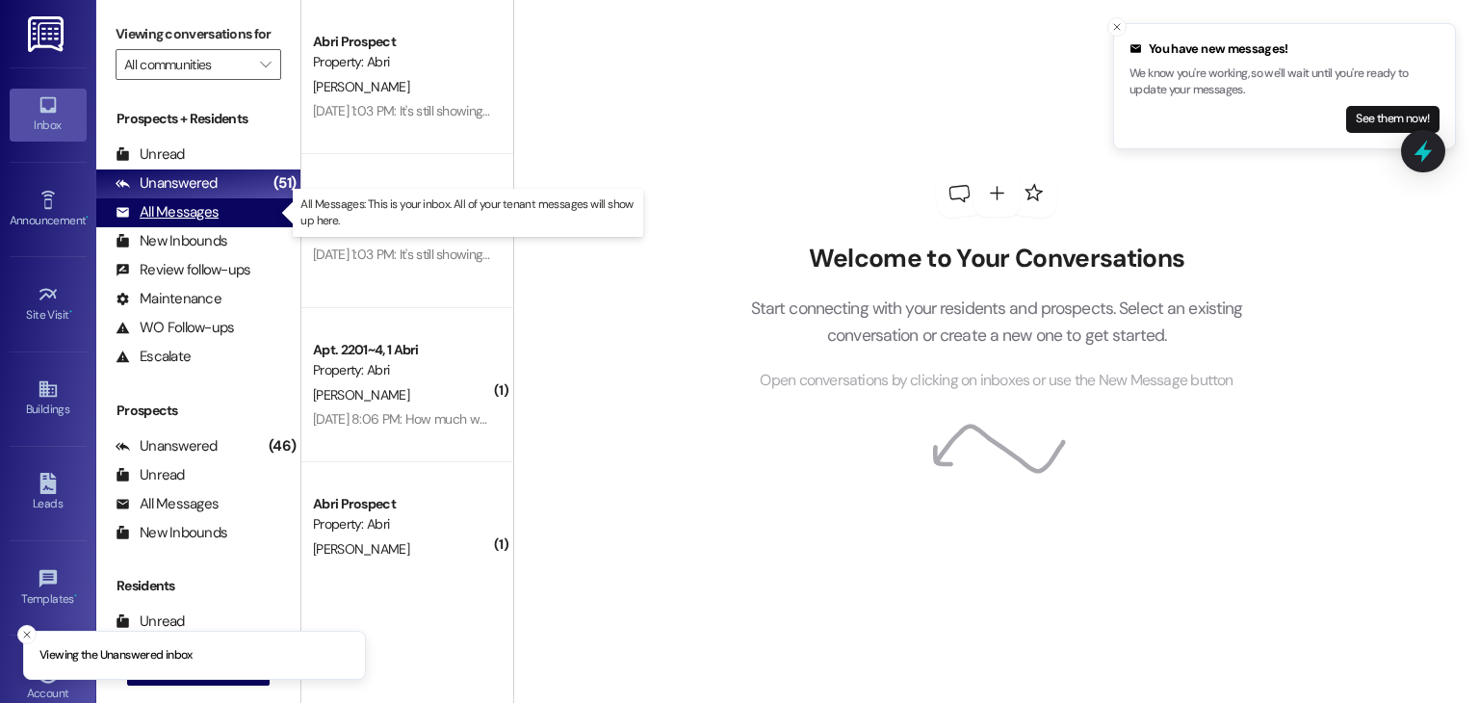
click at [198, 218] on div "All Messages" at bounding box center [167, 212] width 103 height 20
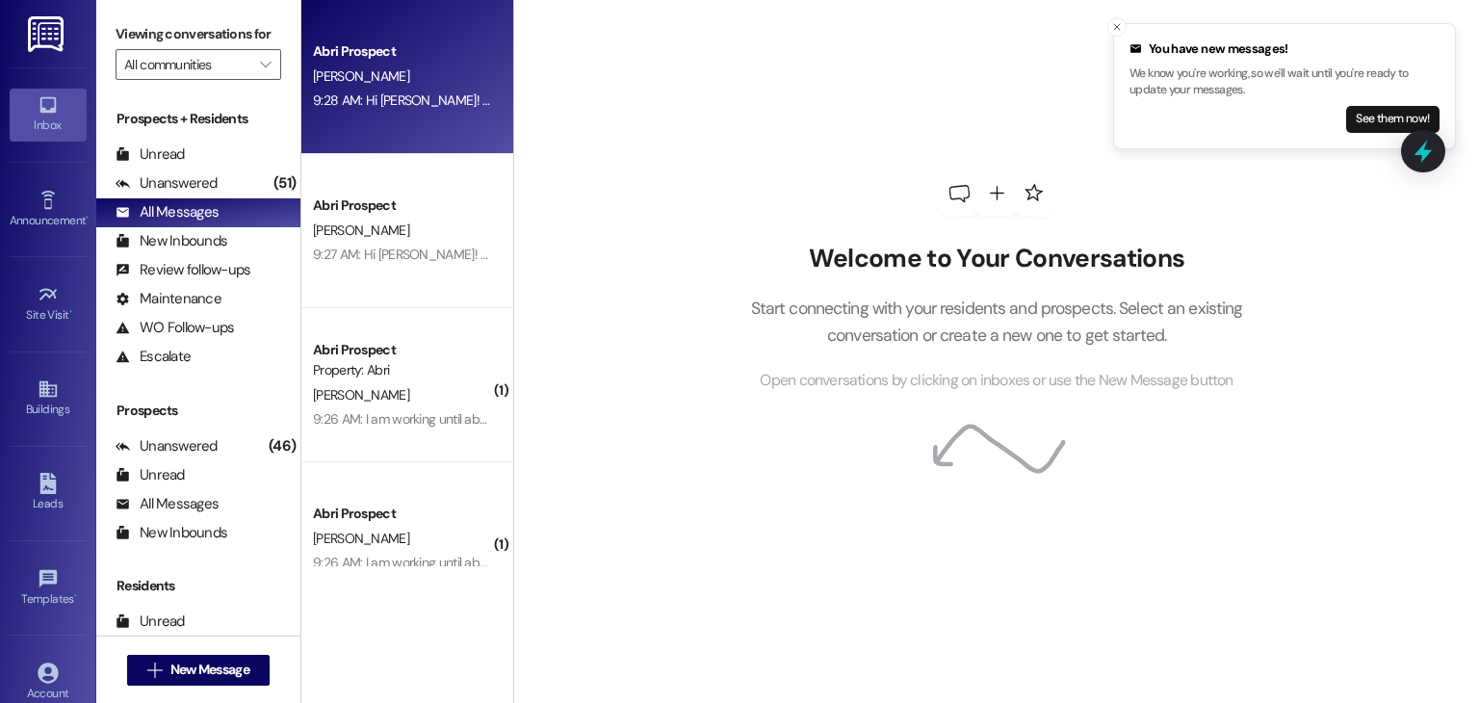
click at [424, 117] on div "Abri Prospect [PERSON_NAME] 9:28 AM: Hi [PERSON_NAME]! This is Preslee with the…" at bounding box center [407, 77] width 212 height 154
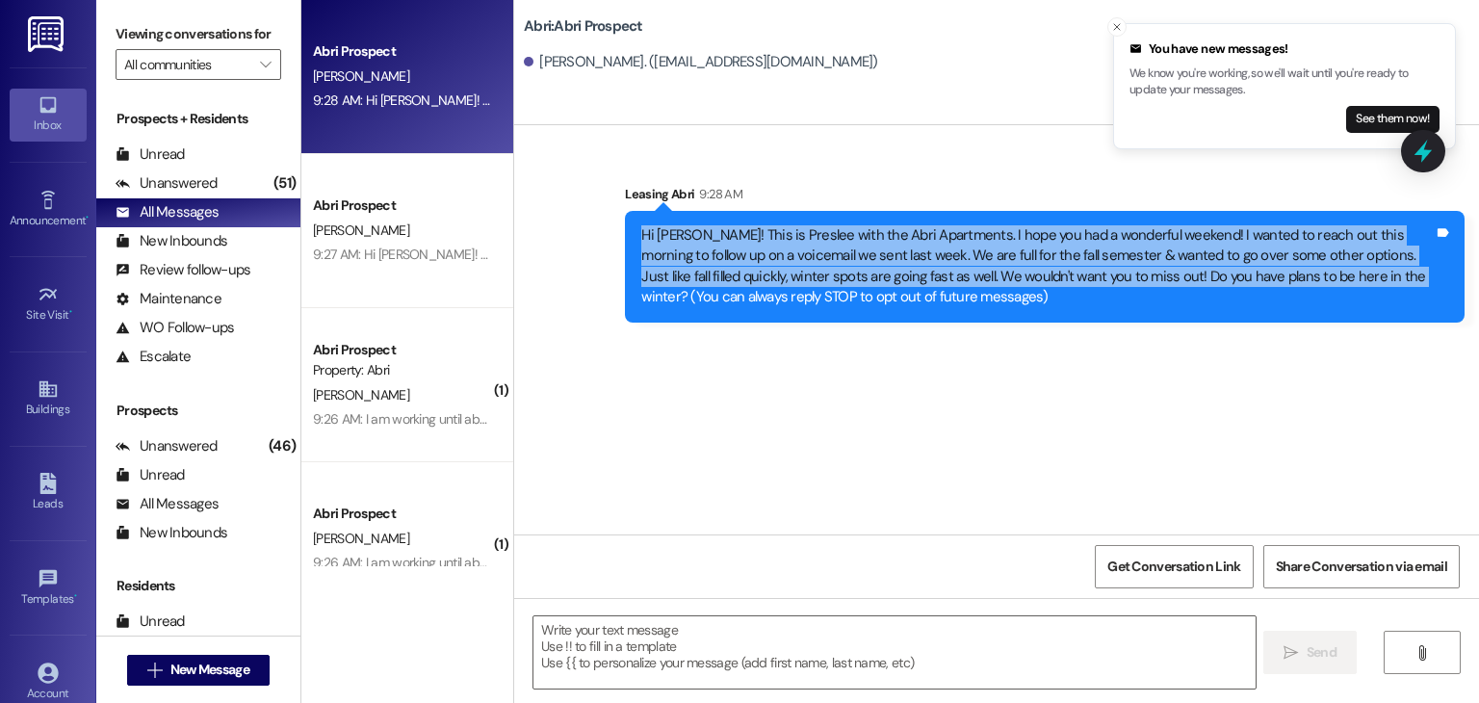
drag, startPoint x: 632, startPoint y: 237, endPoint x: 1300, endPoint y: 285, distance: 670.0
click at [1300, 285] on div "Hi [PERSON_NAME]! This is Preslee with the Abri Apartments. I hope you had a wo…" at bounding box center [1037, 266] width 792 height 83
copy div "Hi [PERSON_NAME]! This is Preslee with the Abri Apartments. I hope you had a wo…"
click at [213, 669] on span "New Message" at bounding box center [209, 670] width 79 height 20
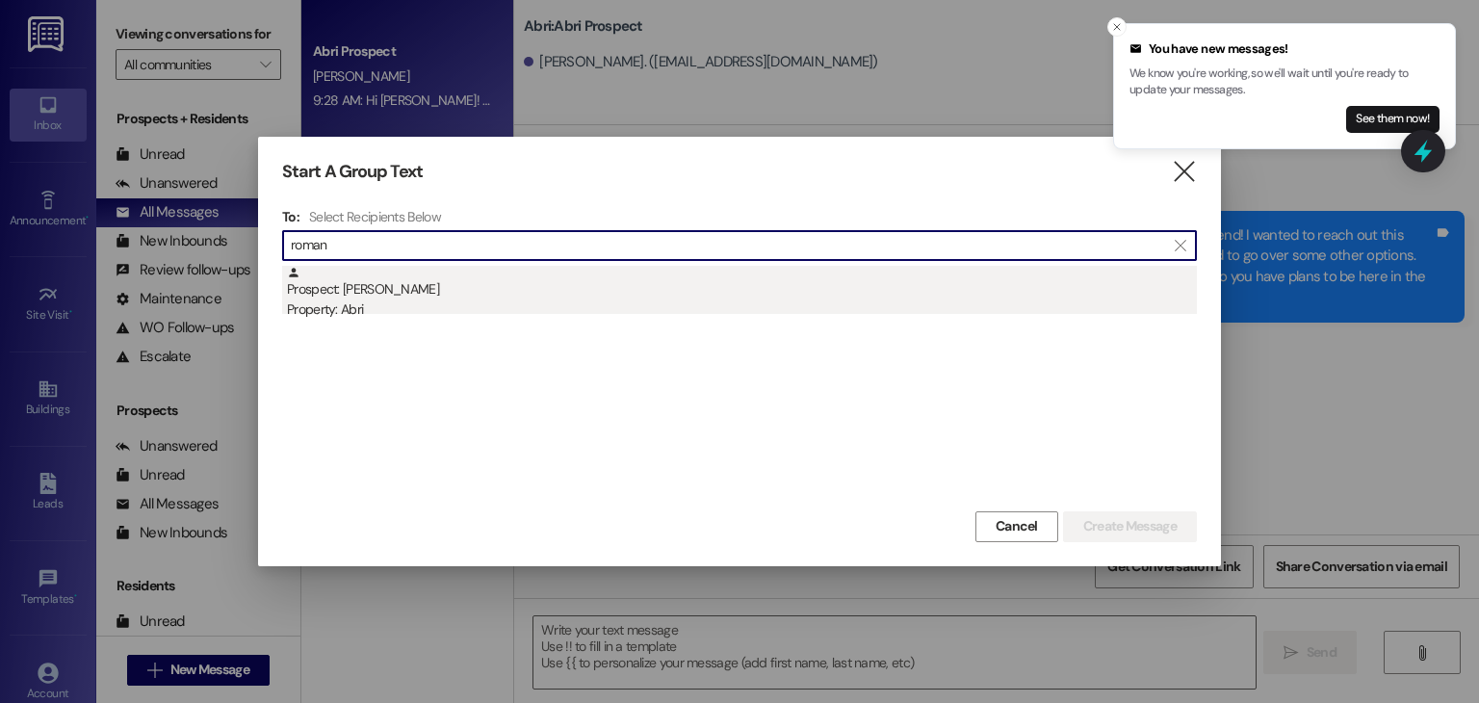
type input "roman"
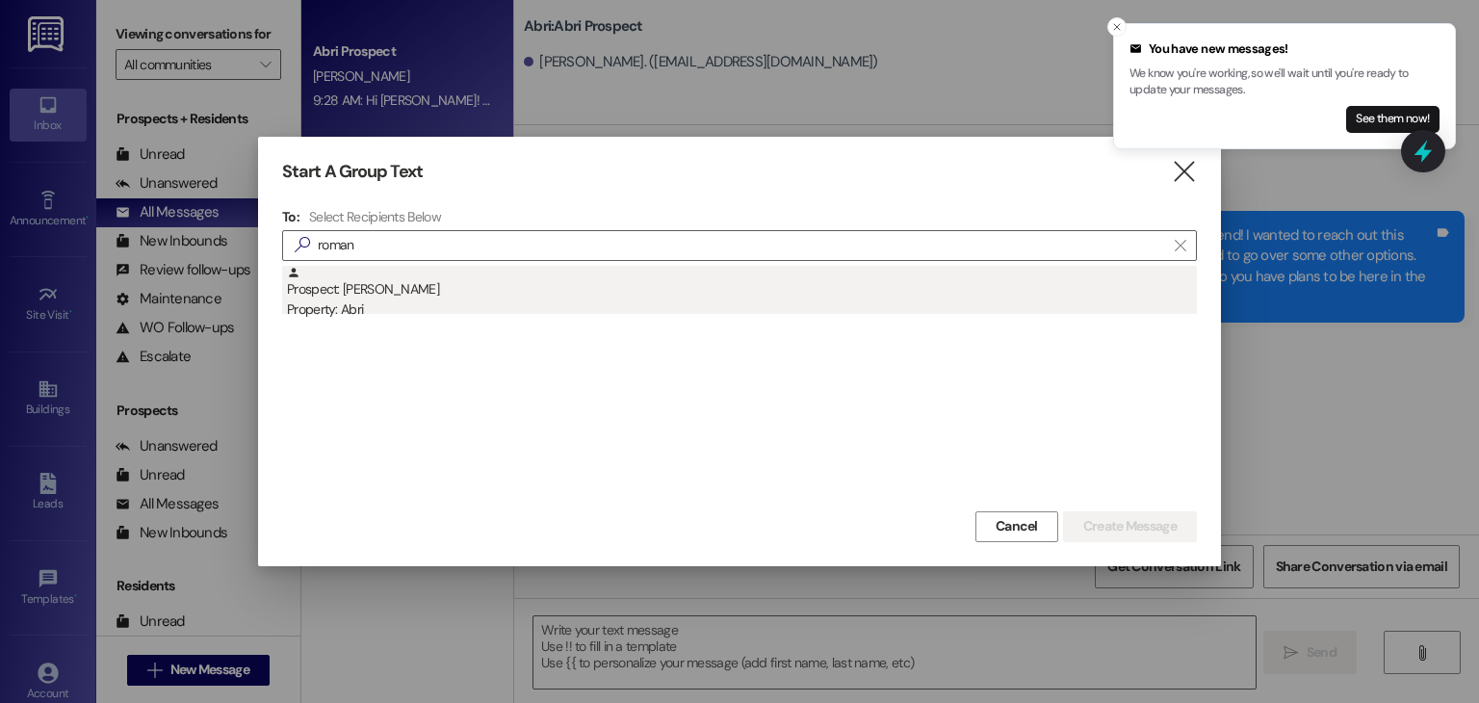
click at [413, 298] on div "Prospect: [PERSON_NAME] Property: Abri" at bounding box center [742, 293] width 910 height 55
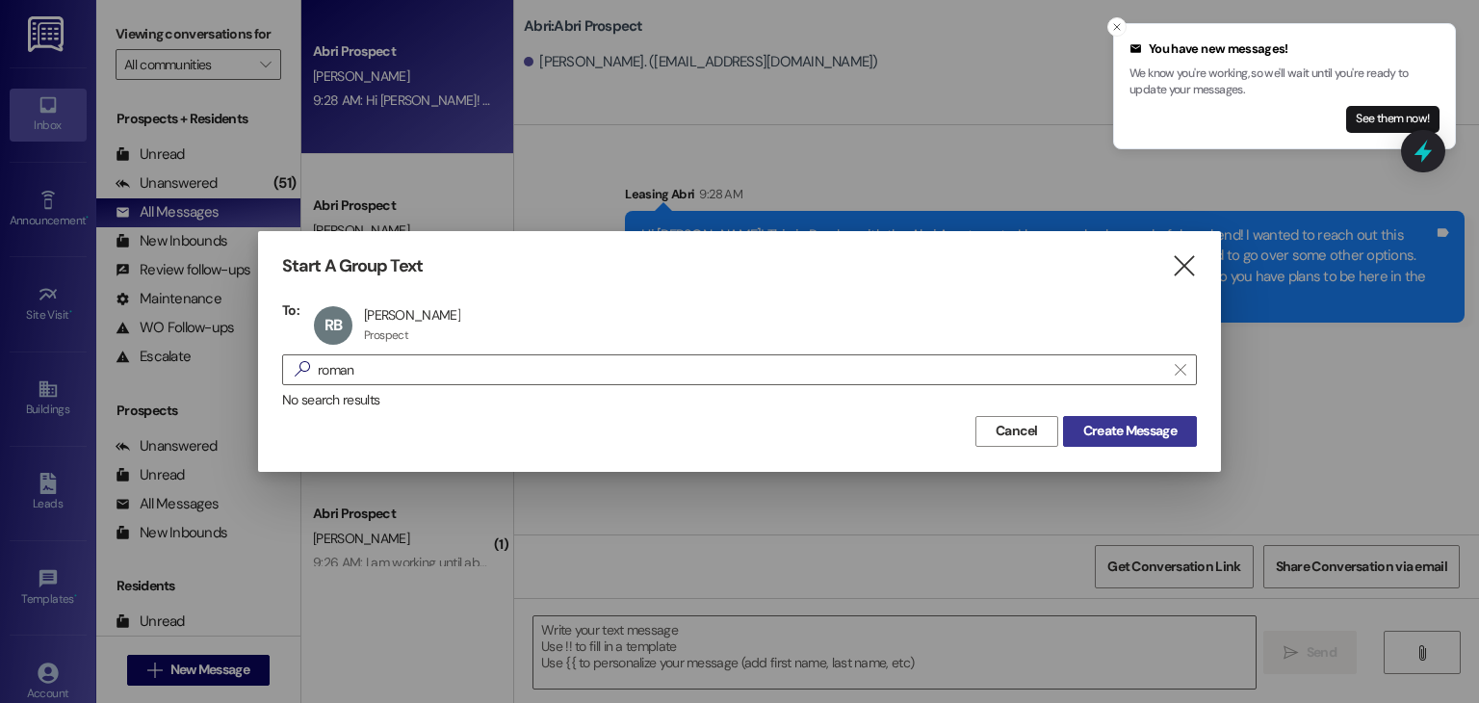
click at [1112, 432] on span "Create Message" at bounding box center [1129, 431] width 93 height 20
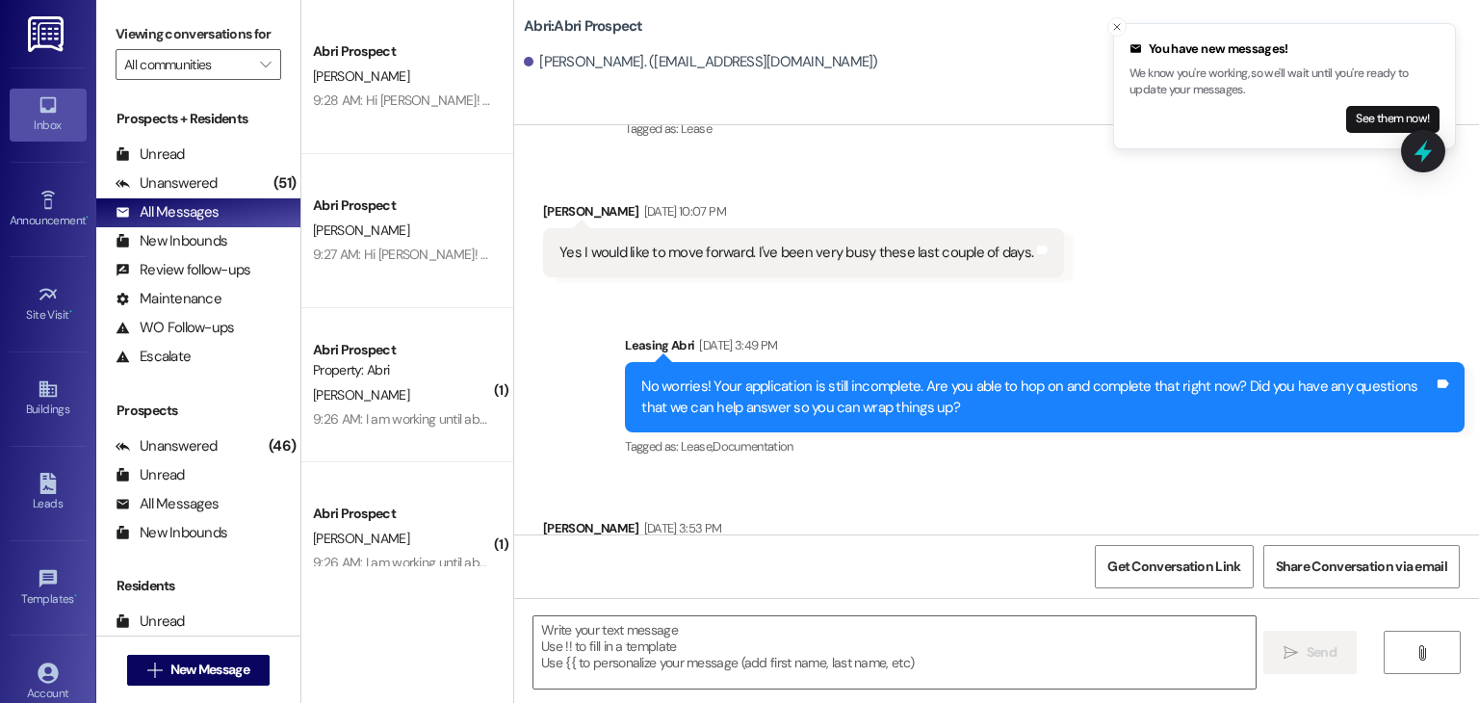
scroll to position [1275, 0]
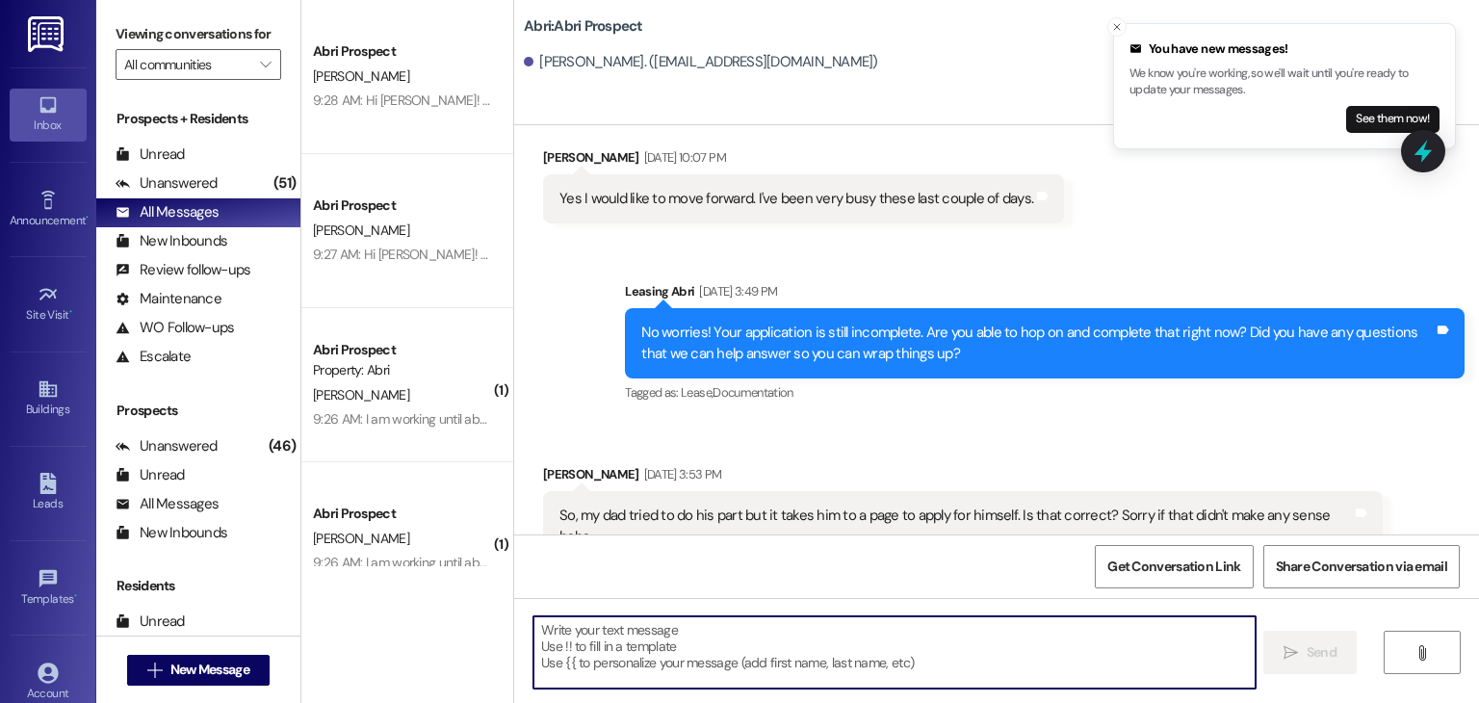
click at [642, 636] on textarea at bounding box center [893, 652] width 721 height 72
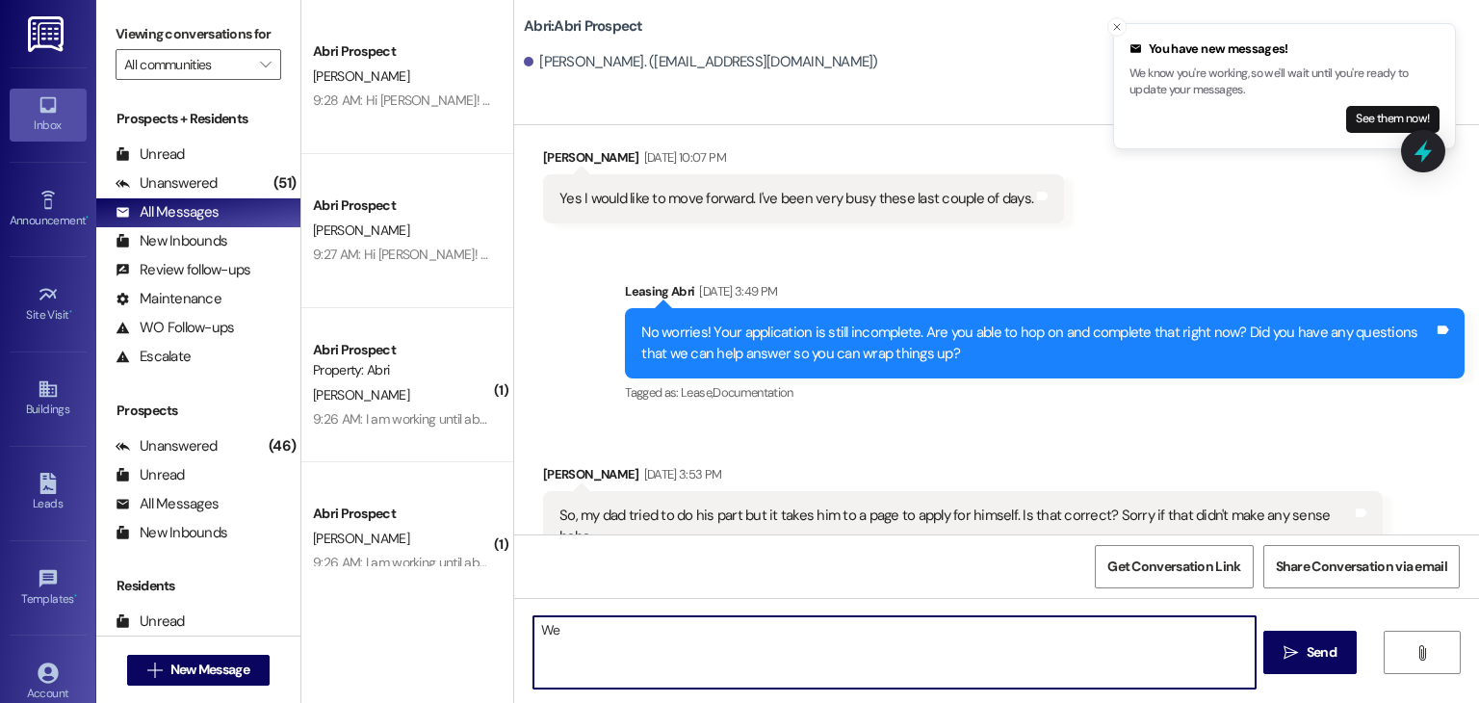
type textarea "W"
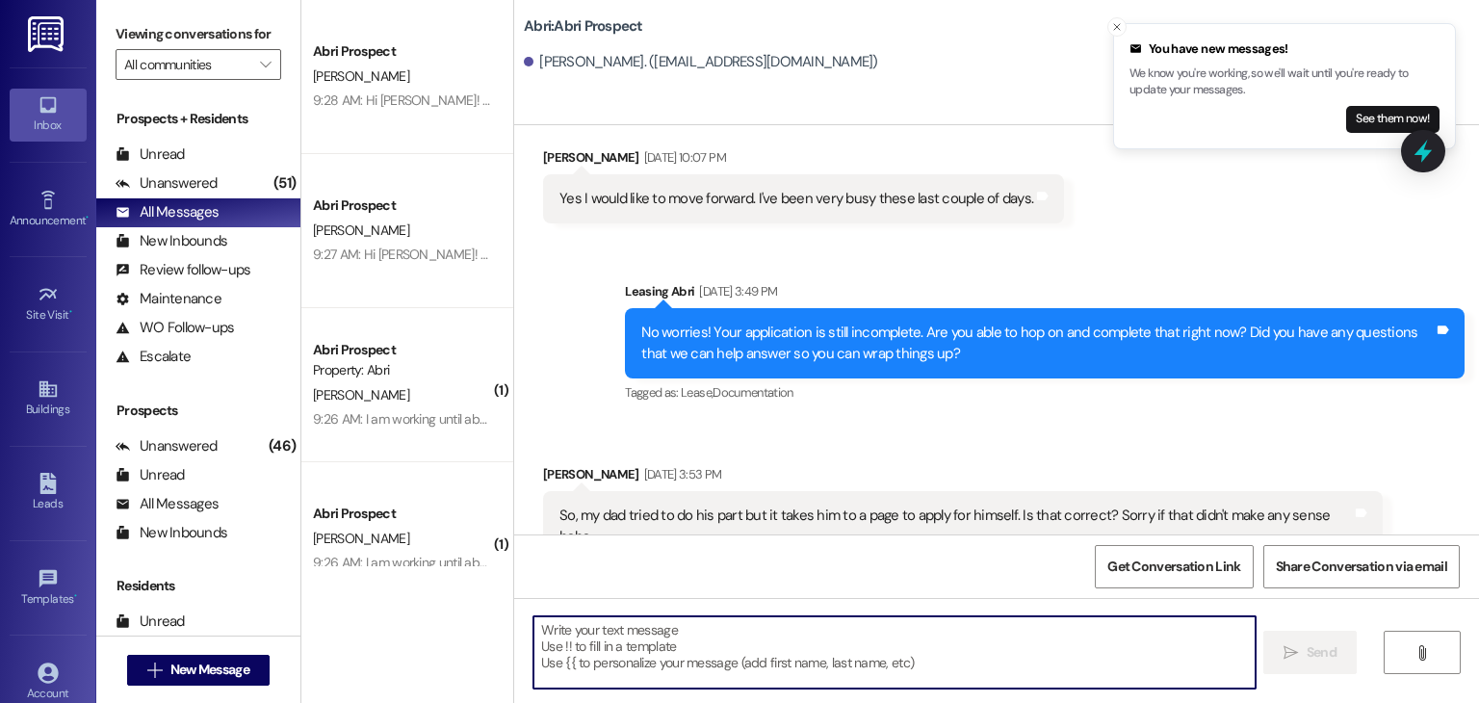
click at [697, 644] on textarea at bounding box center [893, 652] width 721 height 72
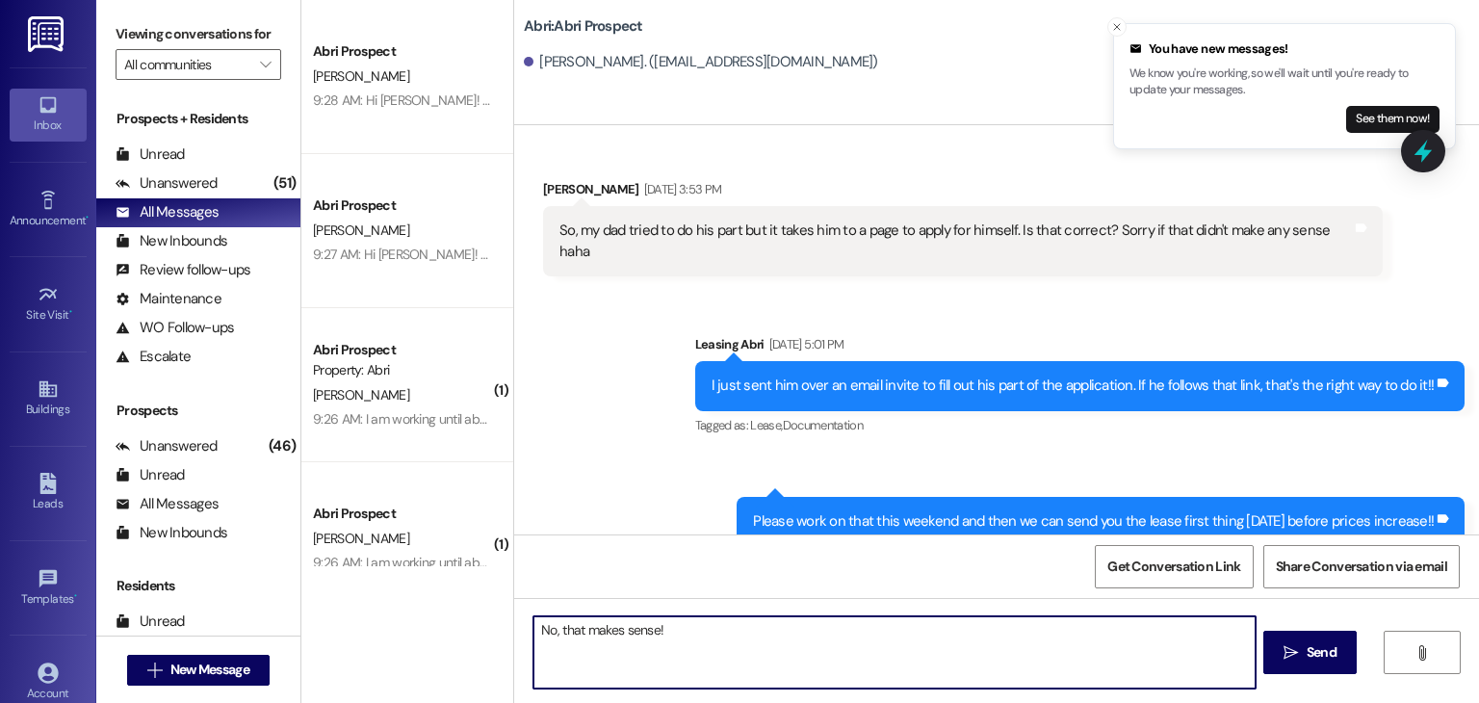
scroll to position [1574, 0]
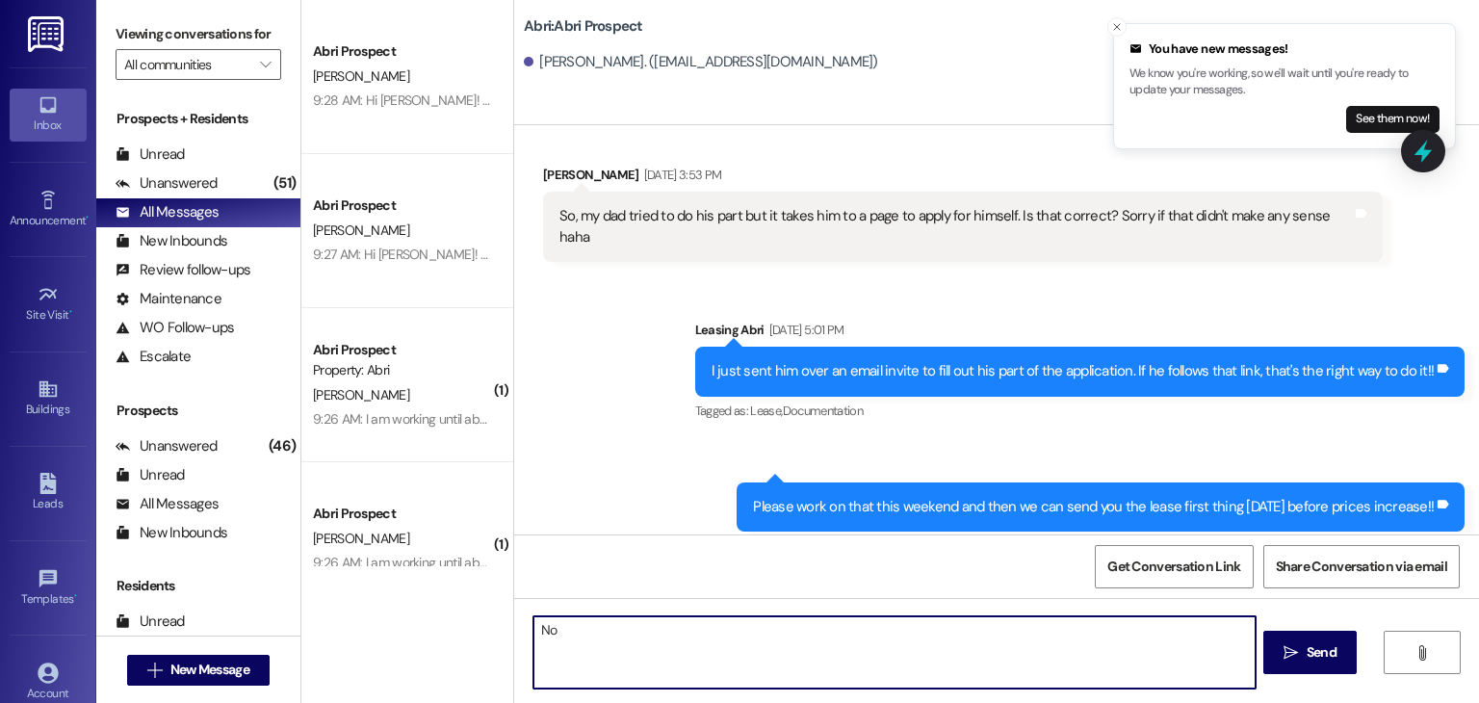
type textarea "N"
type textarea "h"
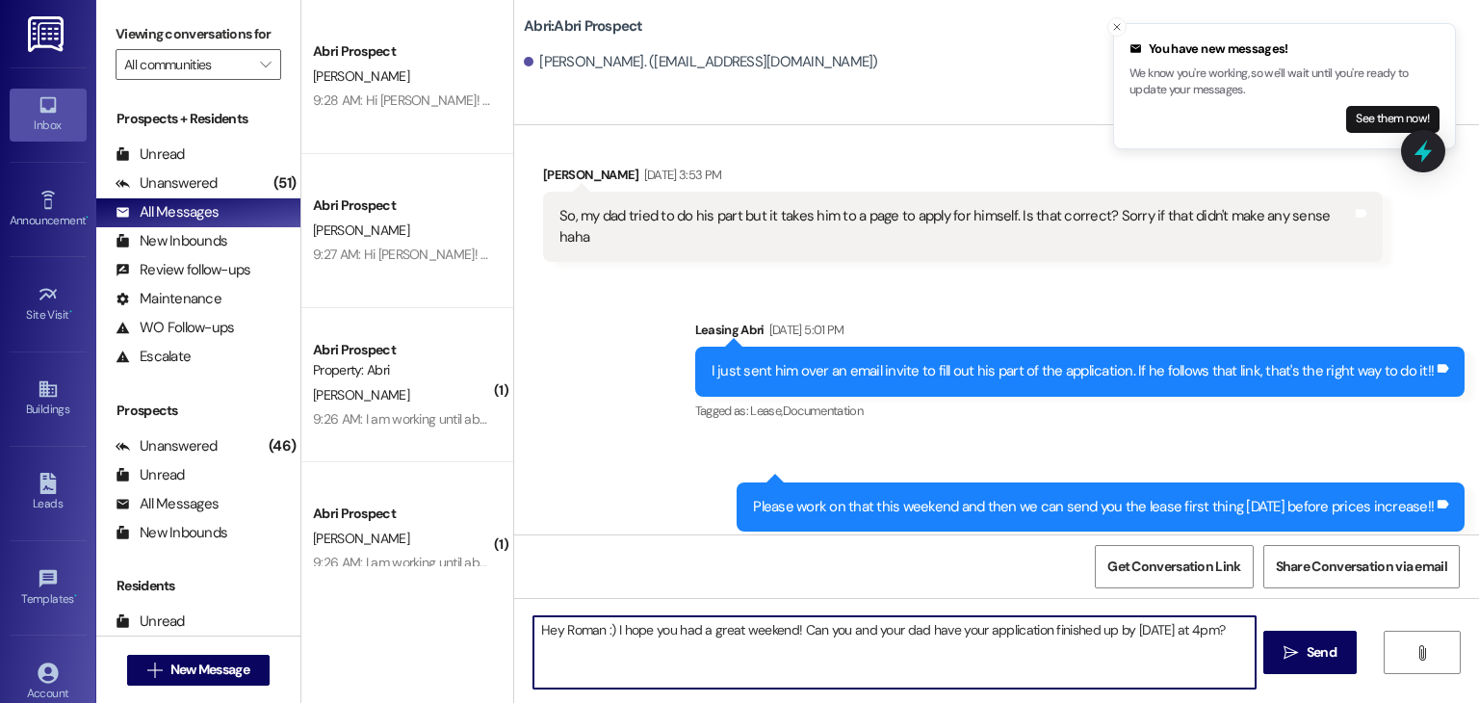
type textarea "Hey Roman :) I hope you had a great weekend! Can you and your dad have your app…"
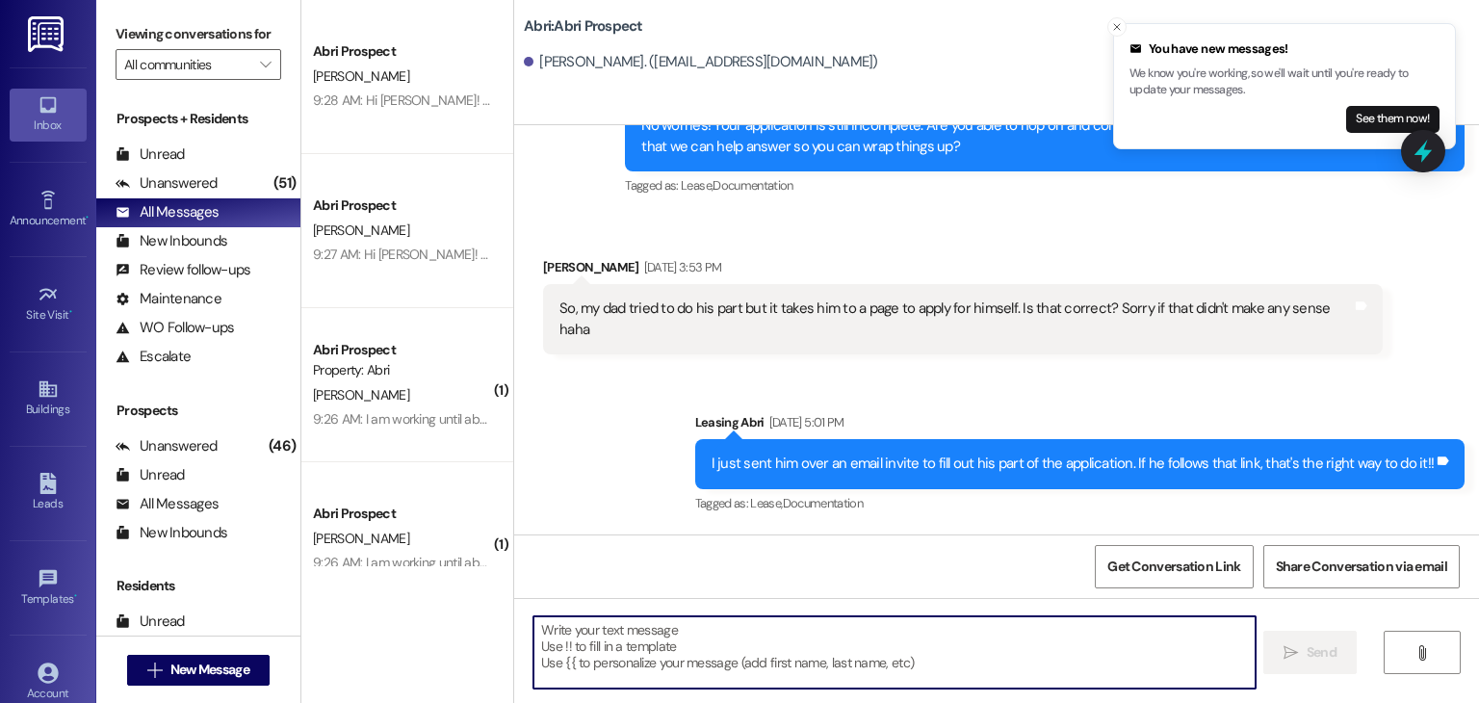
scroll to position [1708, 0]
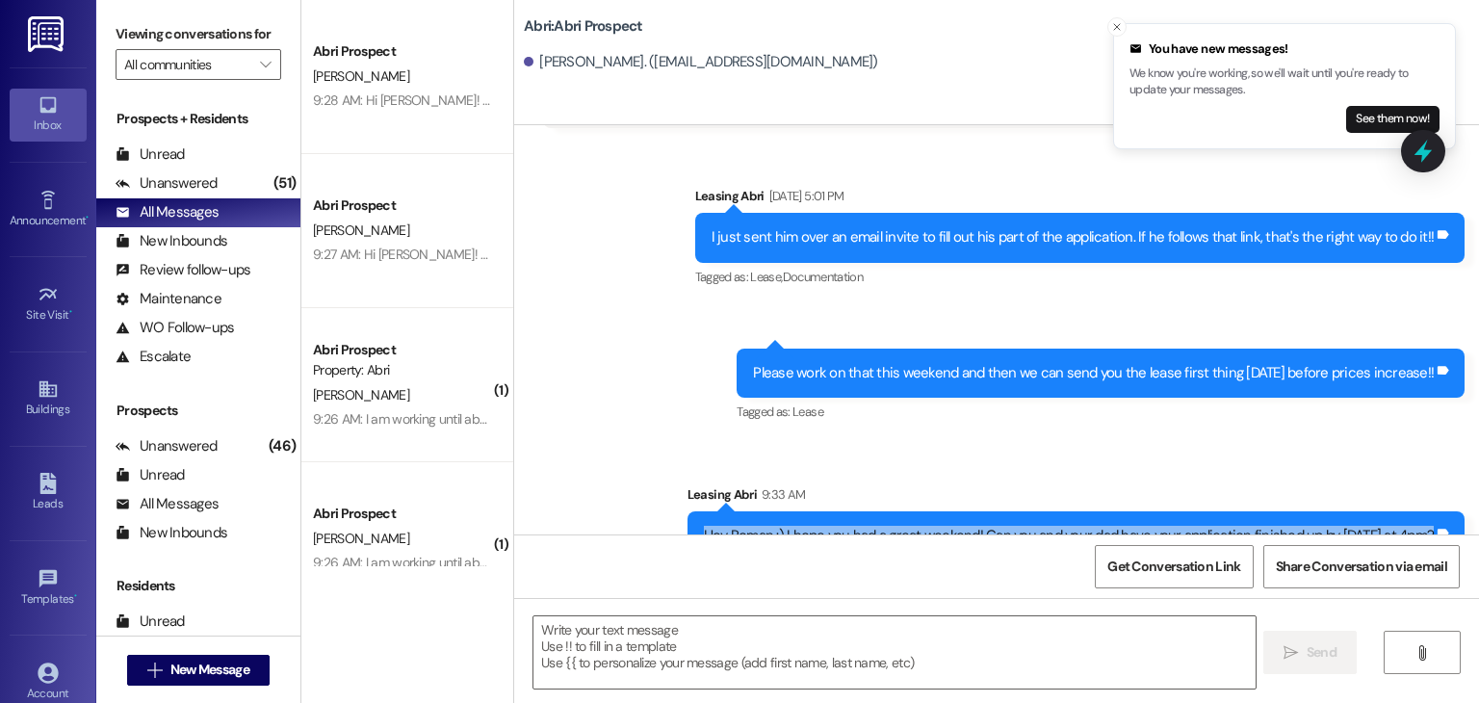
drag, startPoint x: 701, startPoint y: 495, endPoint x: 1429, endPoint y: 513, distance: 728.2
click at [1429, 513] on div "Hey Roman :) I hope you had a great weekend! Can you and your dad have your app…" at bounding box center [1076, 535] width 777 height 49
copy div "Hey Roman :) I hope you had a great weekend! Can you and your dad have your app…"
click at [200, 675] on span "New Message" at bounding box center [209, 670] width 79 height 20
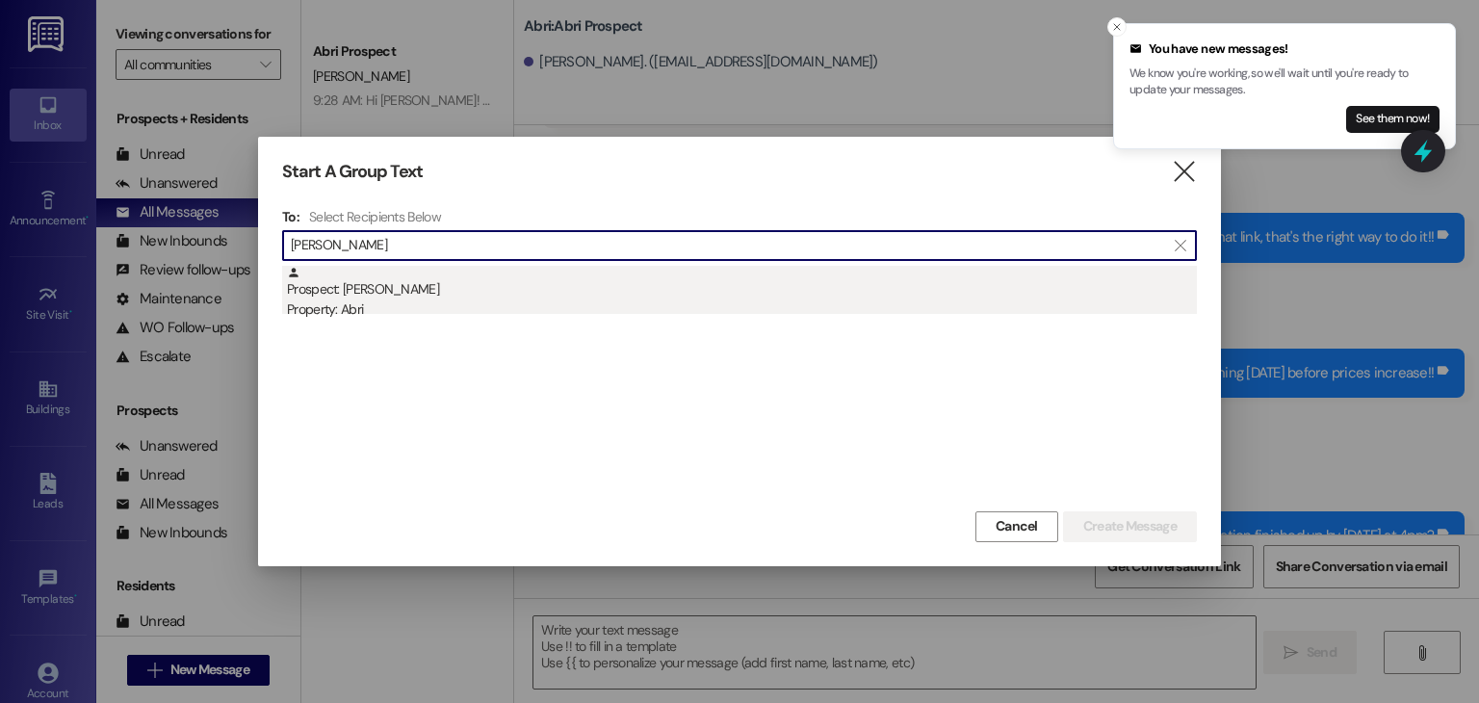
type input "[PERSON_NAME]"
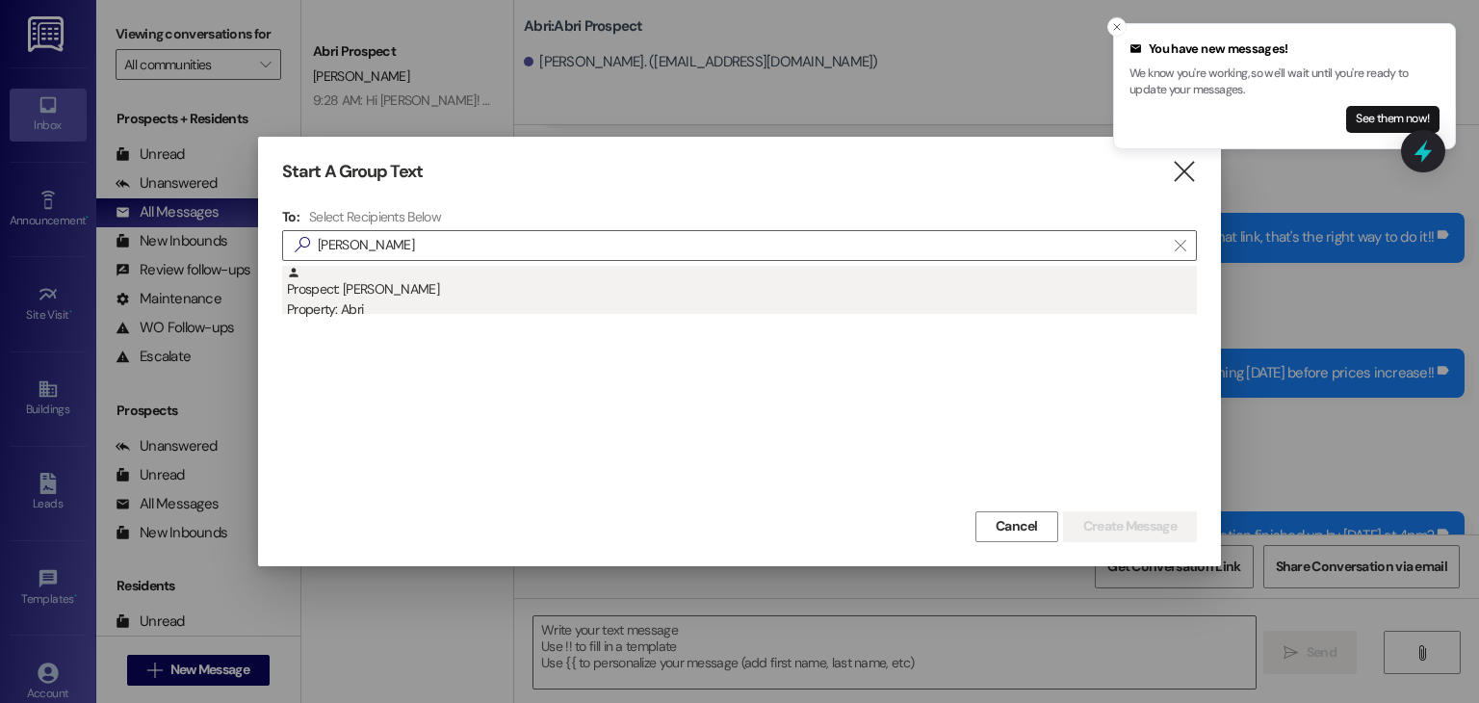
click at [421, 290] on div "Prospect: [PERSON_NAME] Property: Abri" at bounding box center [742, 293] width 910 height 55
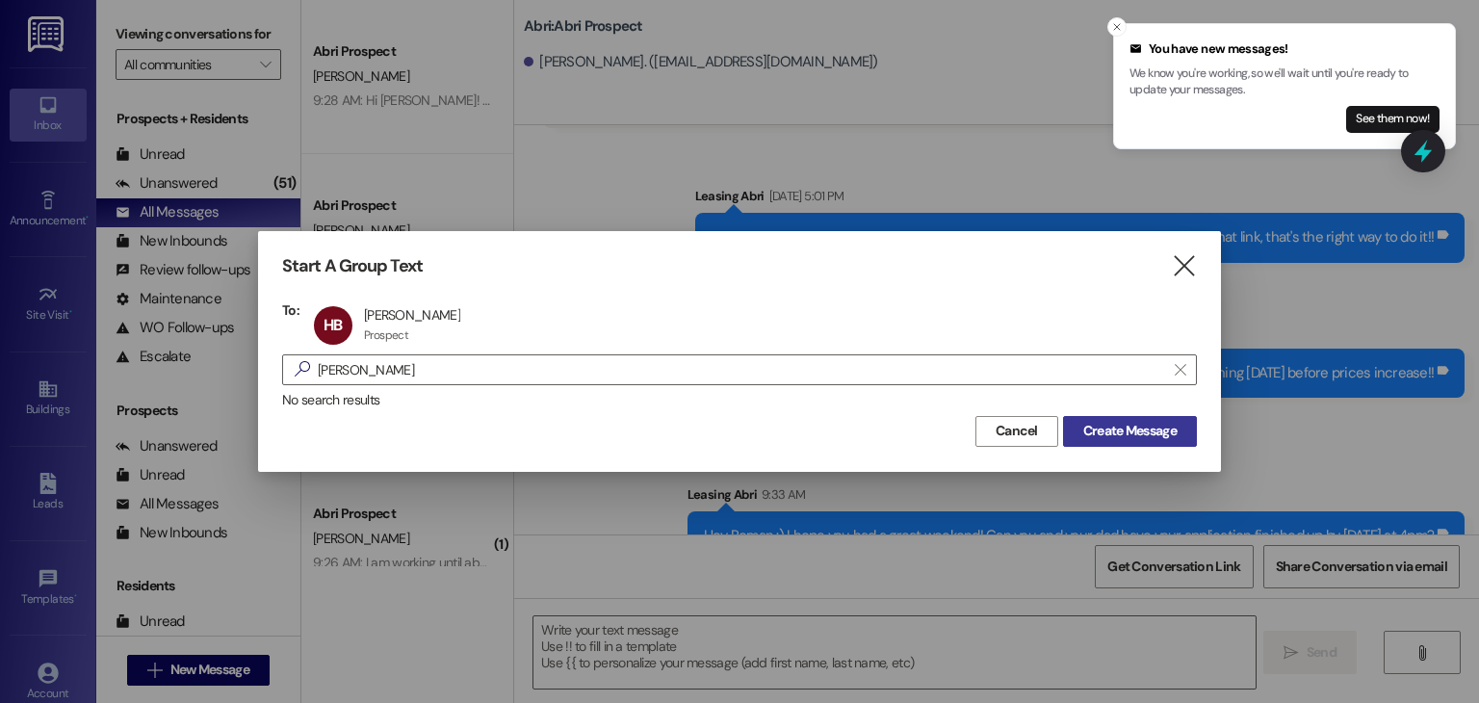
click at [1132, 440] on span "Create Message" at bounding box center [1129, 431] width 93 height 20
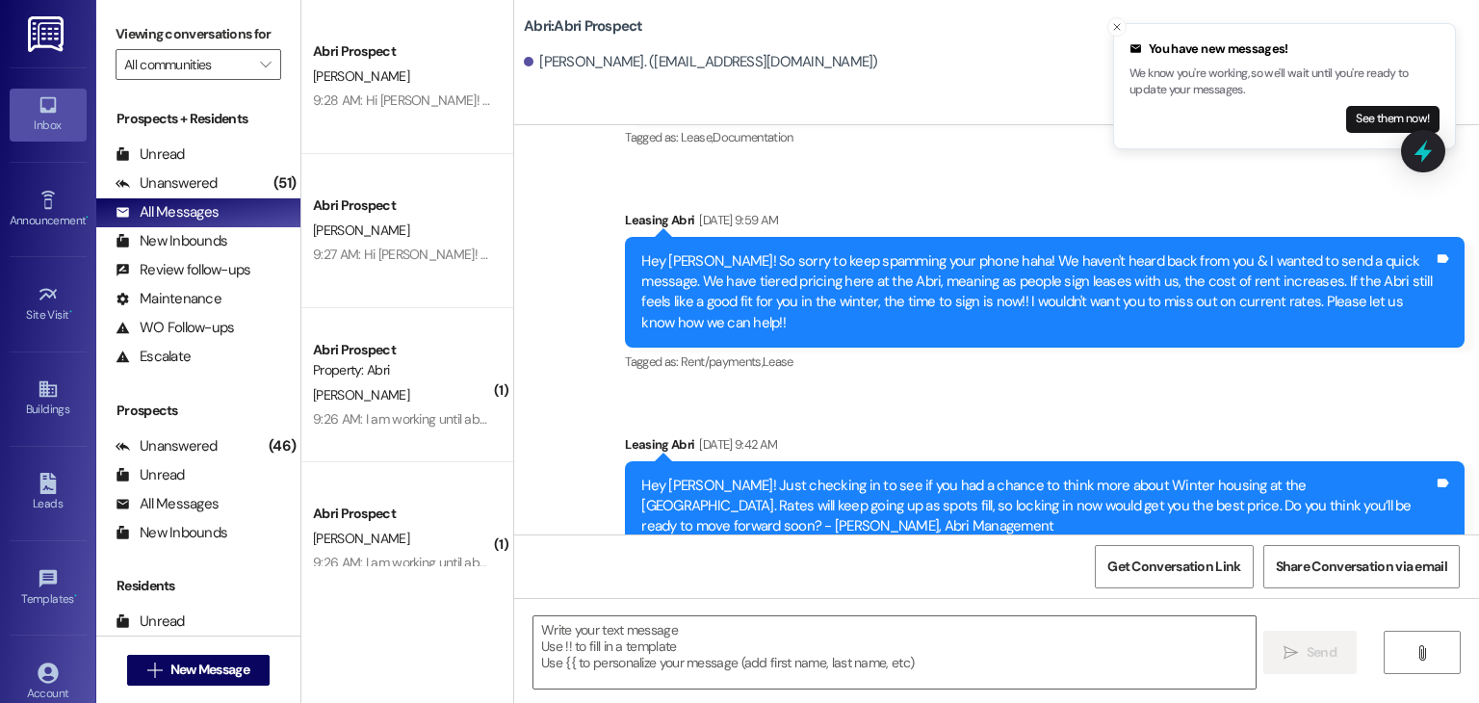
scroll to position [190, 0]
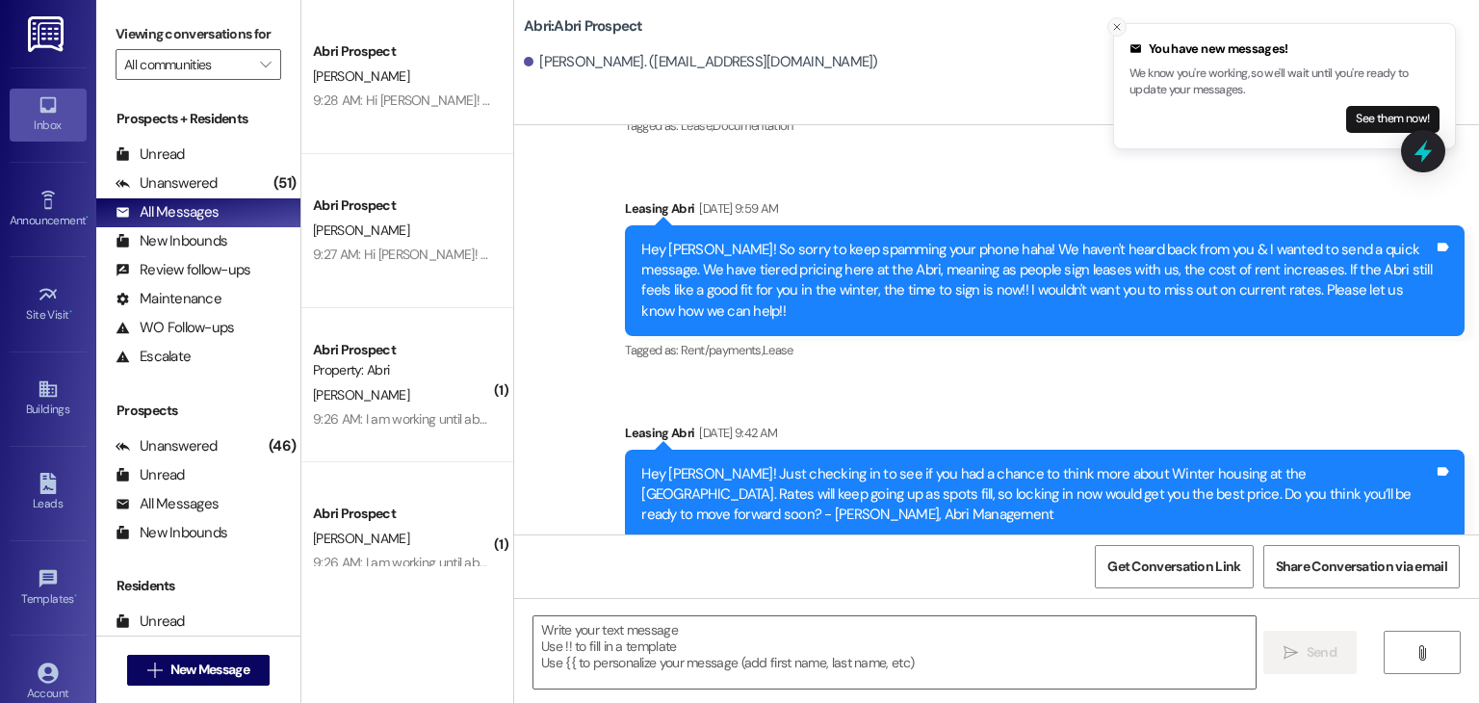
click at [1117, 26] on icon "Close toast" at bounding box center [1117, 27] width 12 height 12
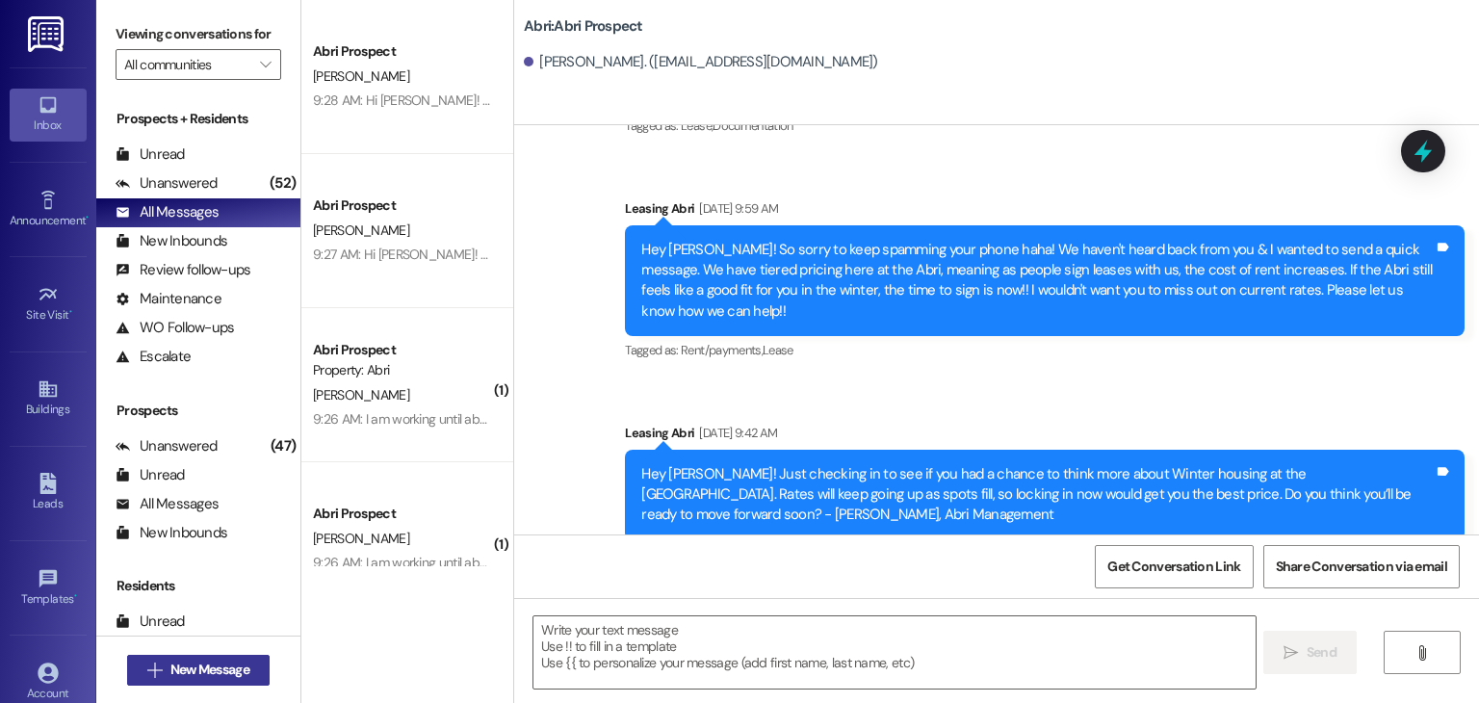
click at [231, 675] on span "New Message" at bounding box center [209, 670] width 79 height 20
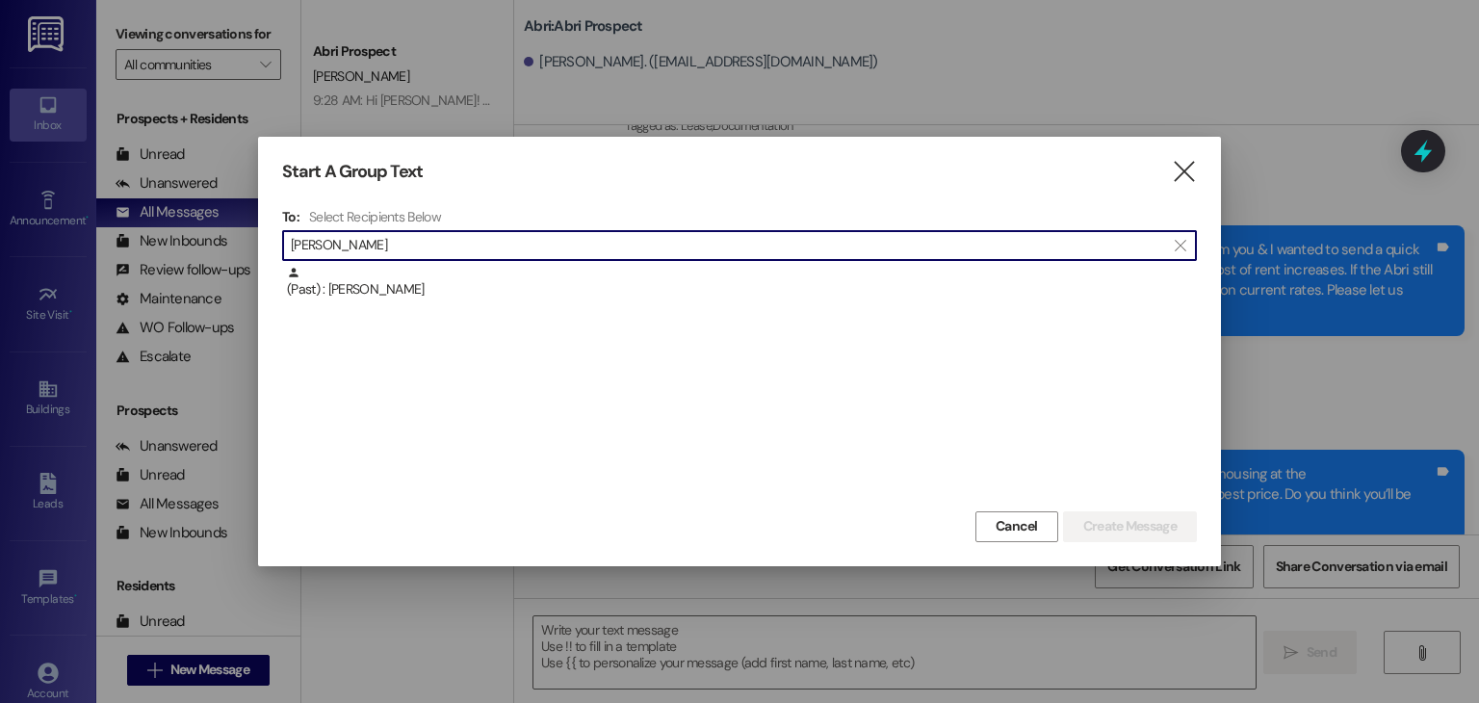
type input "[PERSON_NAME]"
click at [549, 278] on div "(Past) : [PERSON_NAME]" at bounding box center [742, 283] width 910 height 34
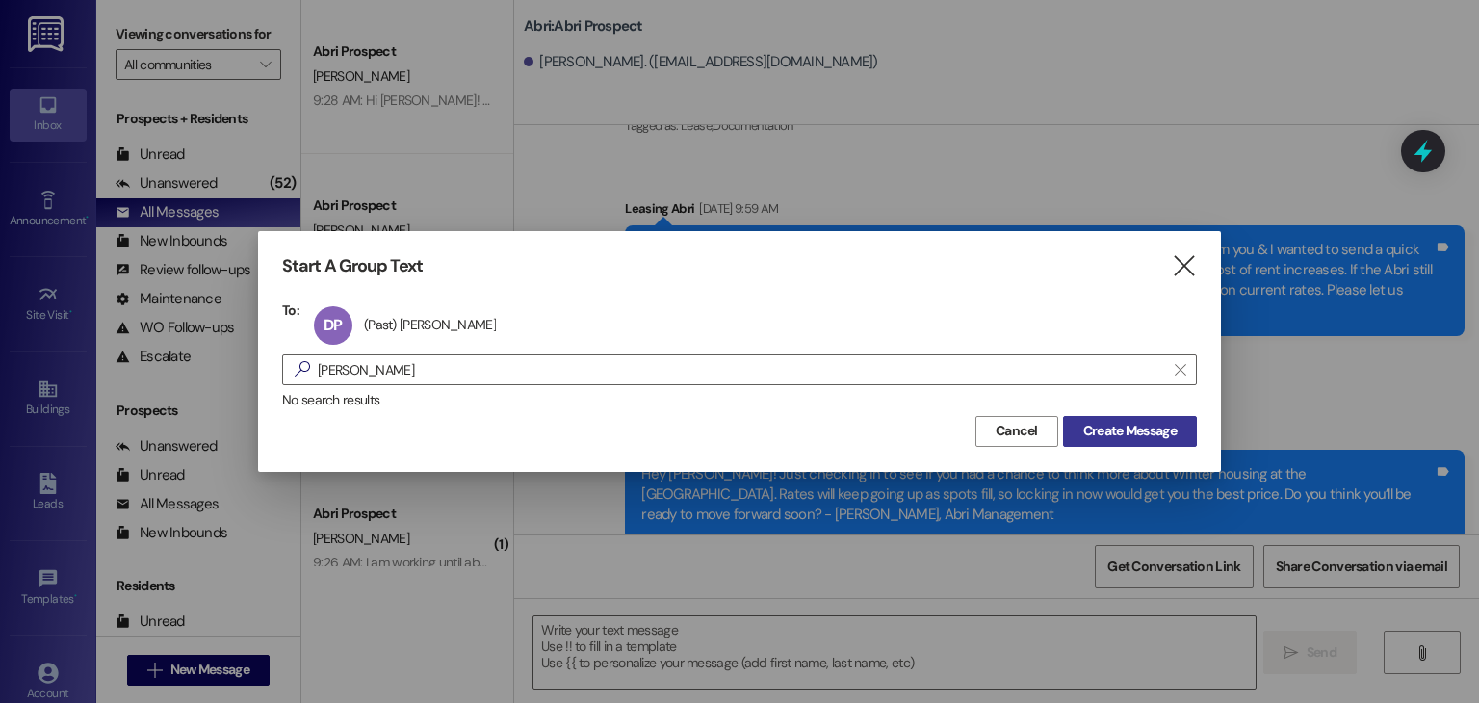
click at [1113, 429] on span "Create Message" at bounding box center [1129, 431] width 93 height 20
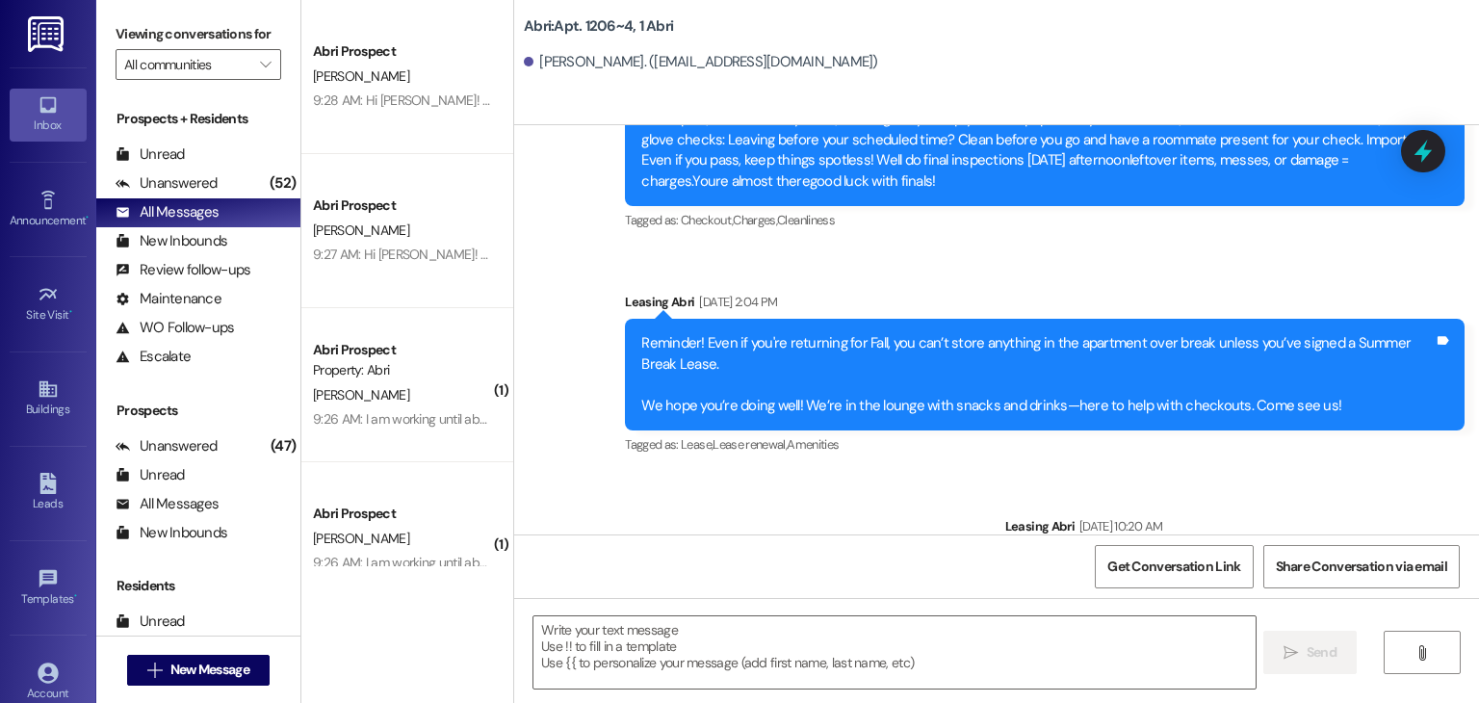
scroll to position [20210, 0]
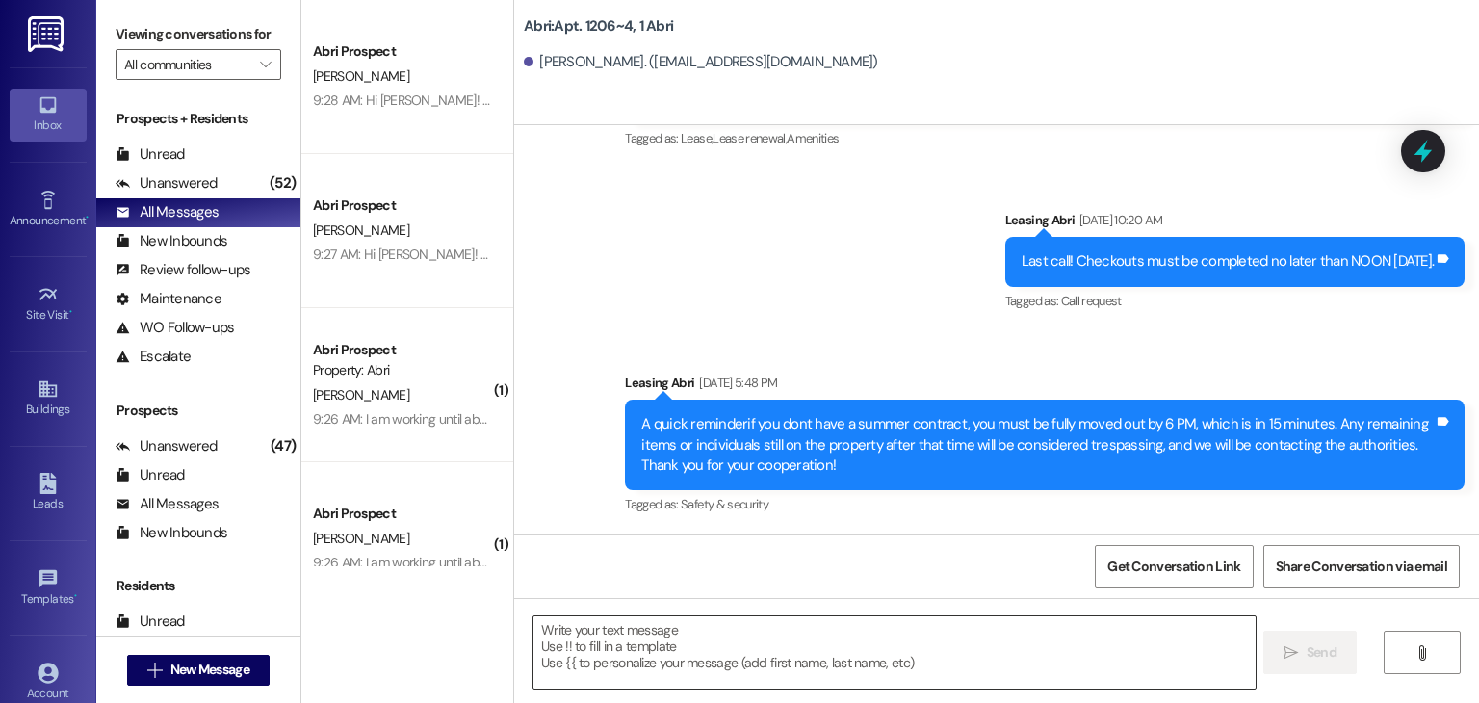
click at [610, 661] on textarea at bounding box center [893, 652] width 721 height 72
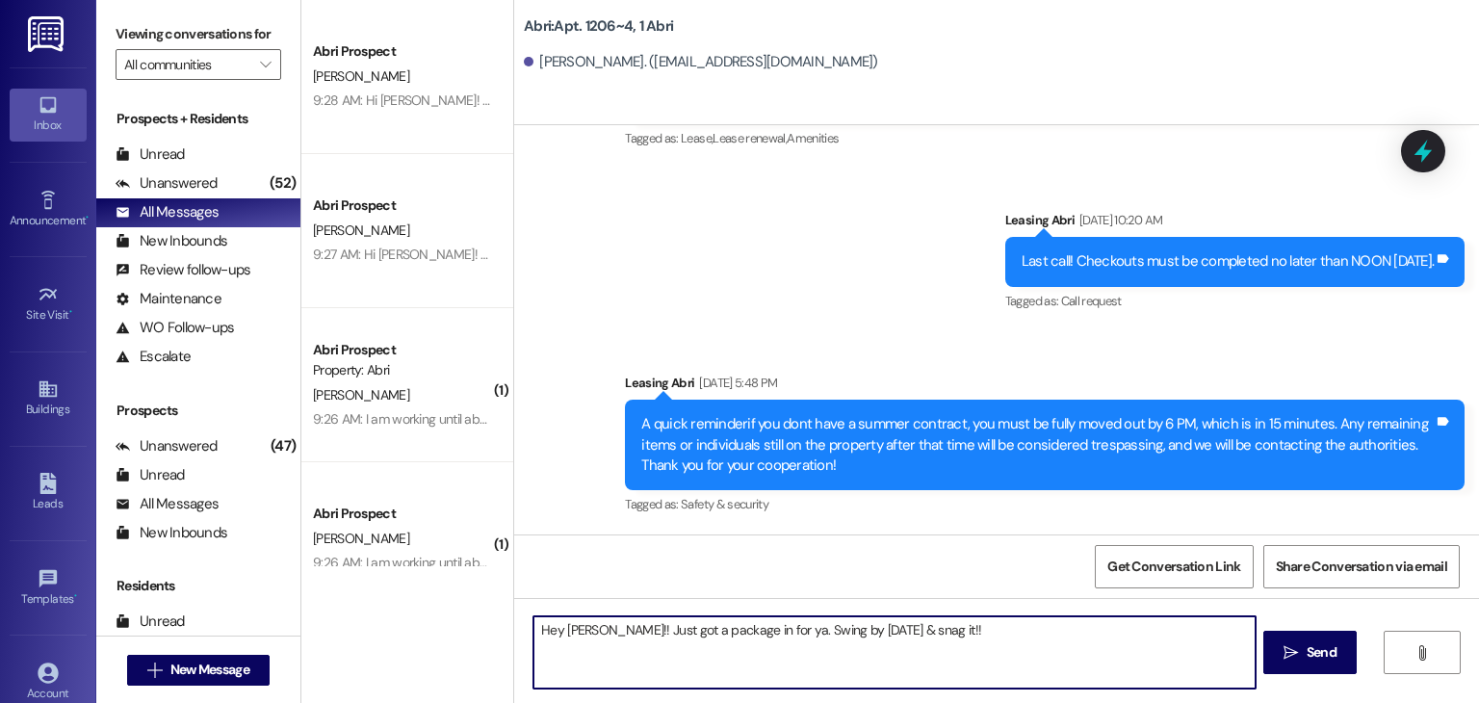
type textarea "Hey [PERSON_NAME]!! Just got a package in for ya. Swing by [DATE] & snag it!!"
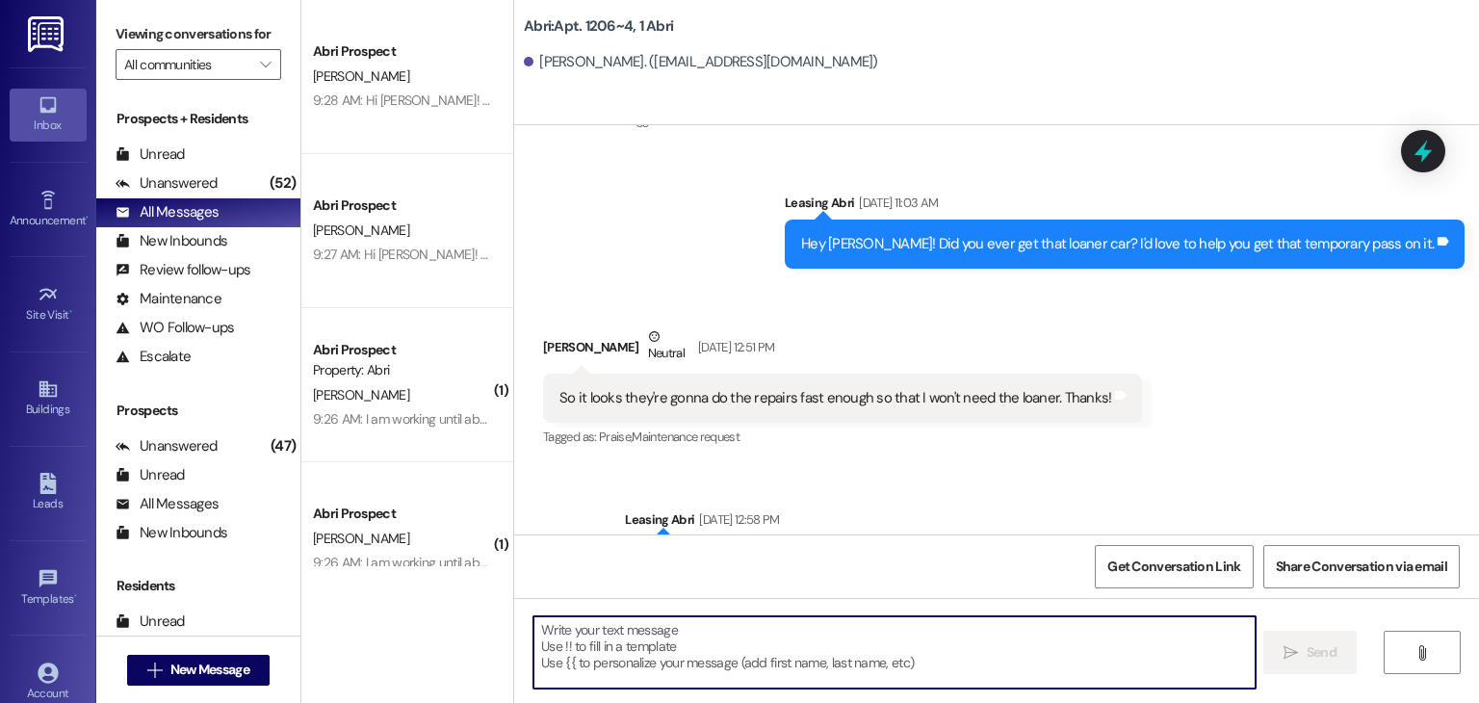
scroll to position [18620, 0]
